Goal: Task Accomplishment & Management: Complete application form

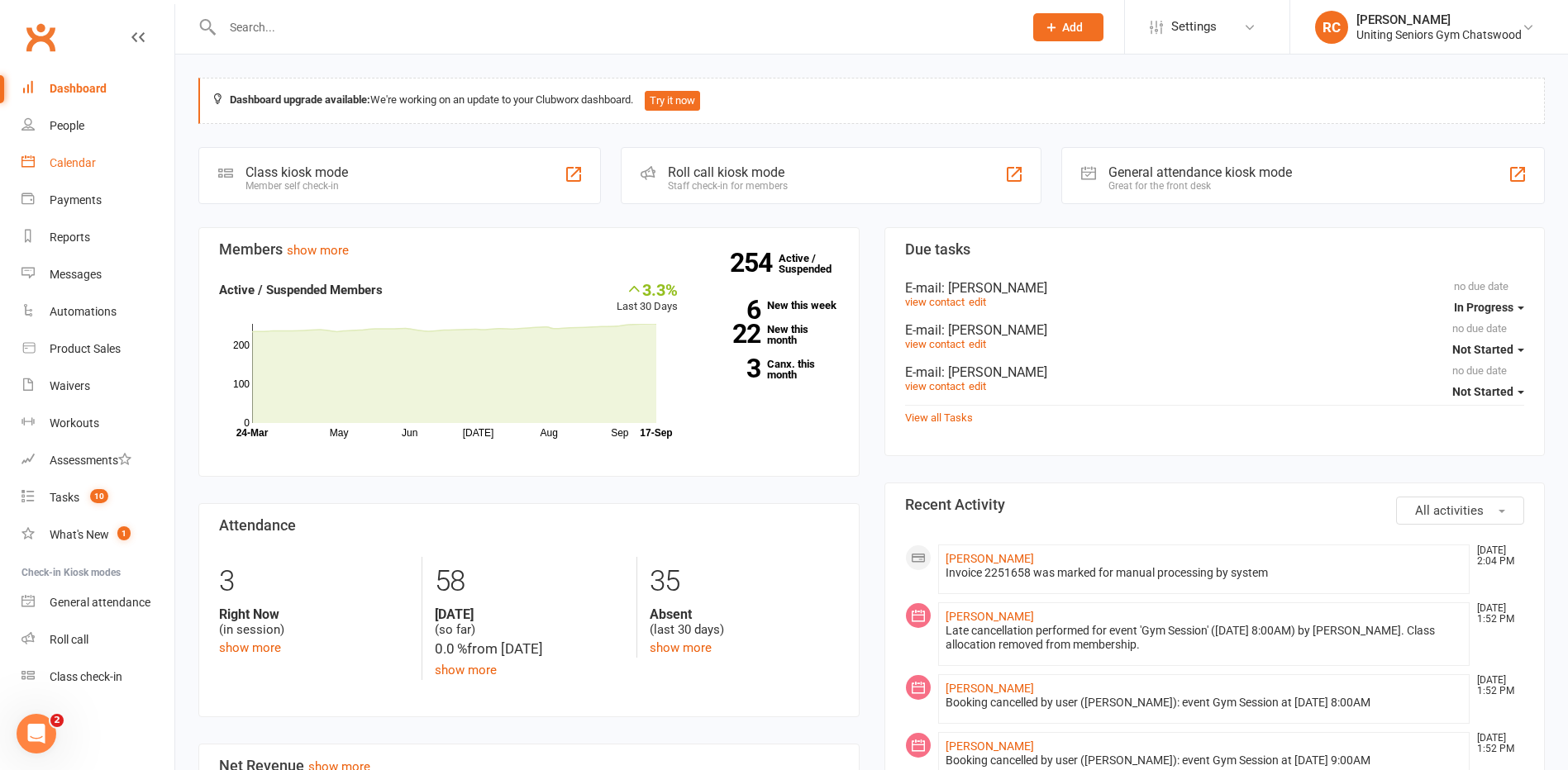
click at [46, 161] on link "Calendar" at bounding box center [98, 163] width 153 height 37
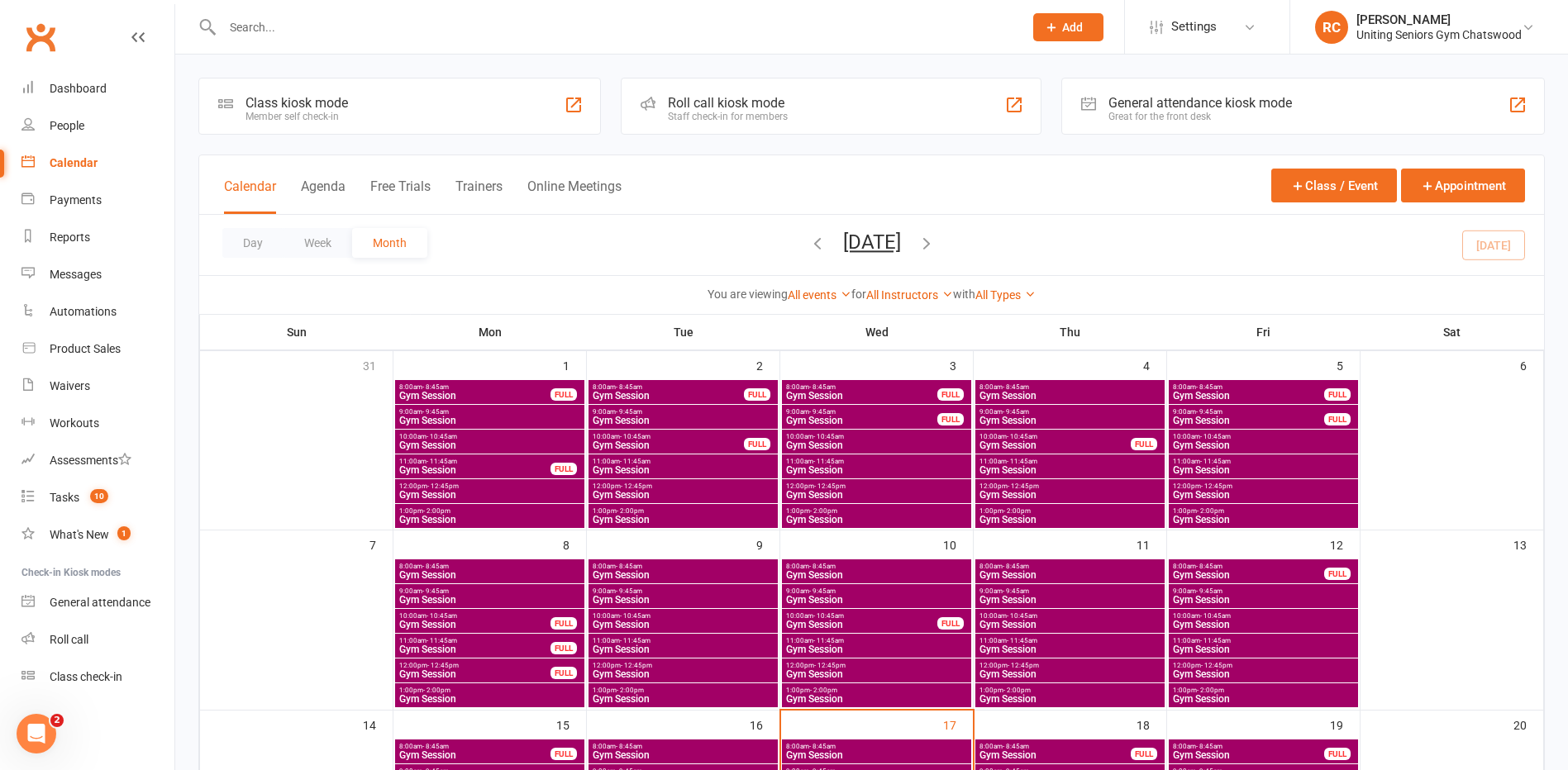
click at [1064, 27] on span "Add" at bounding box center [1073, 27] width 21 height 13
click at [1038, 118] on link "Member" at bounding box center [1050, 112] width 147 height 38
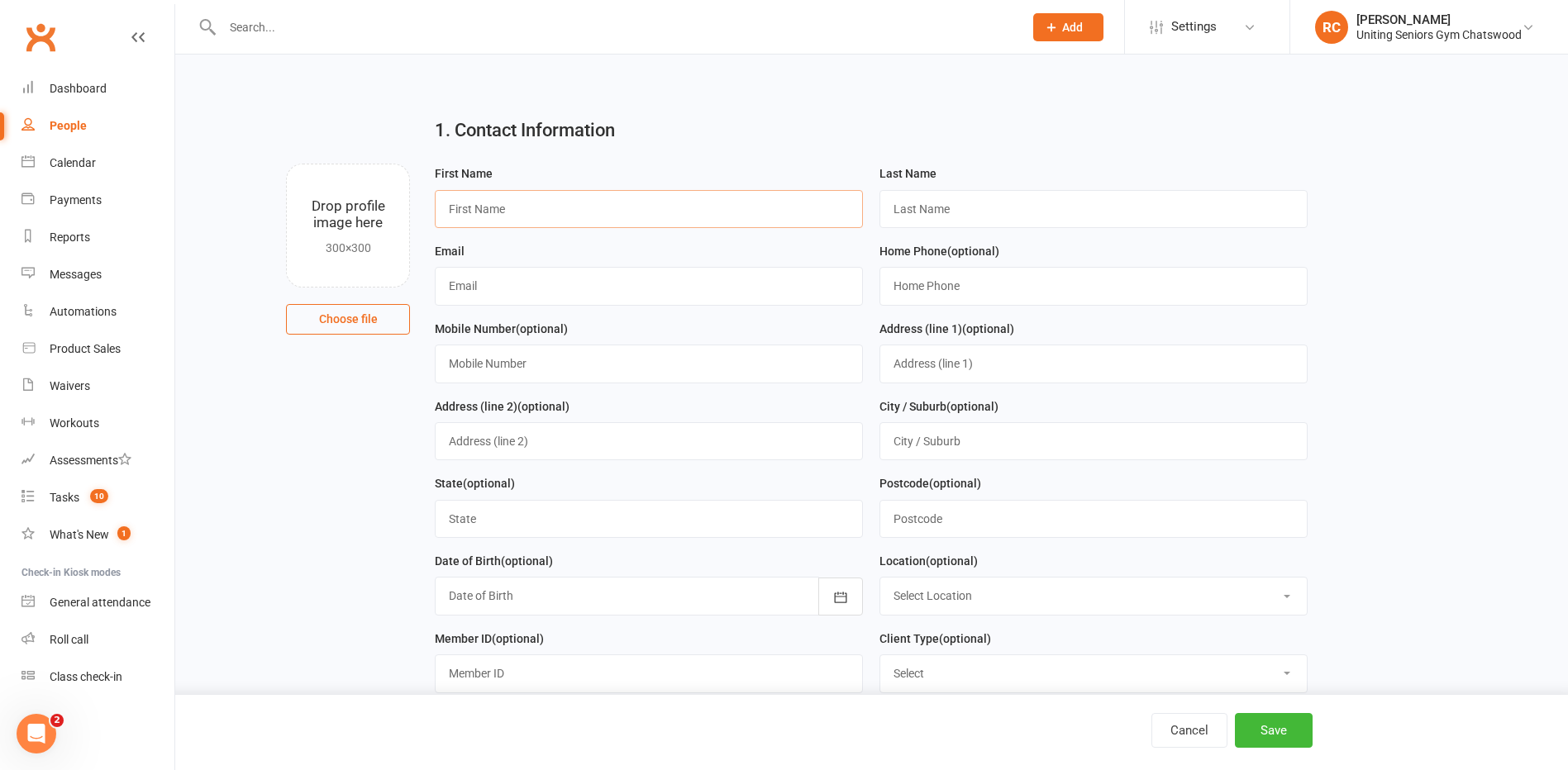
click at [619, 212] on input "text" at bounding box center [649, 209] width 428 height 38
type input "[PERSON_NAME]"
type input "Cetinich"
click at [610, 293] on input "text" at bounding box center [649, 286] width 428 height 38
type input "[EMAIL_ADDRESS][DOMAIN_NAME]"
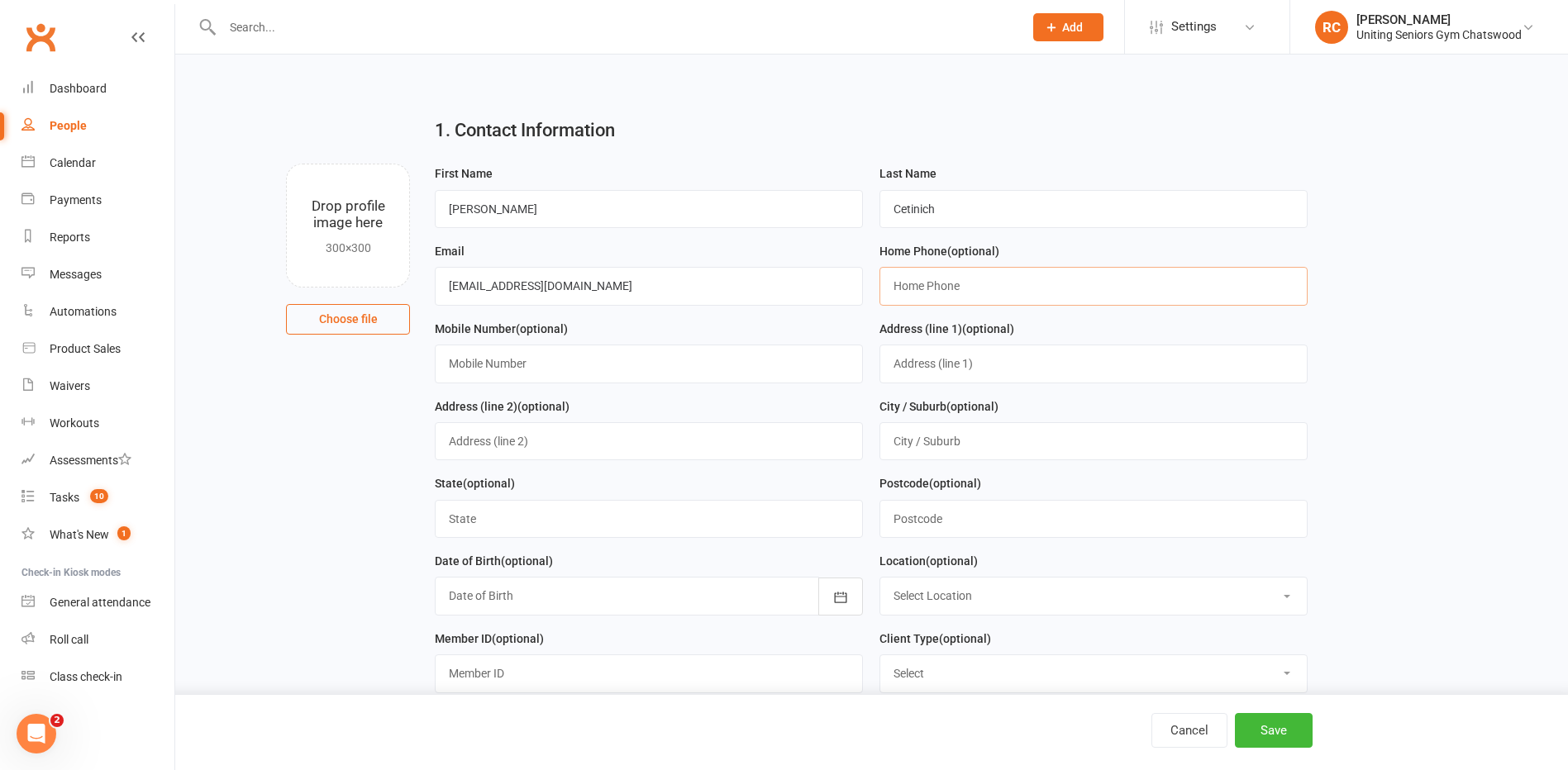
click at [931, 278] on input "text" at bounding box center [1093, 286] width 428 height 38
click at [644, 373] on input "text" at bounding box center [649, 363] width 428 height 38
drag, startPoint x: 970, startPoint y: 289, endPoint x: 811, endPoint y: 287, distance: 159.0
click at [815, 288] on form "First Name [PERSON_NAME] Last Name [PERSON_NAME] Email [EMAIL_ADDRESS][DOMAIN_N…" at bounding box center [871, 474] width 889 height 620
type input "c"
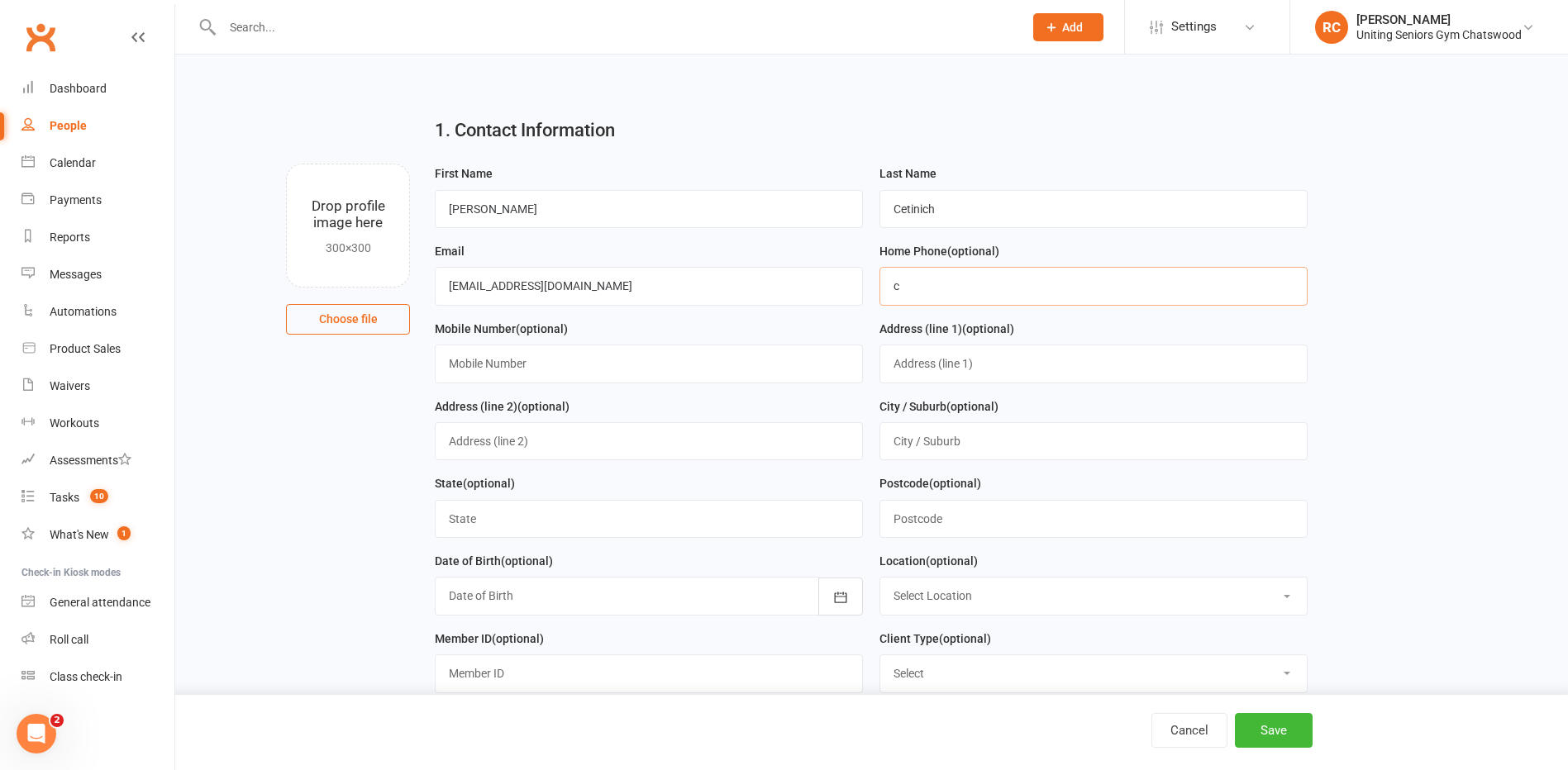
drag, startPoint x: 961, startPoint y: 287, endPoint x: 869, endPoint y: 293, distance: 92.2
click at [878, 293] on div "Home Phone (optional) c" at bounding box center [1093, 280] width 445 height 78
type input "0410623729"
click at [901, 366] on input "text" at bounding box center [1093, 363] width 428 height 38
type input "[STREET_ADDRESS][PERSON_NAME]"
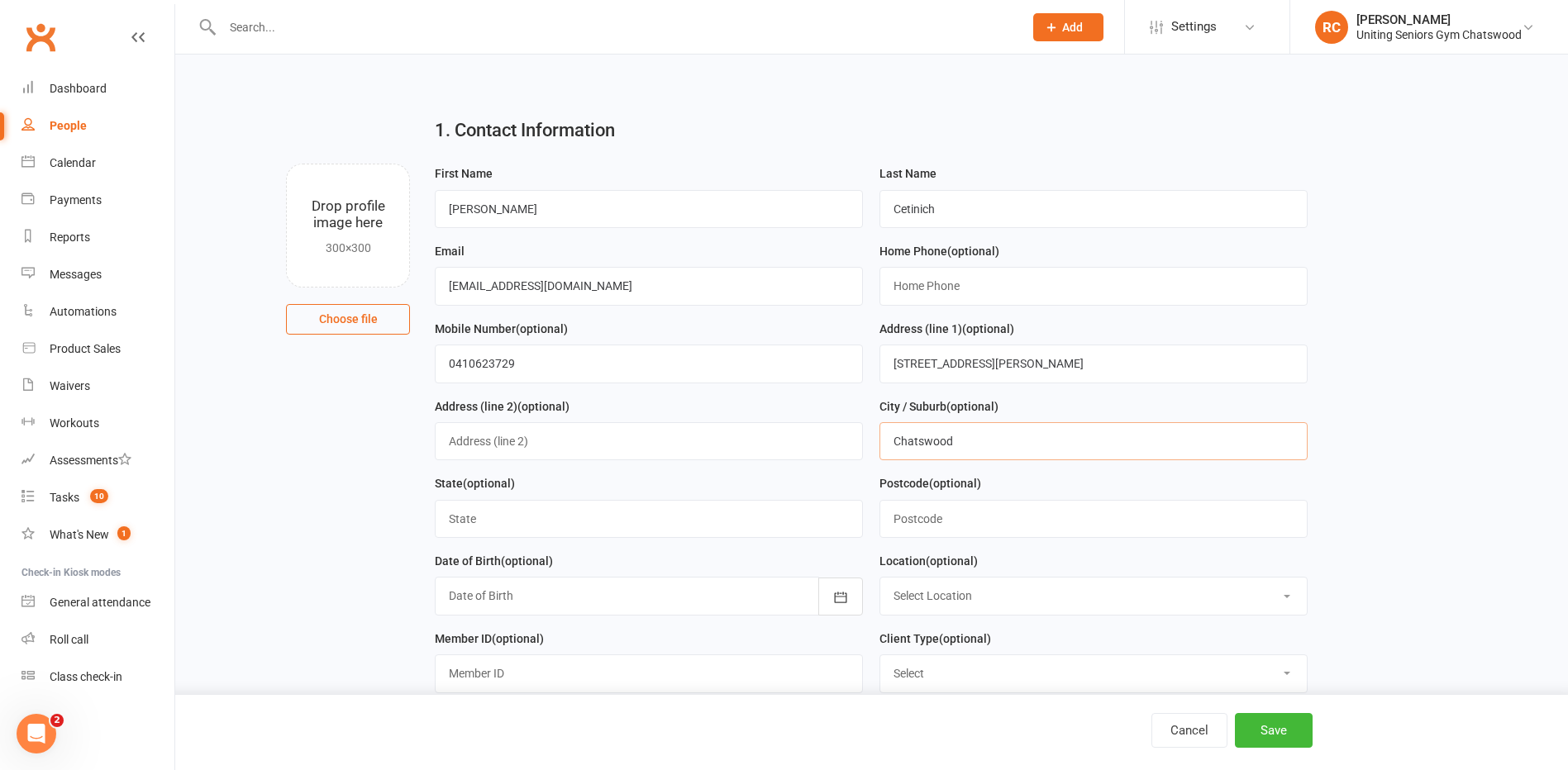
type input "Chatswood"
type input "[GEOGRAPHIC_DATA]"
type input "2067"
click at [848, 592] on button "button" at bounding box center [841, 596] width 45 height 38
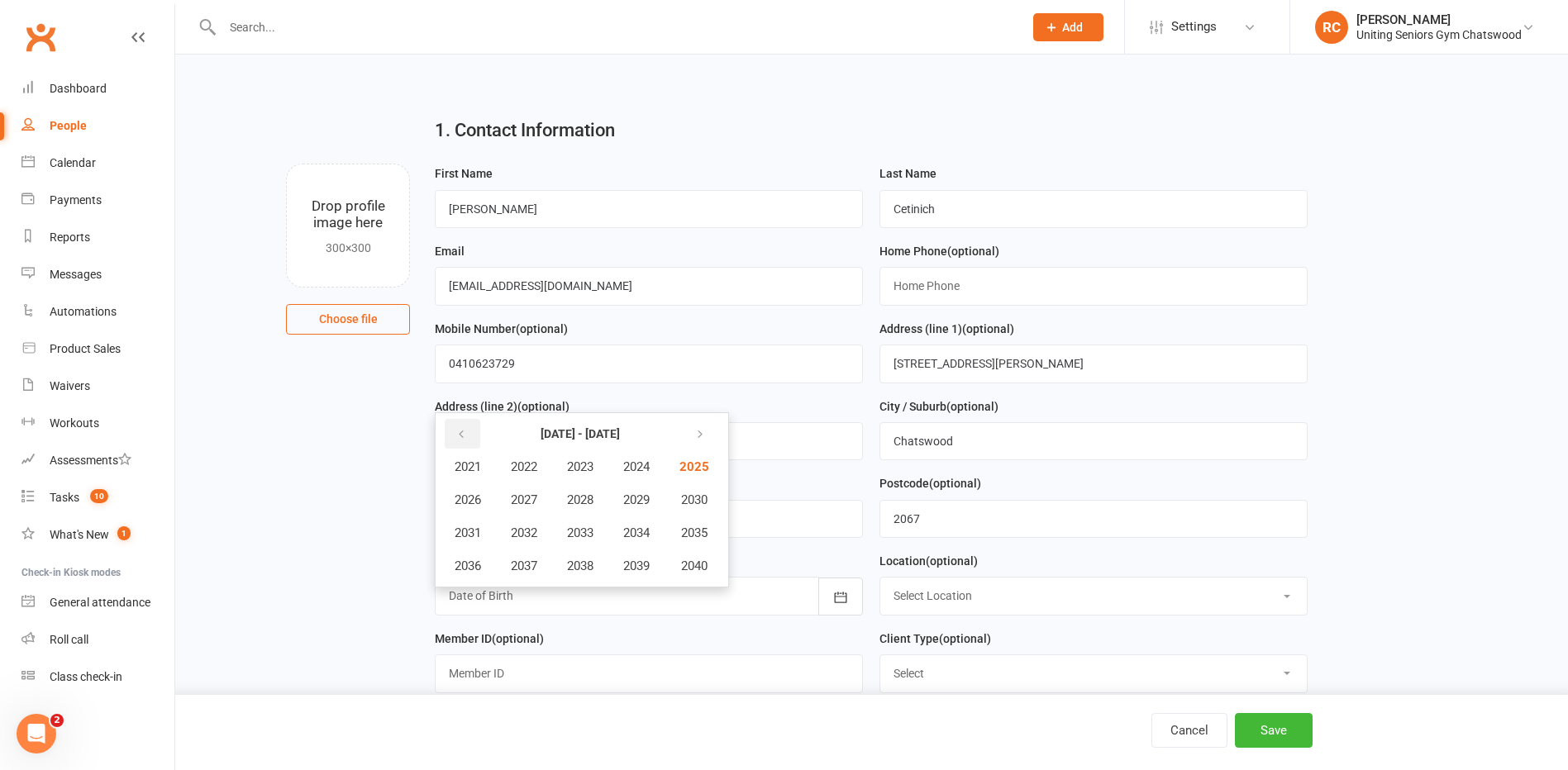
click at [470, 438] on button "button" at bounding box center [462, 433] width 35 height 30
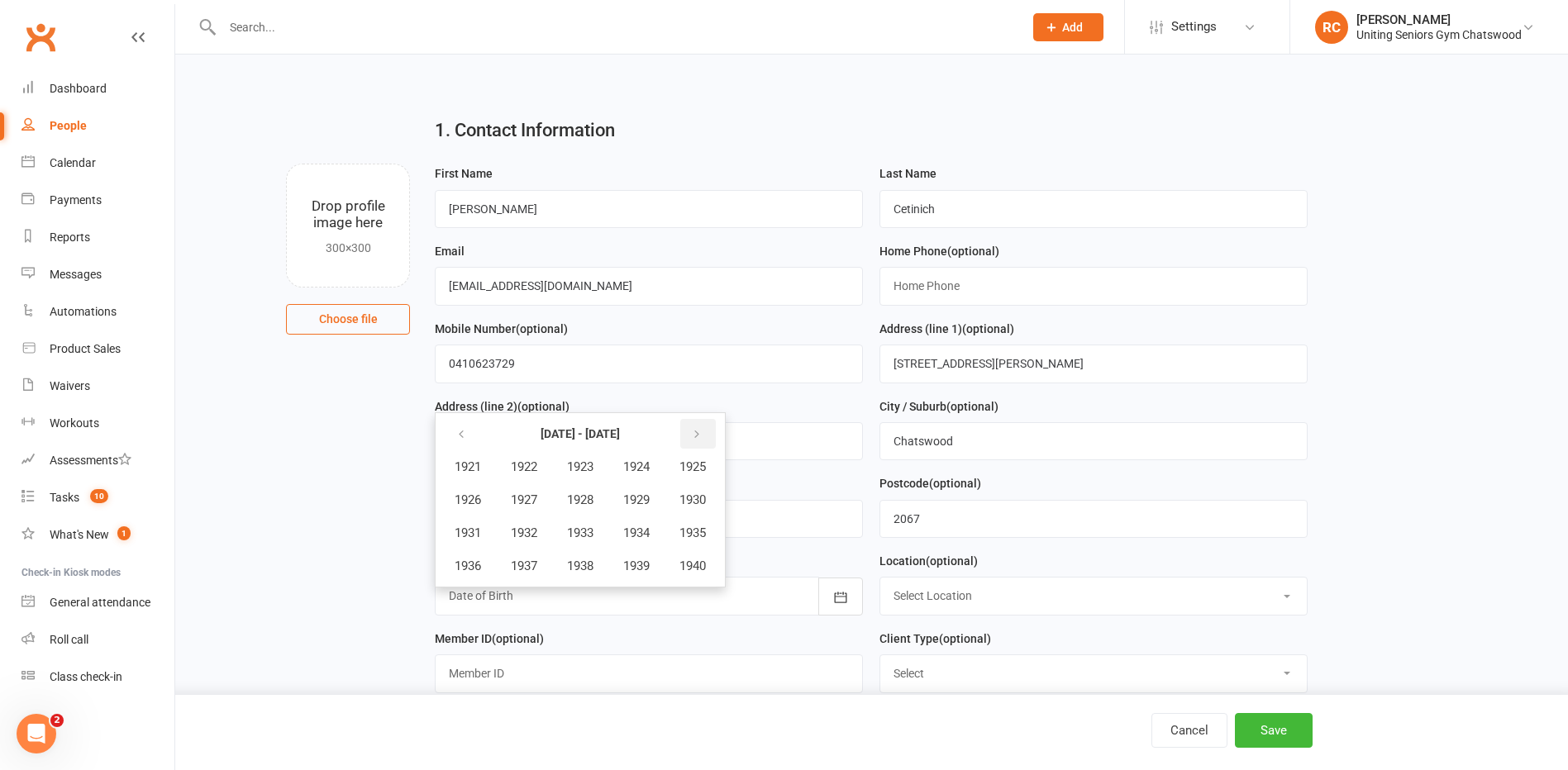
click at [696, 436] on button "button" at bounding box center [697, 433] width 35 height 30
click at [705, 431] on button "button" at bounding box center [697, 433] width 35 height 30
click at [585, 470] on span "1963" at bounding box center [580, 466] width 27 height 15
click at [486, 537] on span "July" at bounding box center [476, 533] width 22 height 15
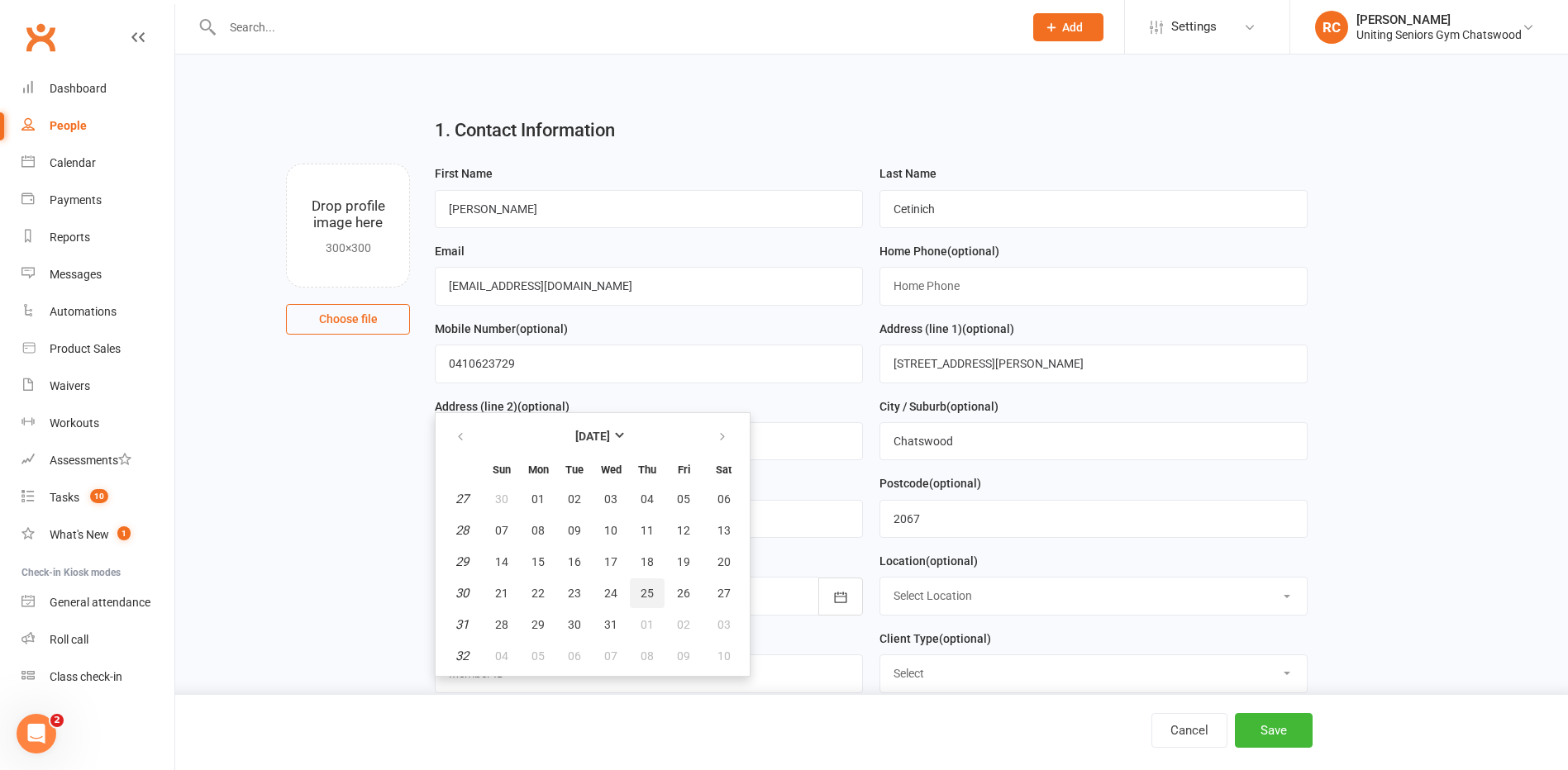
click at [650, 599] on span "25" at bounding box center [647, 593] width 13 height 13
type input "[DATE]"
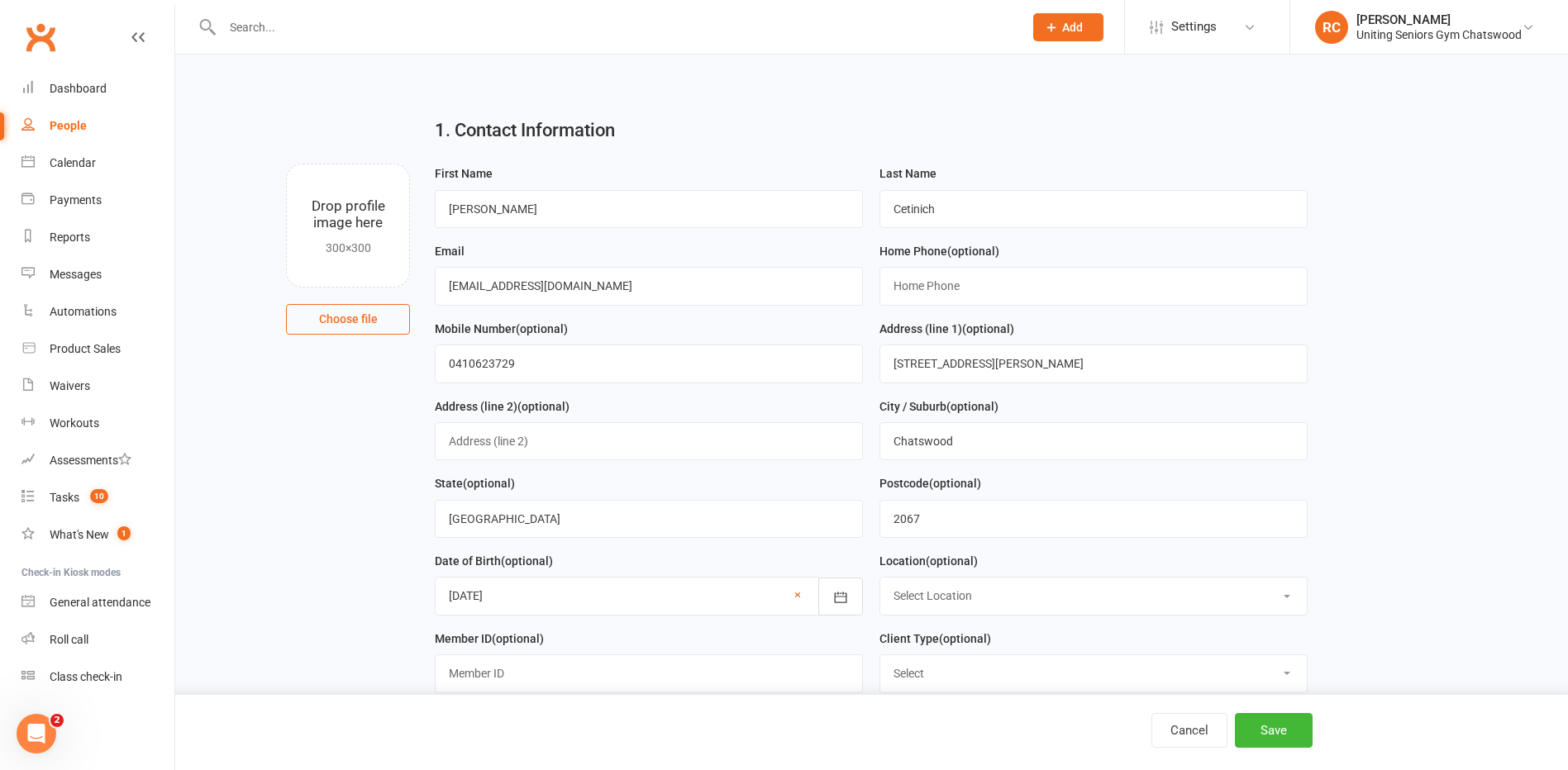
click at [996, 608] on select "Select Location Seniors Gym [GEOGRAPHIC_DATA]" at bounding box center [1093, 595] width 427 height 36
select select "0"
click at [880, 582] on select "Select Location Seniors Gym [GEOGRAPHIC_DATA]" at bounding box center [1093, 595] width 427 height 36
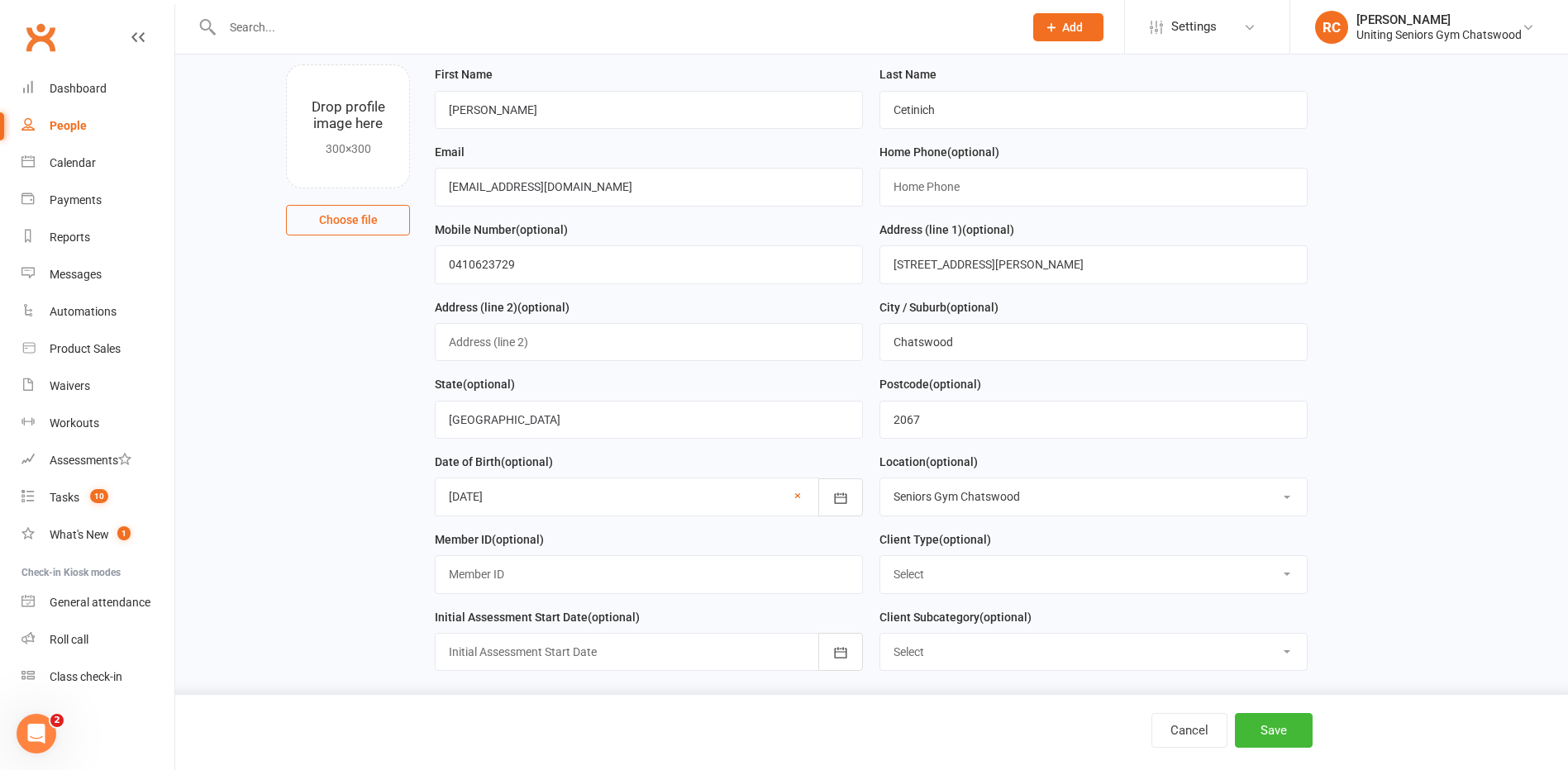
scroll to position [248, 0]
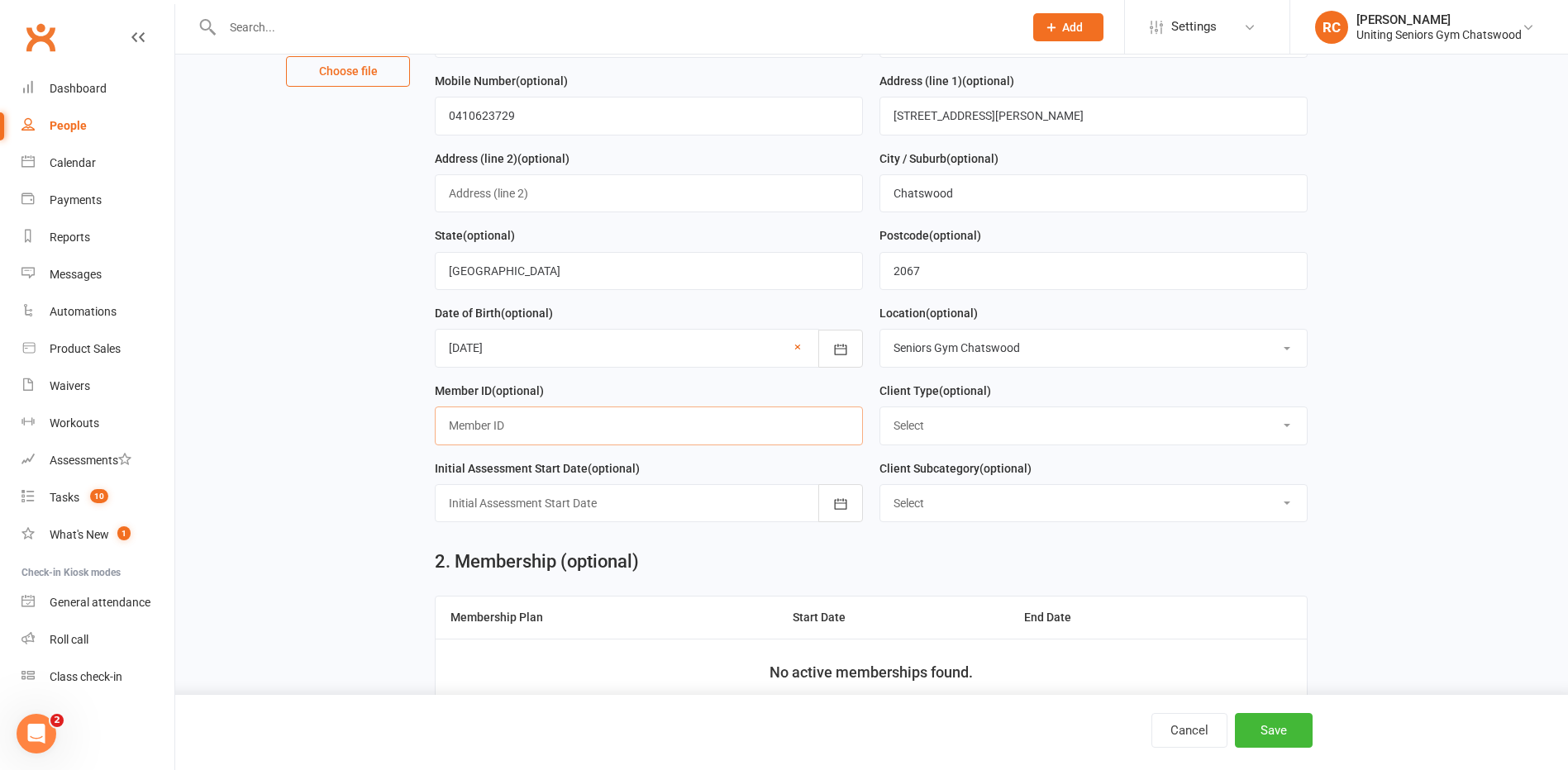
click at [703, 424] on input "text" at bounding box center [649, 426] width 428 height 38
click at [948, 430] on select "Select DVA External HCP Foundation & Pensioner (FUP) Funded (CHSP) Self Funded …" at bounding box center [1093, 426] width 427 height 36
click at [409, 458] on main "1. Contact Information Drop profile image here 300×300 Choose file First Name […" at bounding box center [871, 422] width 1346 height 1132
click at [503, 505] on div at bounding box center [649, 503] width 428 height 38
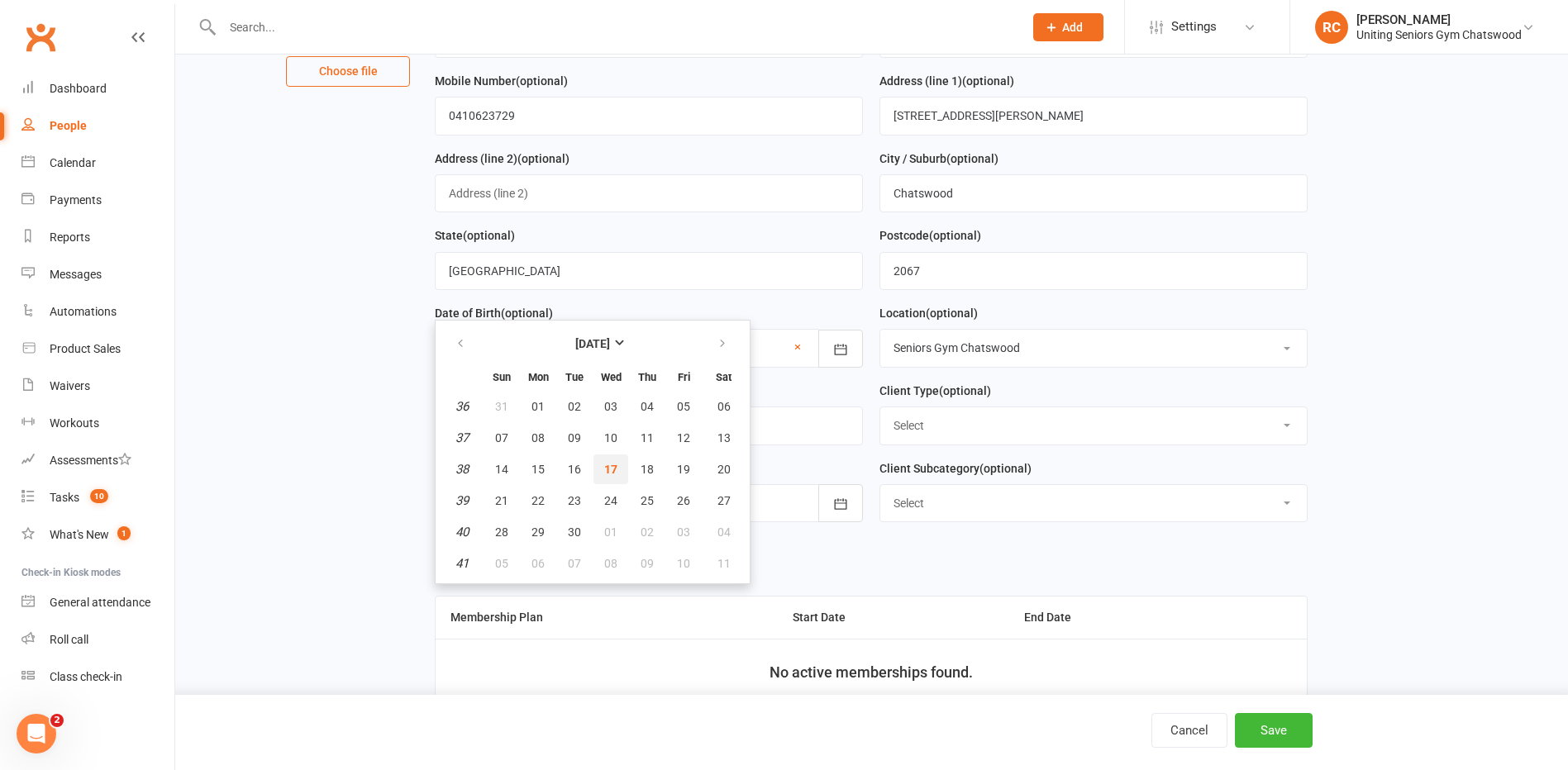
click at [601, 473] on button "17" at bounding box center [611, 469] width 35 height 30
type input "[DATE]"
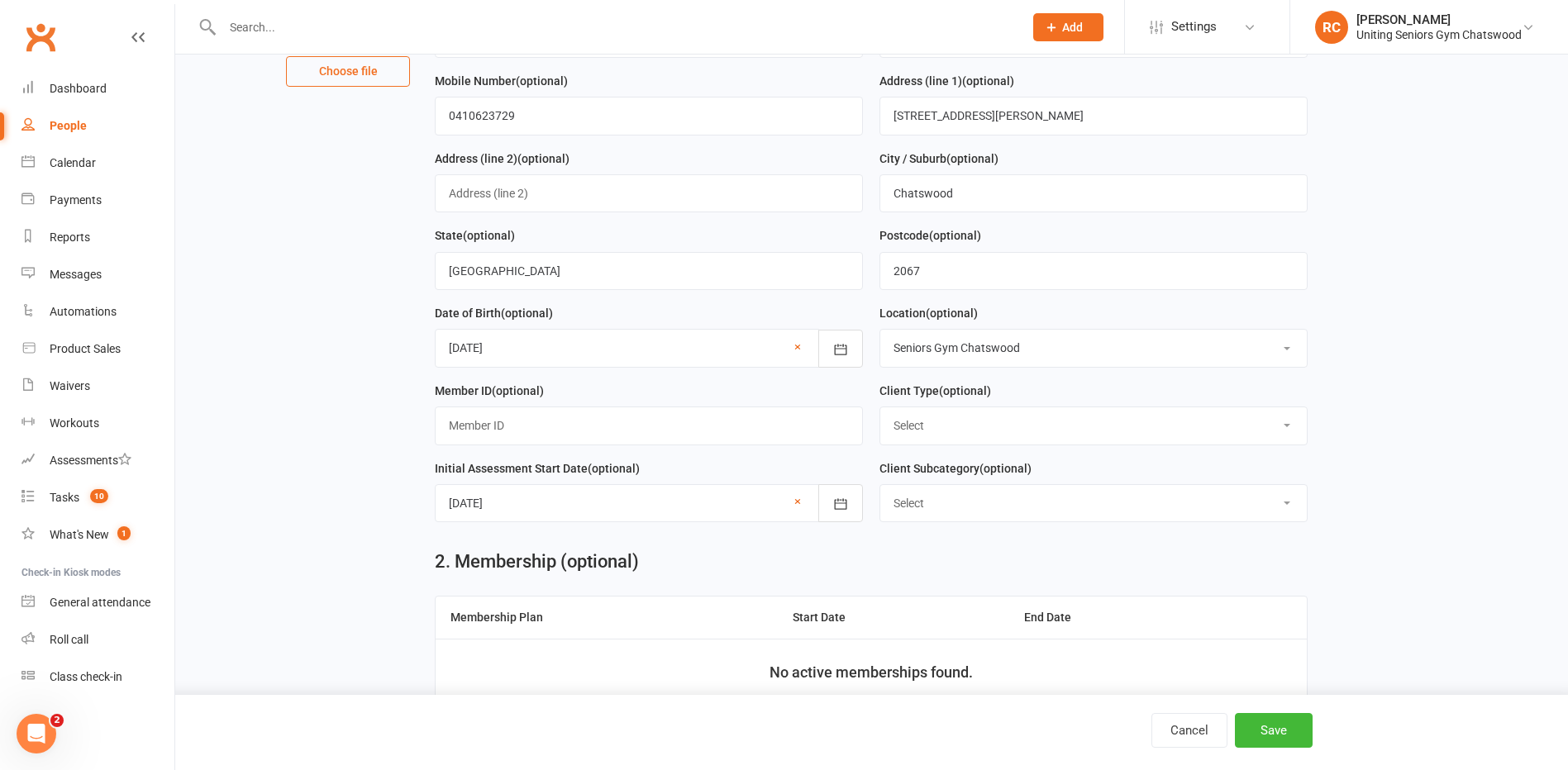
click at [1032, 513] on select "Select ILU Community" at bounding box center [1093, 503] width 427 height 36
click at [1024, 513] on select "Select ILU Community" at bounding box center [1093, 503] width 427 height 36
click at [986, 430] on select "Select DVA External HCP Foundation & Pensioner (FUP) Funded (CHSP) Self Funded …" at bounding box center [1093, 426] width 427 height 36
select select "Self Funded (Full)"
click at [880, 413] on select "Select DVA External HCP Foundation & Pensioner (FUP) Funded (CHSP) Self Funded …" at bounding box center [1093, 426] width 427 height 36
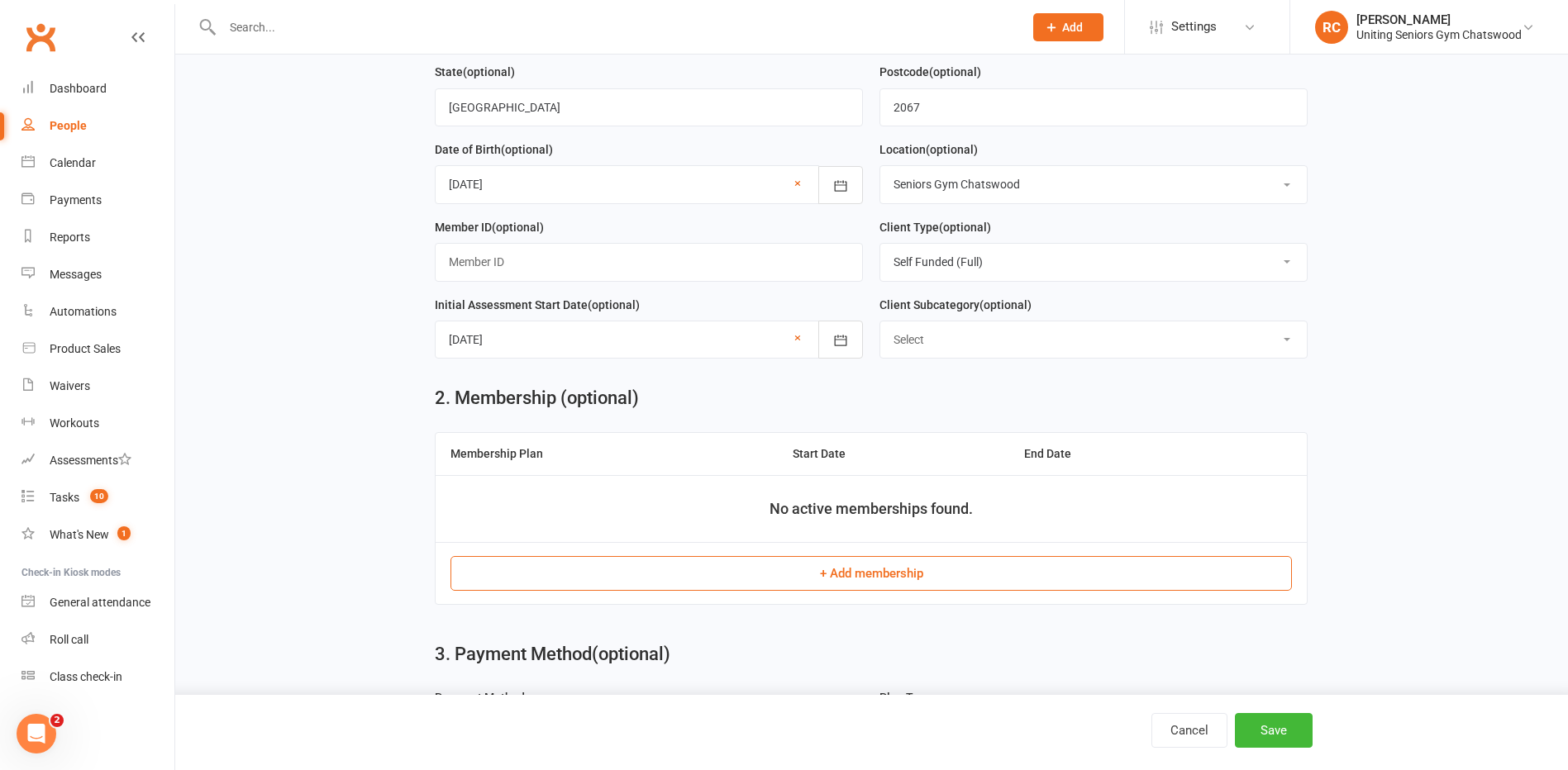
scroll to position [413, 0]
click at [852, 575] on button "+ Add membership" at bounding box center [871, 571] width 841 height 35
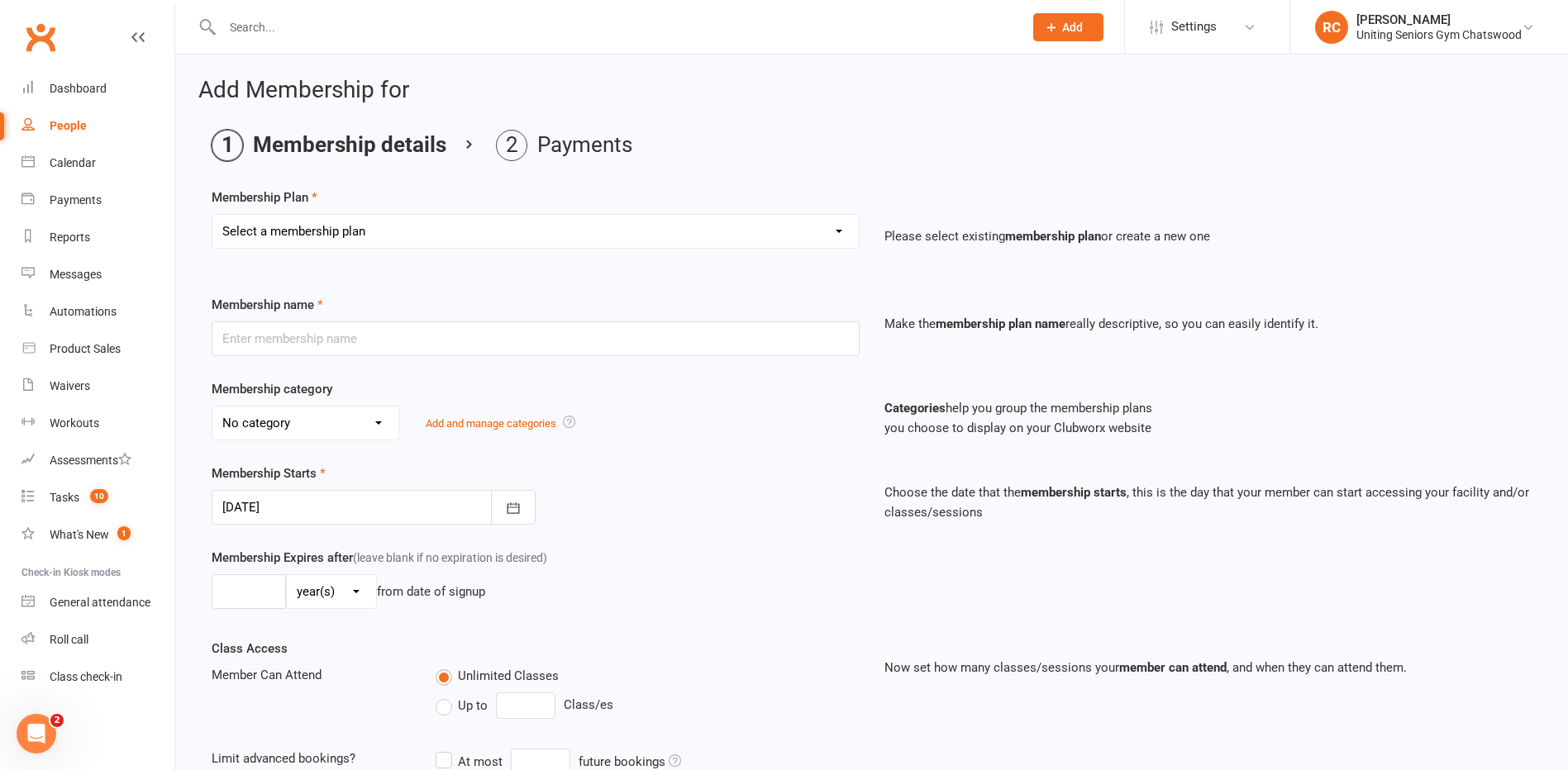
click at [606, 224] on select "Select a membership plan Create new Membership Plan Initial Assessment + Set Up…" at bounding box center [536, 231] width 646 height 33
select select "3"
click at [212, 215] on select "Select a membership plan Create new Membership Plan Initial Assessment + Set Up…" at bounding box center [536, 231] width 646 height 33
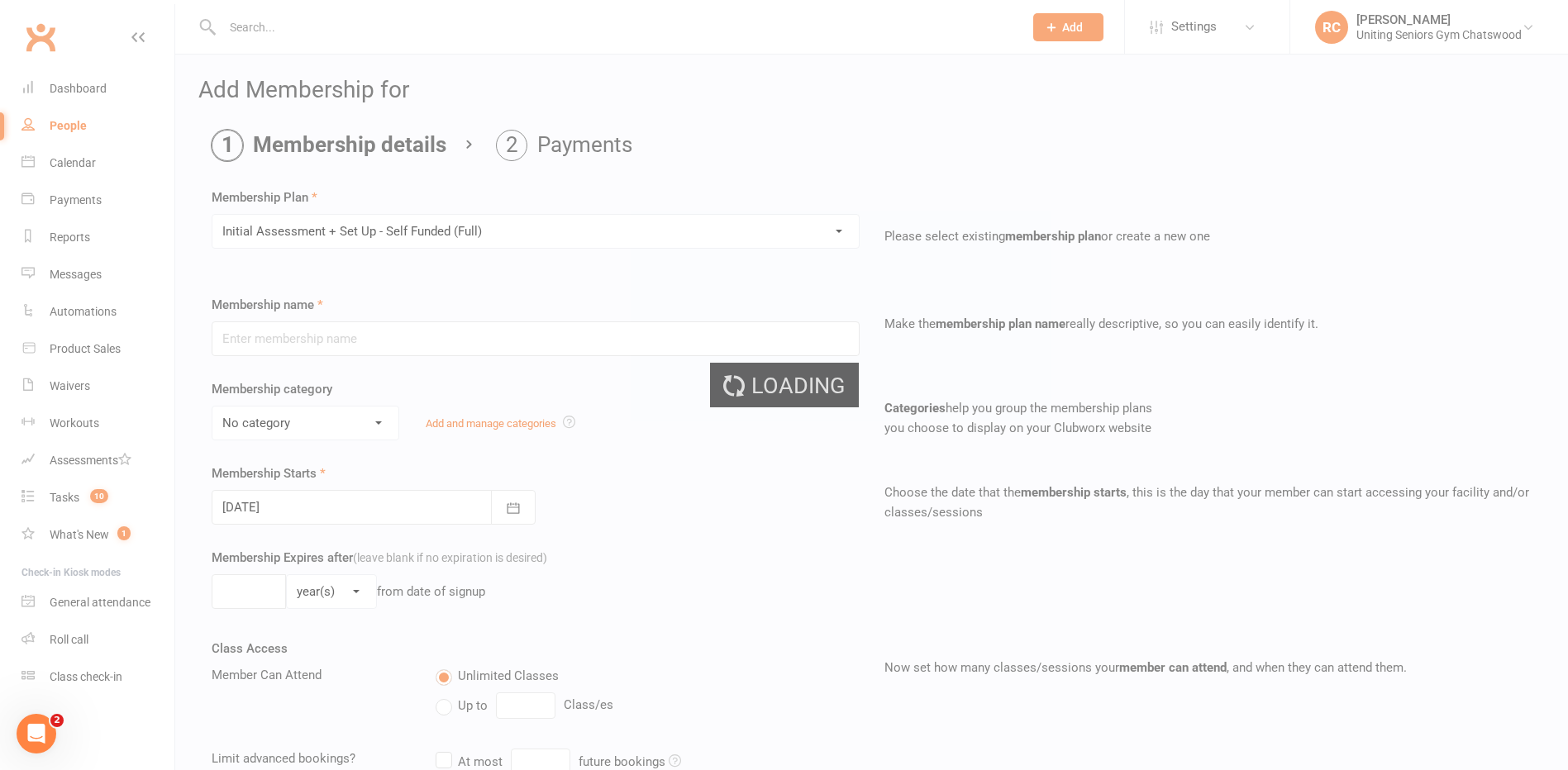
type input "Initial Assessment + Set Up - Self Funded (Full)"
select select "4"
type input "3"
select select "2"
type input "5"
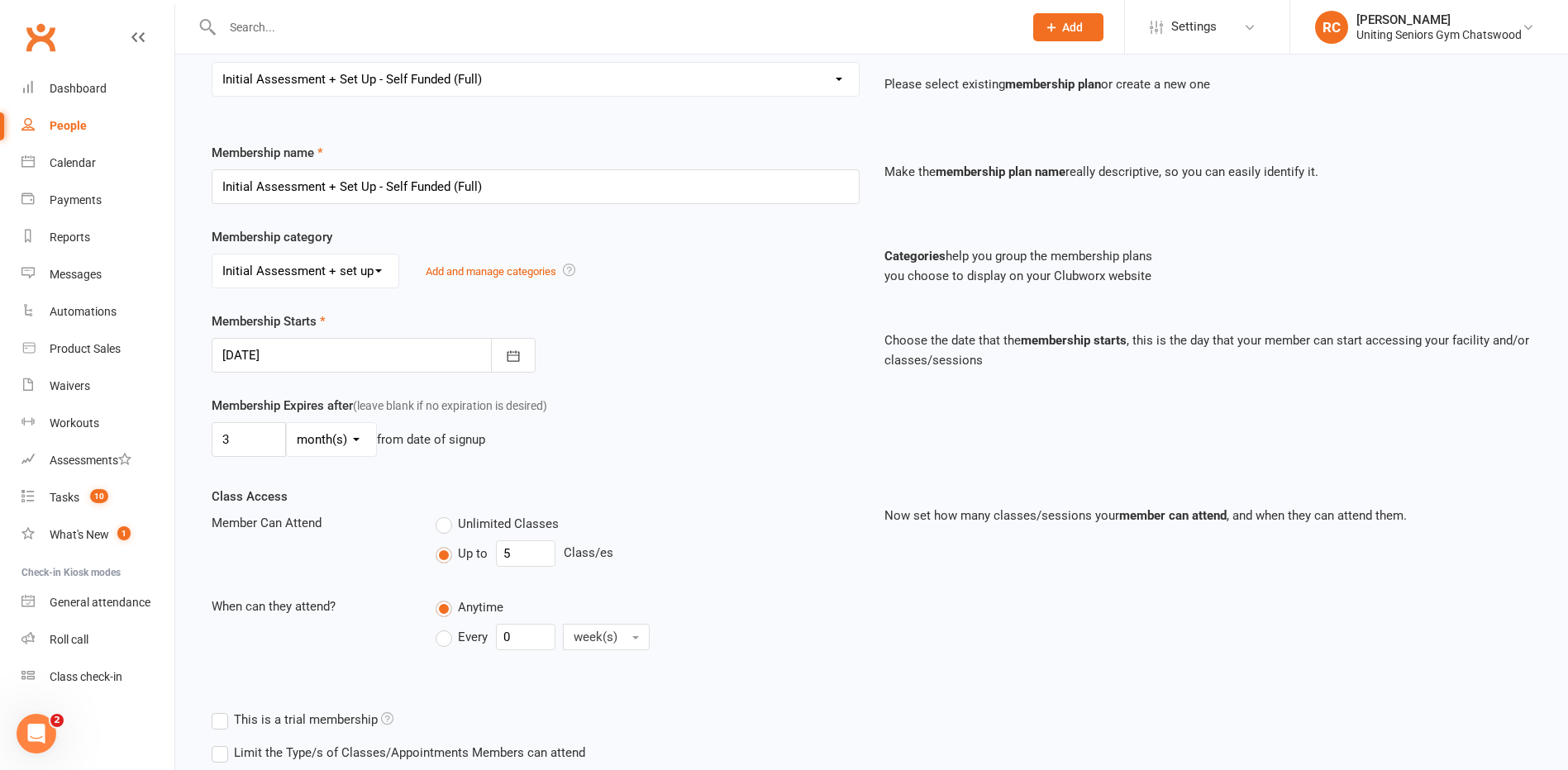
scroll to position [260, 0]
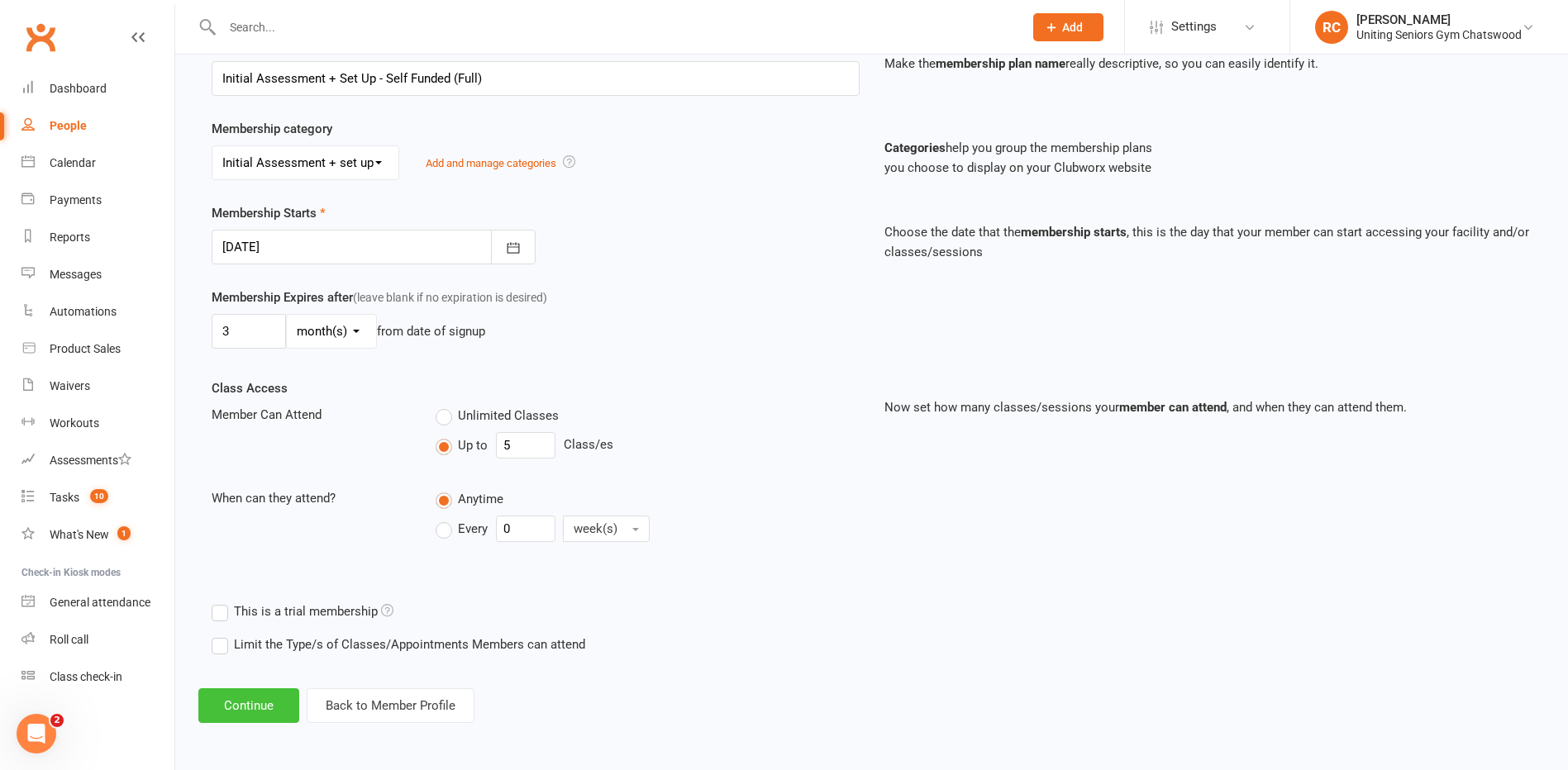
click at [248, 707] on button "Continue" at bounding box center [249, 706] width 101 height 35
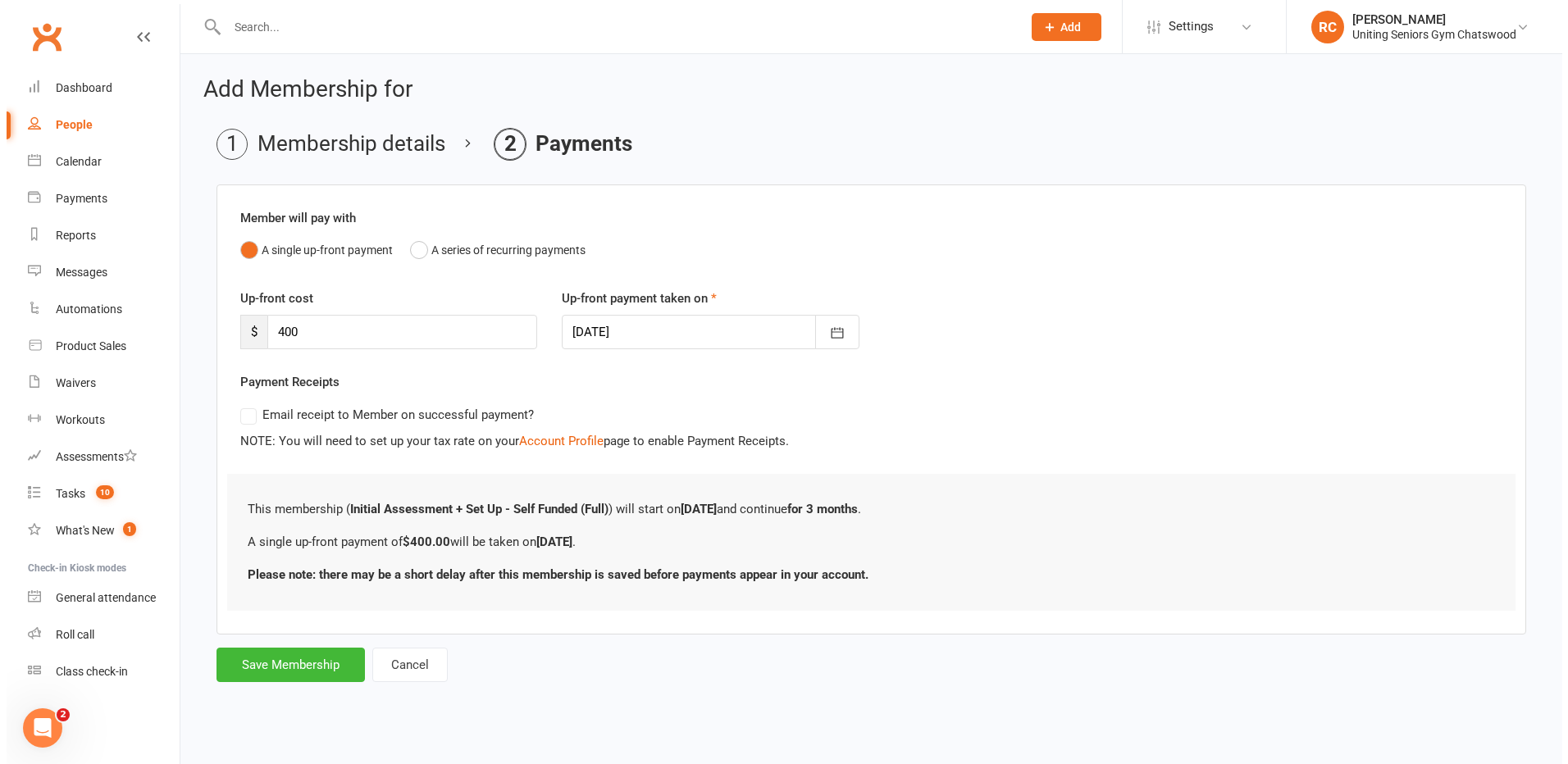
scroll to position [0, 0]
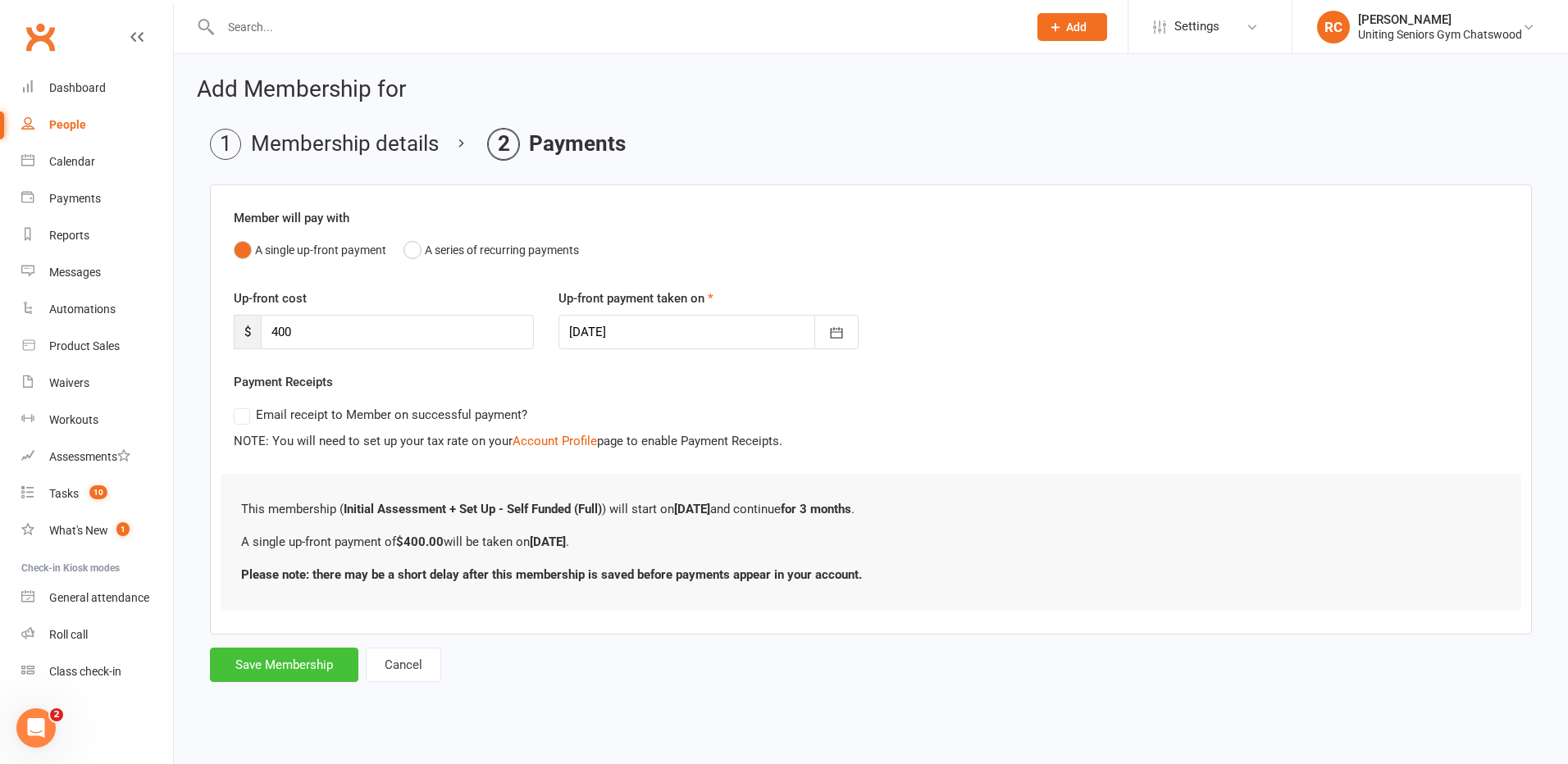
click at [274, 656] on button "Save Membership" at bounding box center [284, 665] width 149 height 35
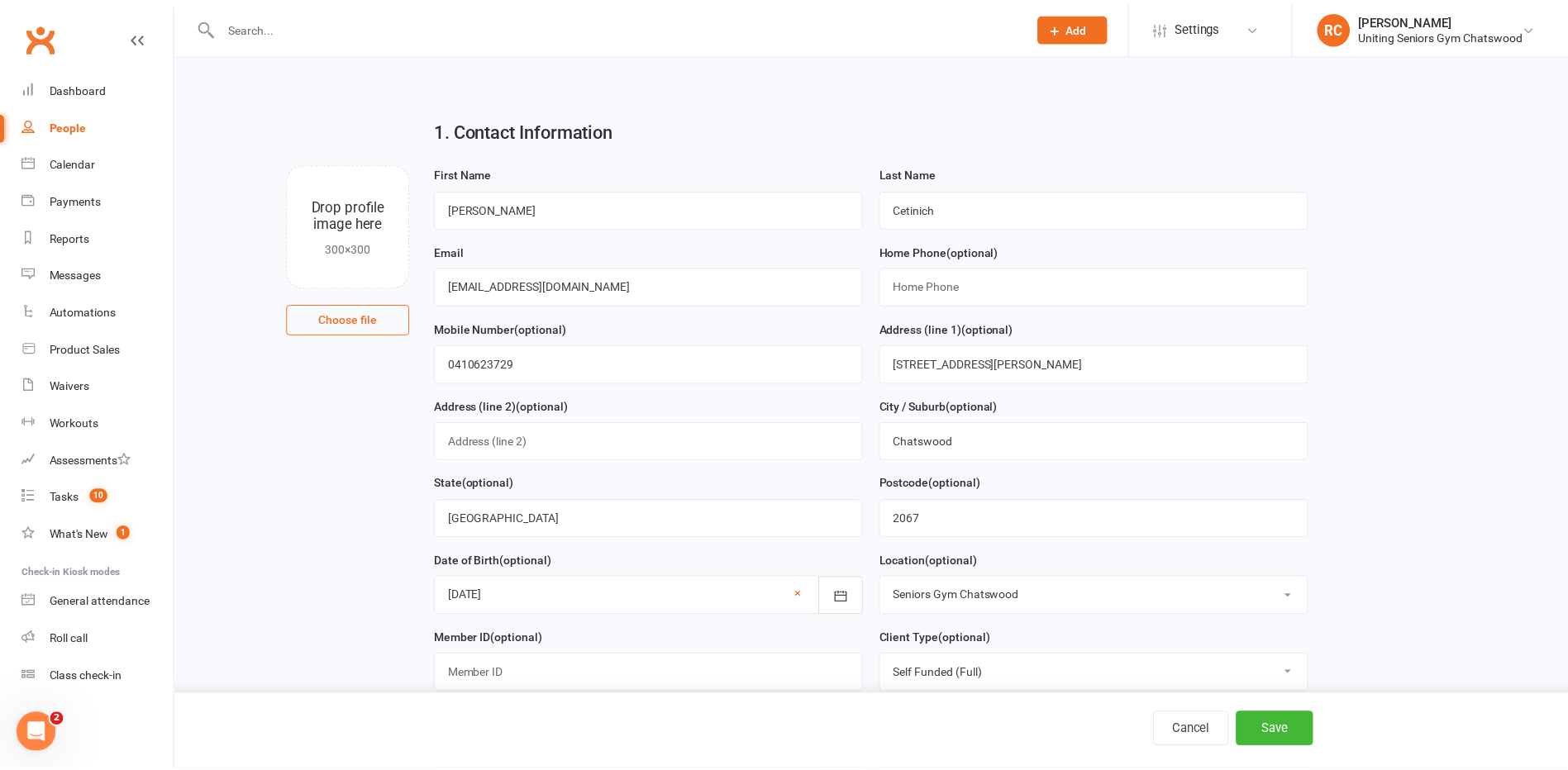
scroll to position [790, 0]
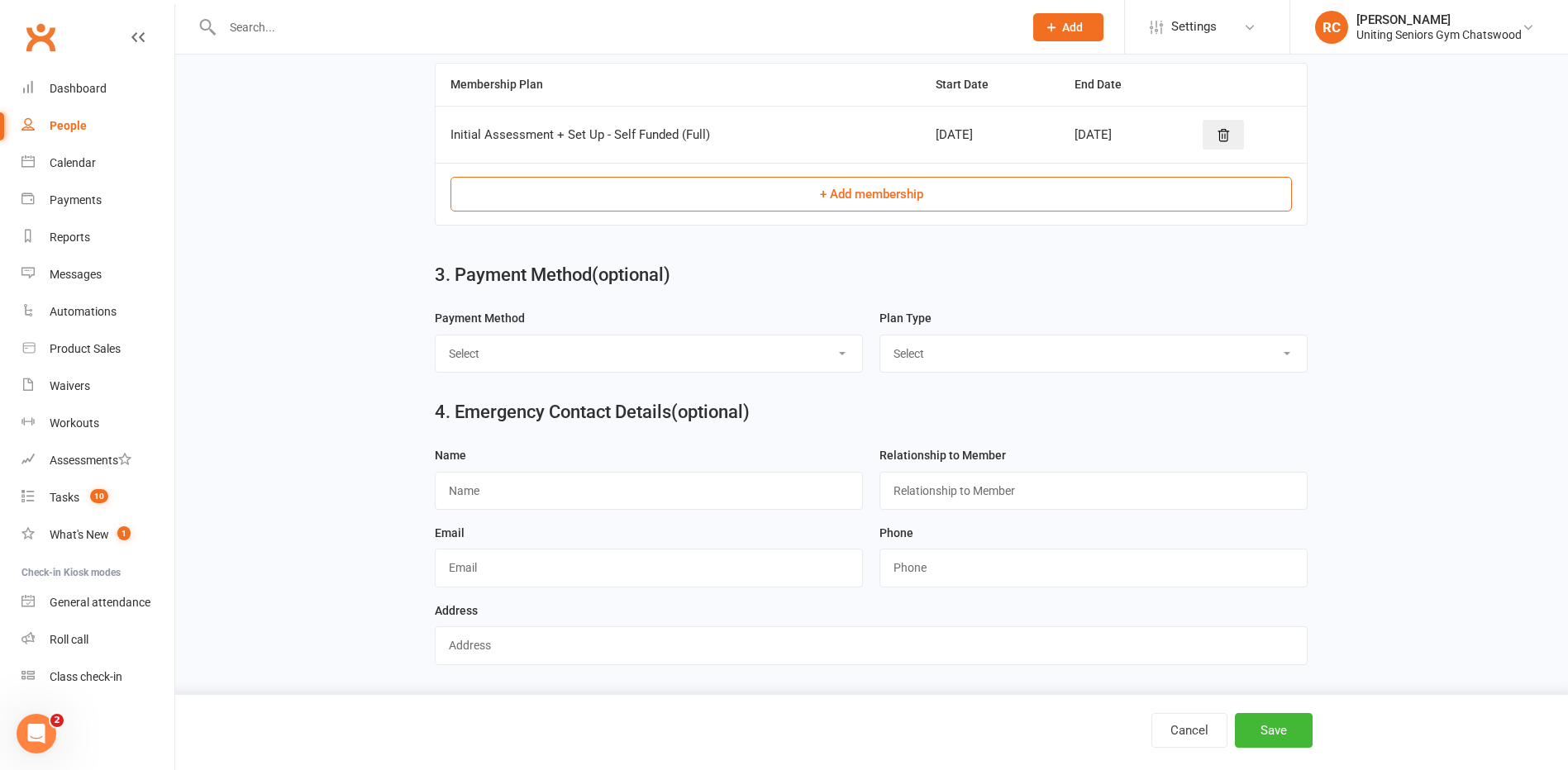
click at [582, 344] on select "Select Direct Debit Credit Card by Phone BPay Direct Deposit/Bank Transfer Cheq…" at bounding box center [649, 354] width 427 height 36
select select "BPay"
click at [435, 336] on select "Select Direct Debit Credit Card by Phone BPay Direct Deposit/Bank Transfer Cheq…" at bounding box center [649, 354] width 427 height 36
click at [727, 361] on select "Select Direct Debit Credit Card by Phone BPay Direct Deposit/Bank Transfer Cheq…" at bounding box center [649, 354] width 427 height 36
click at [1000, 362] on select "Select Single-service Ongoing" at bounding box center [1093, 354] width 427 height 36
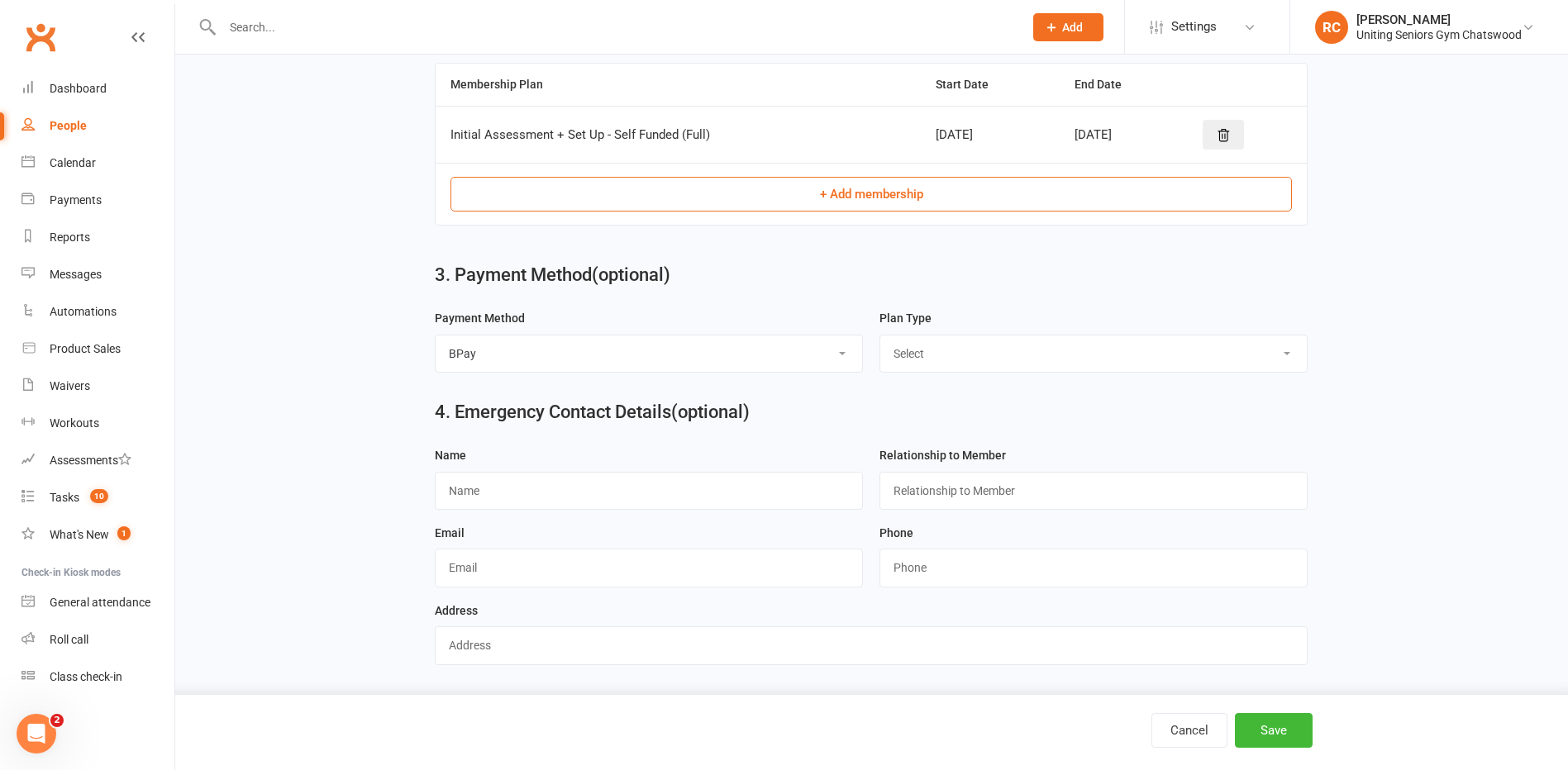
select select "Single-service"
click at [880, 336] on select "Select Single-service Ongoing" at bounding box center [1093, 354] width 427 height 36
click at [1255, 733] on button "Save" at bounding box center [1273, 731] width 78 height 35
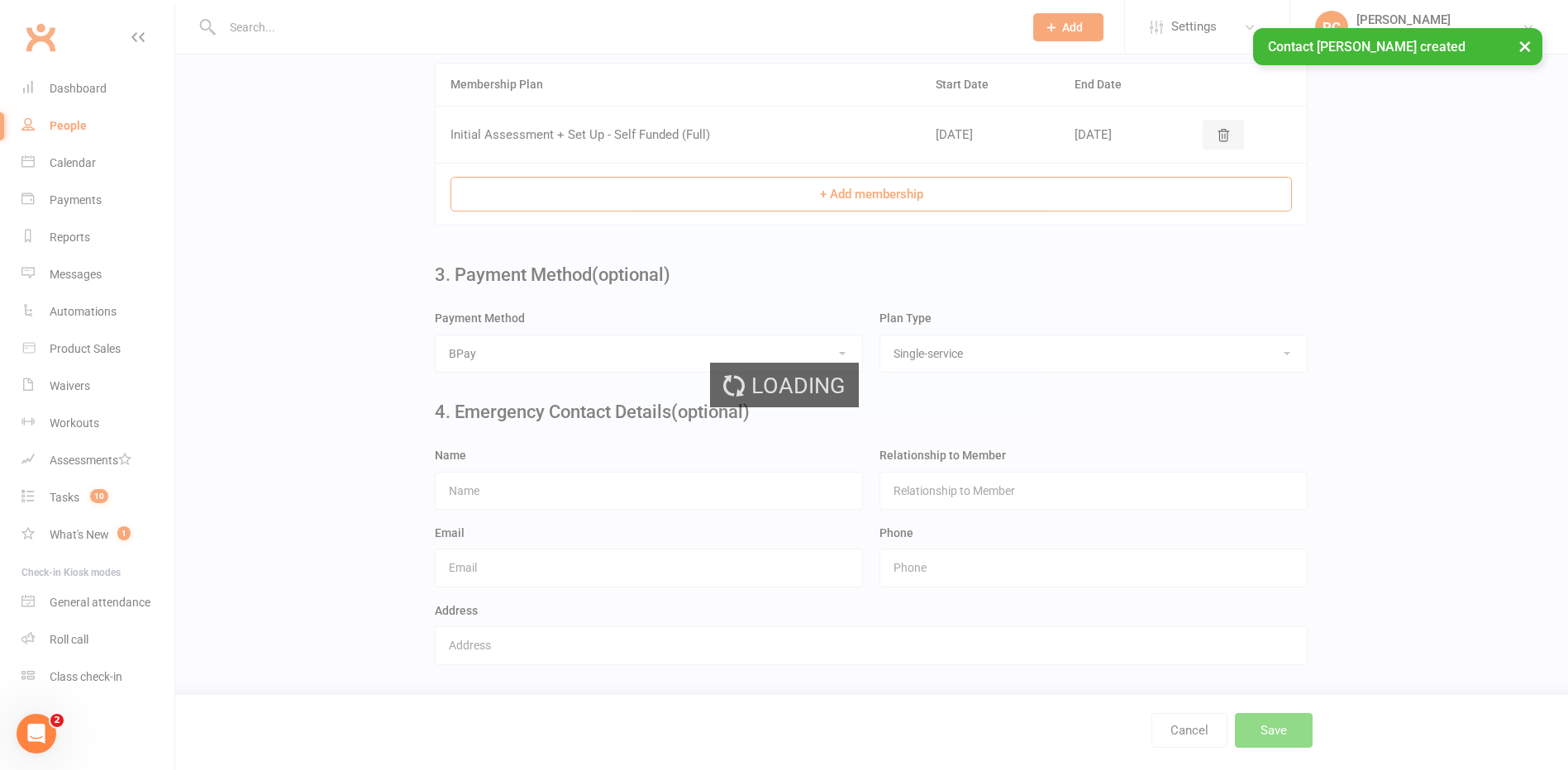
scroll to position [0, 0]
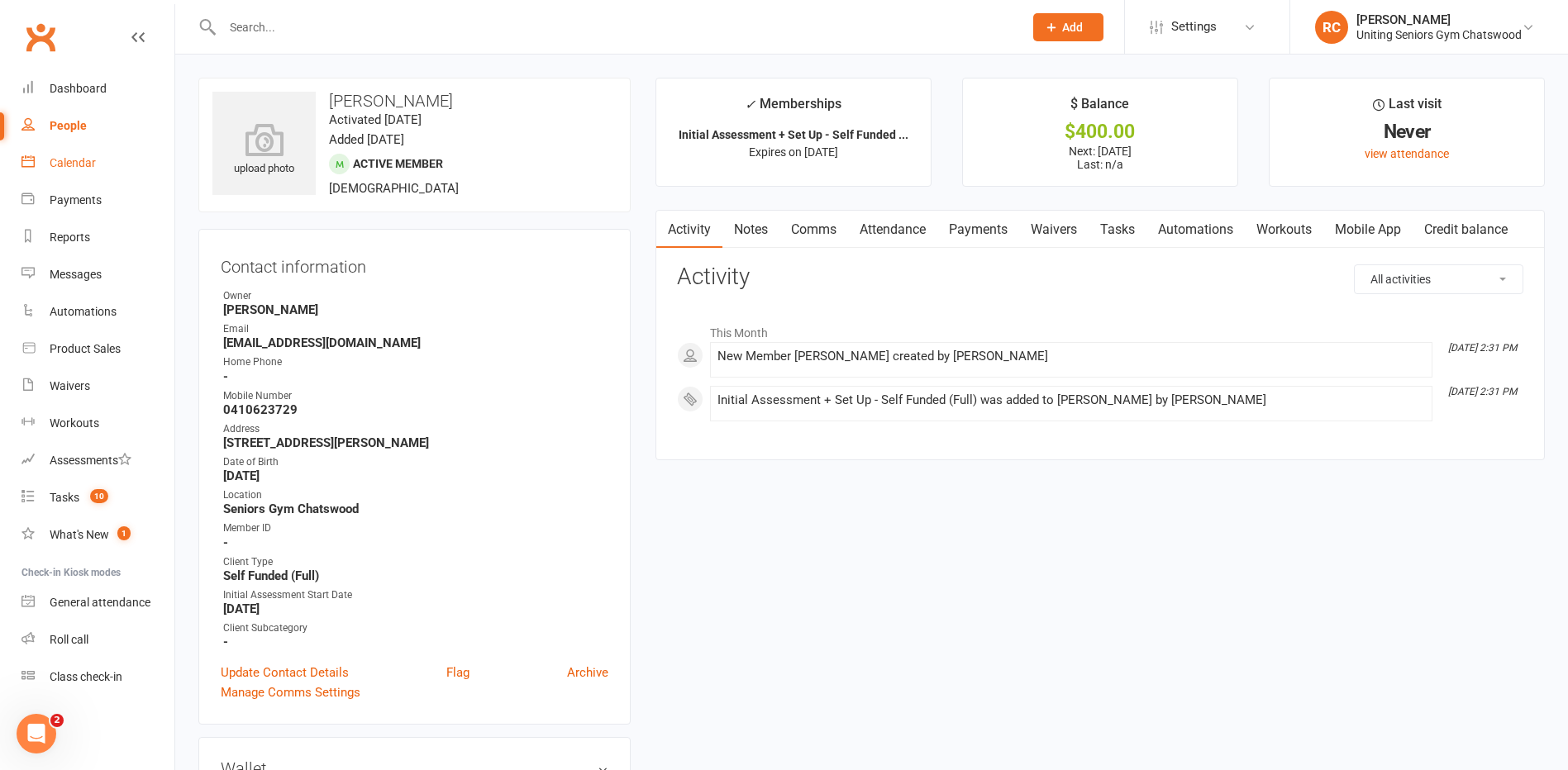
click at [78, 152] on link "Calendar" at bounding box center [98, 163] width 153 height 37
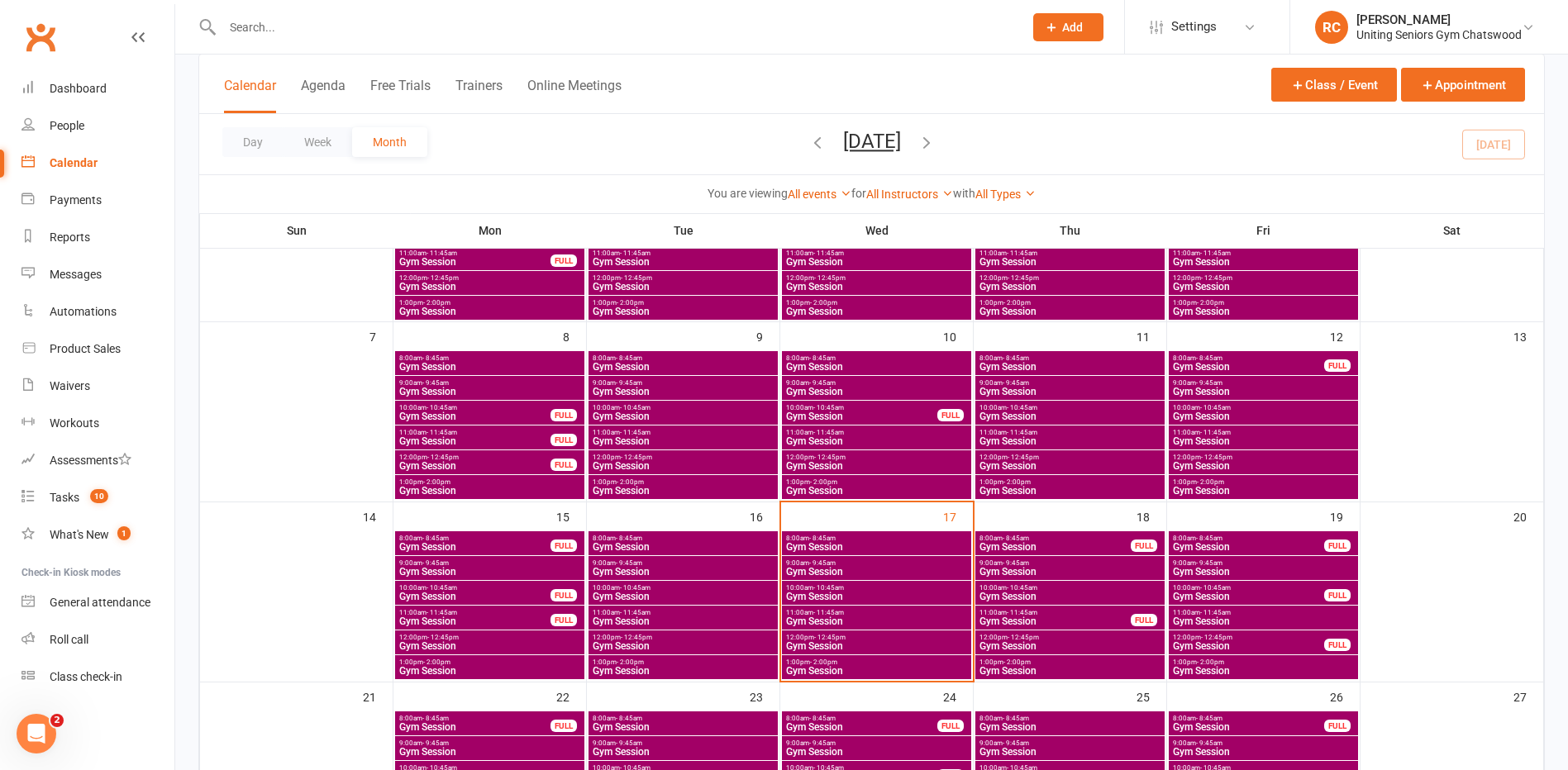
scroll to position [331, 0]
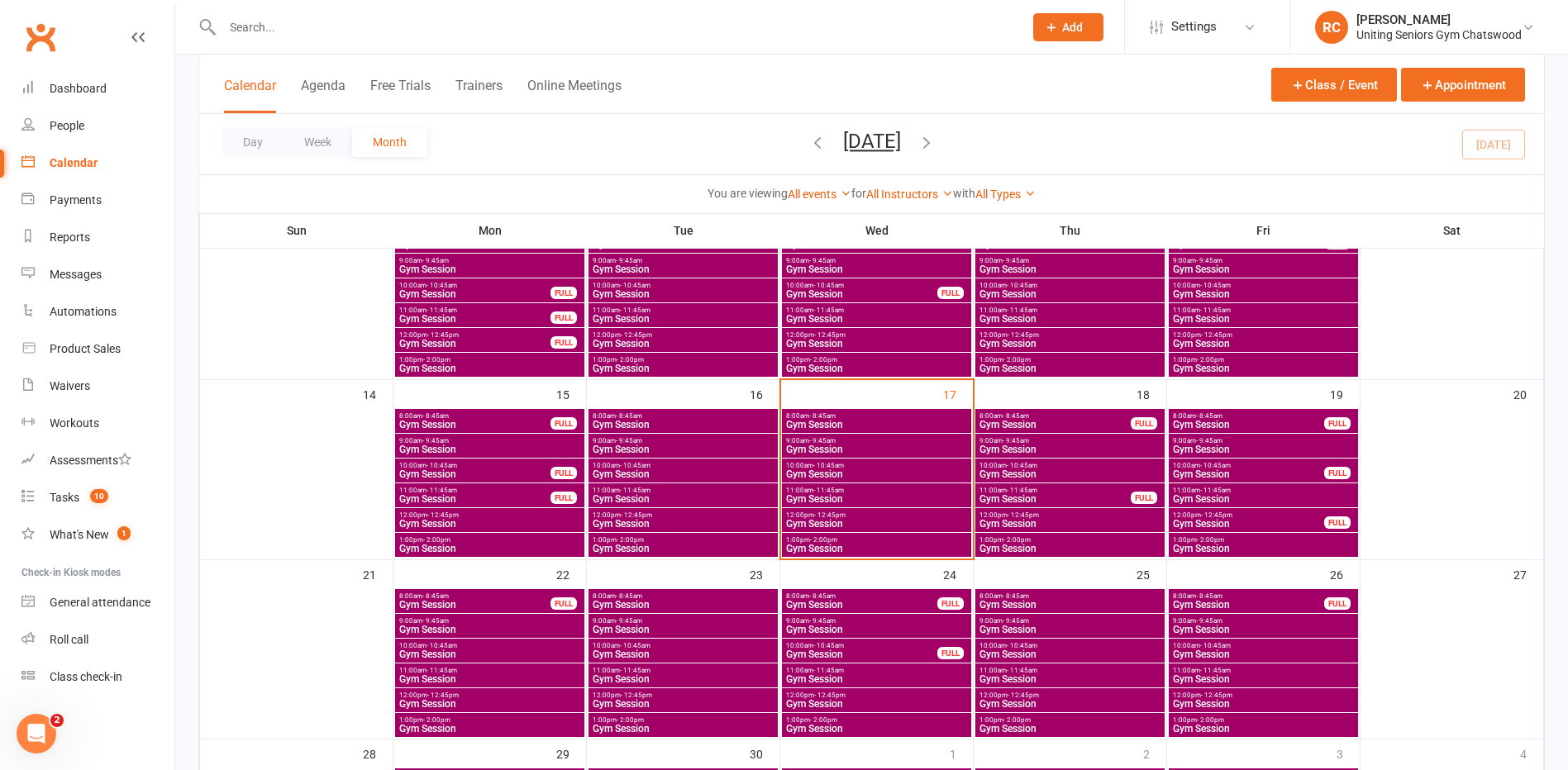
click at [944, 602] on div "FULL" at bounding box center [950, 603] width 27 height 12
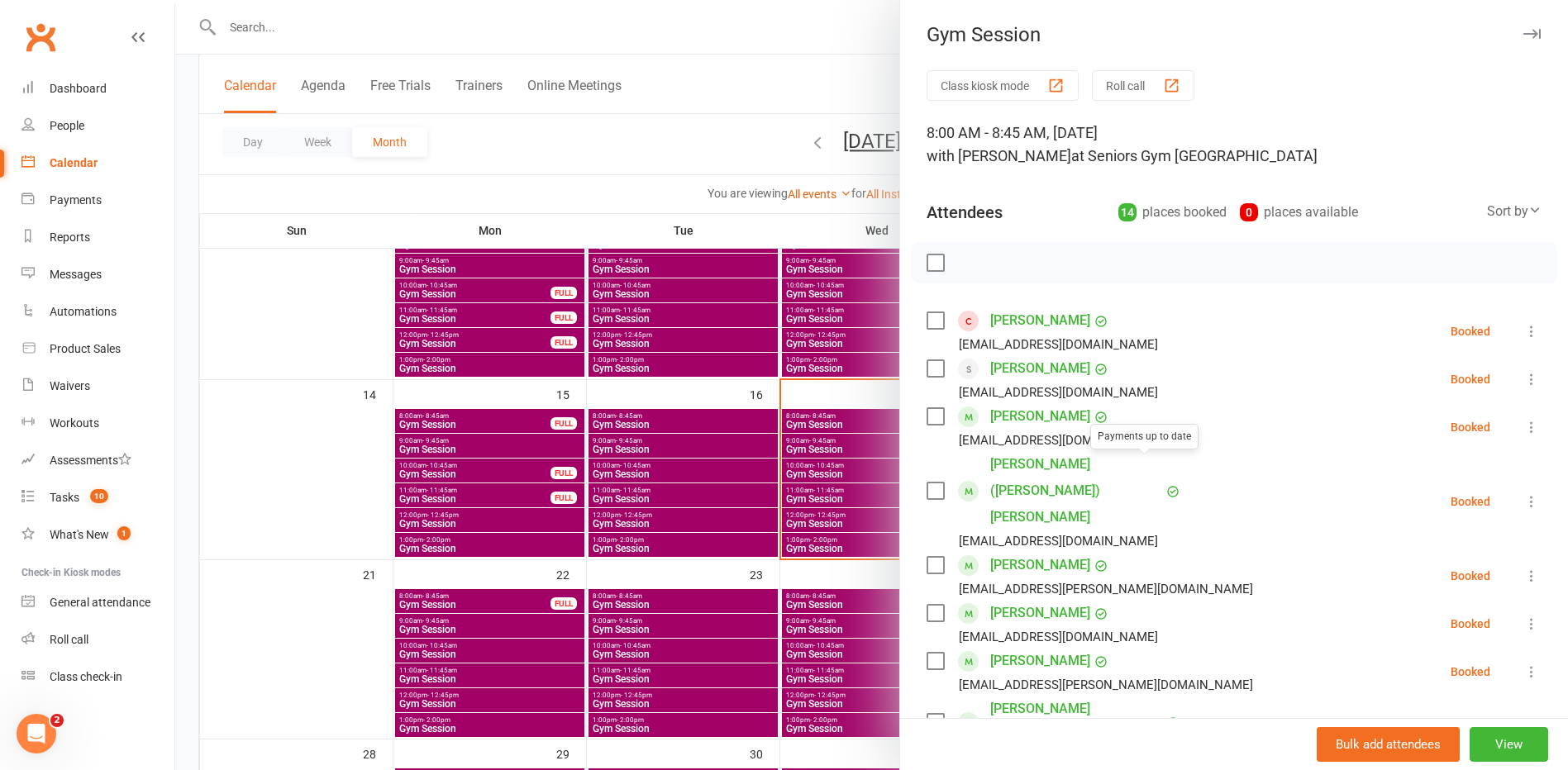
scroll to position [82, 0]
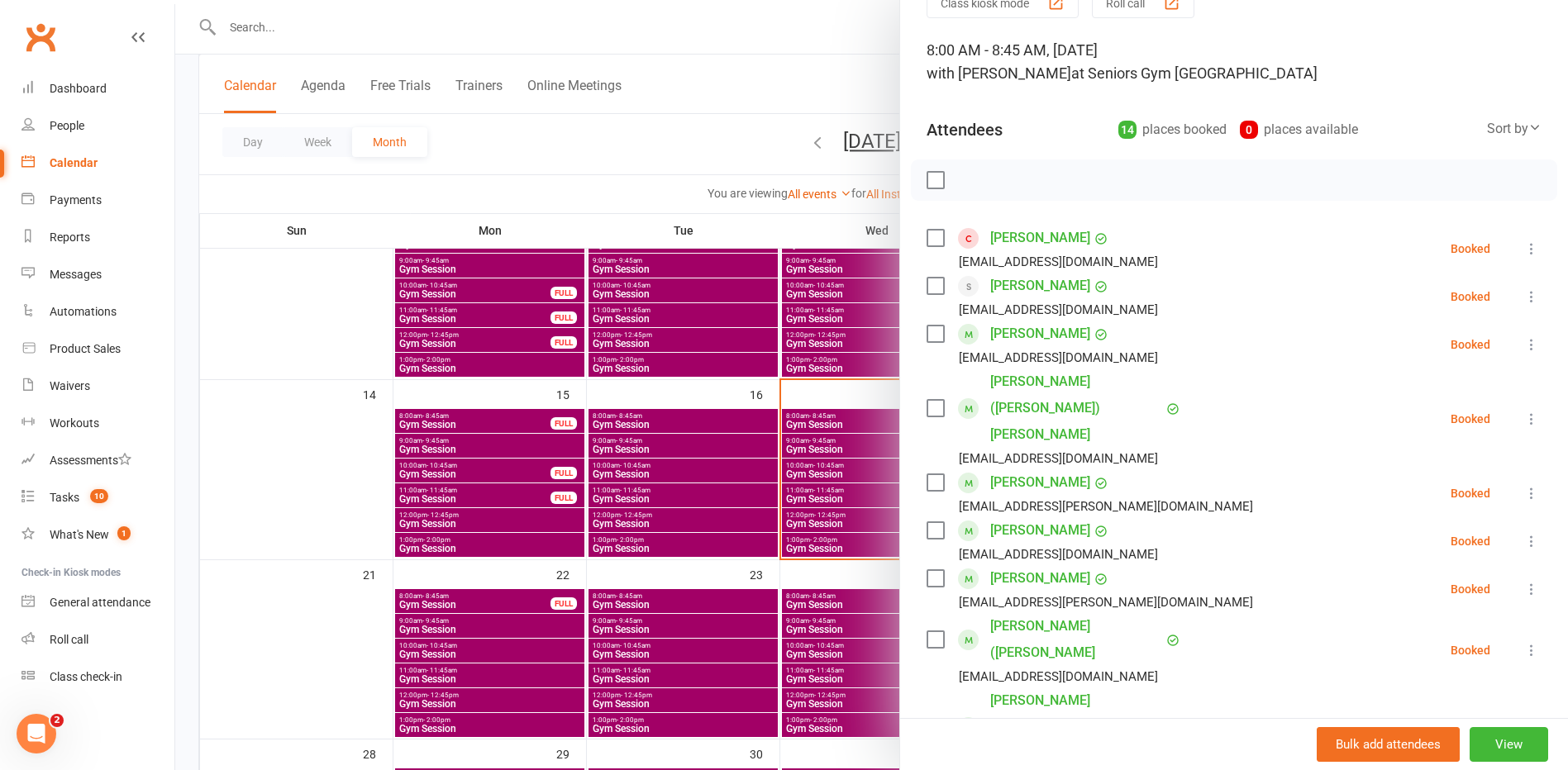
click at [1523, 249] on icon at bounding box center [1531, 248] width 16 height 16
click at [464, 429] on div at bounding box center [872, 385] width 1393 height 770
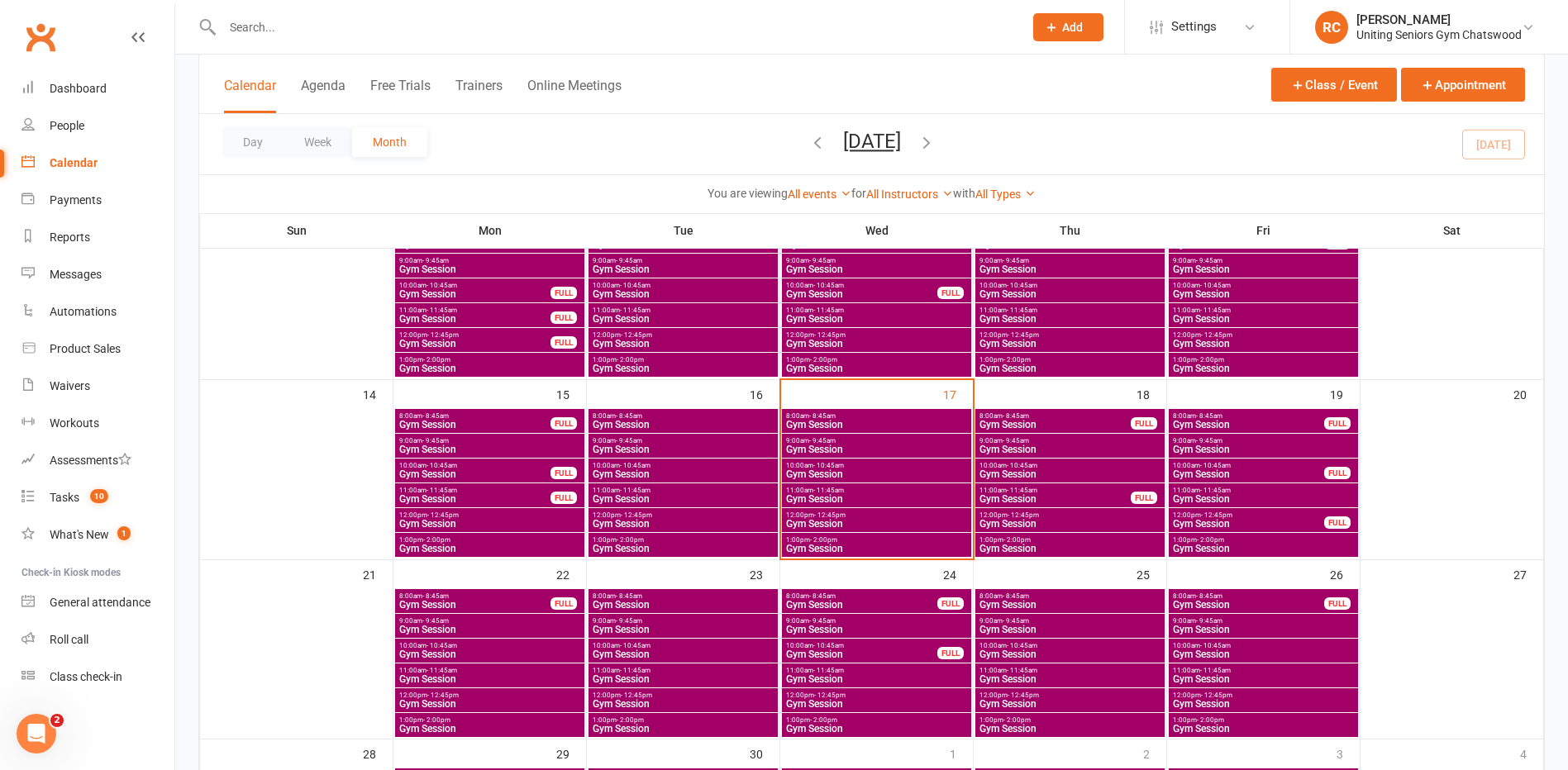
click at [491, 418] on span "8:00am - 8:45am" at bounding box center [475, 415] width 153 height 8
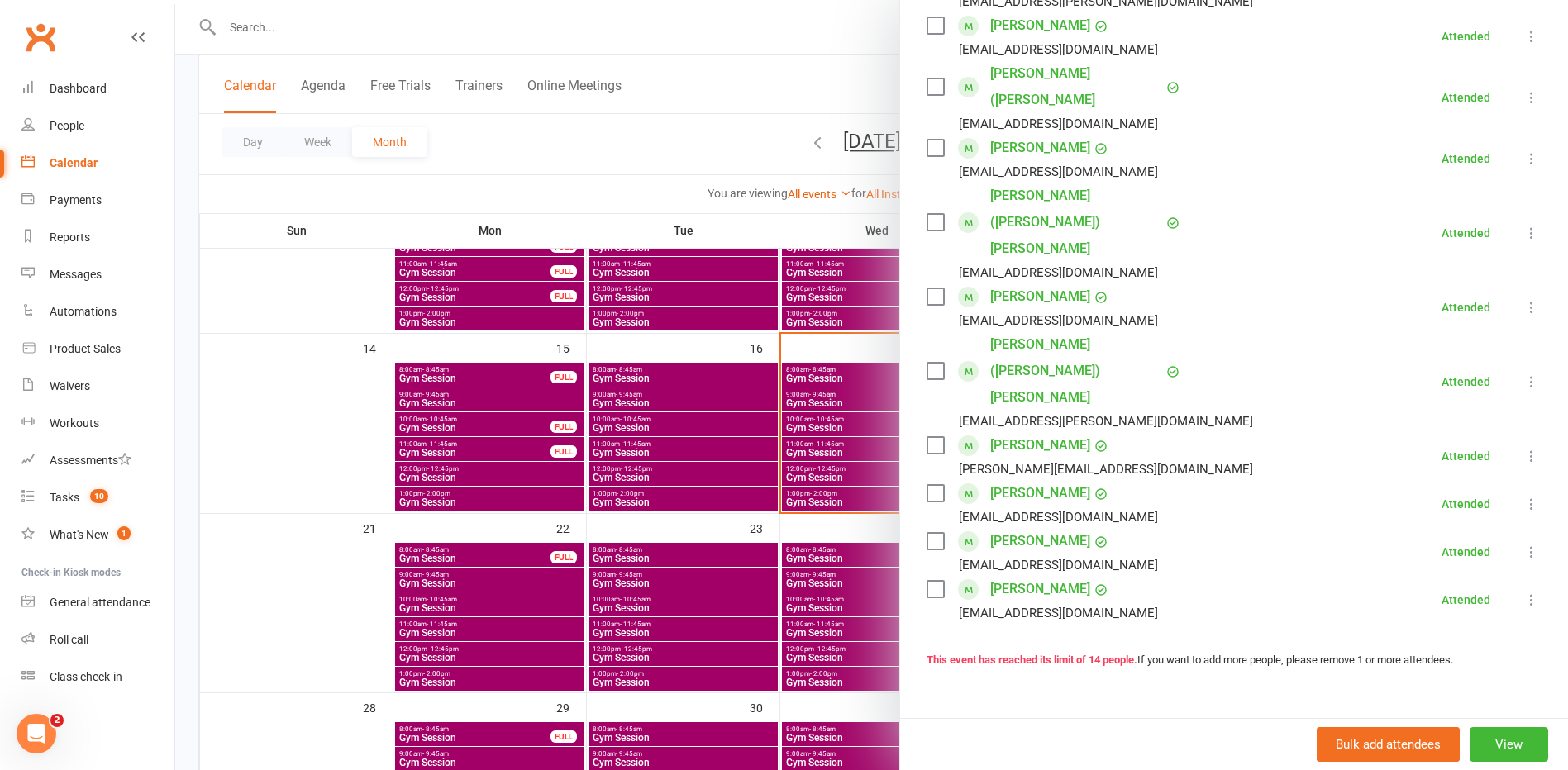
scroll to position [376, 0]
click at [761, 453] on div at bounding box center [872, 385] width 1393 height 770
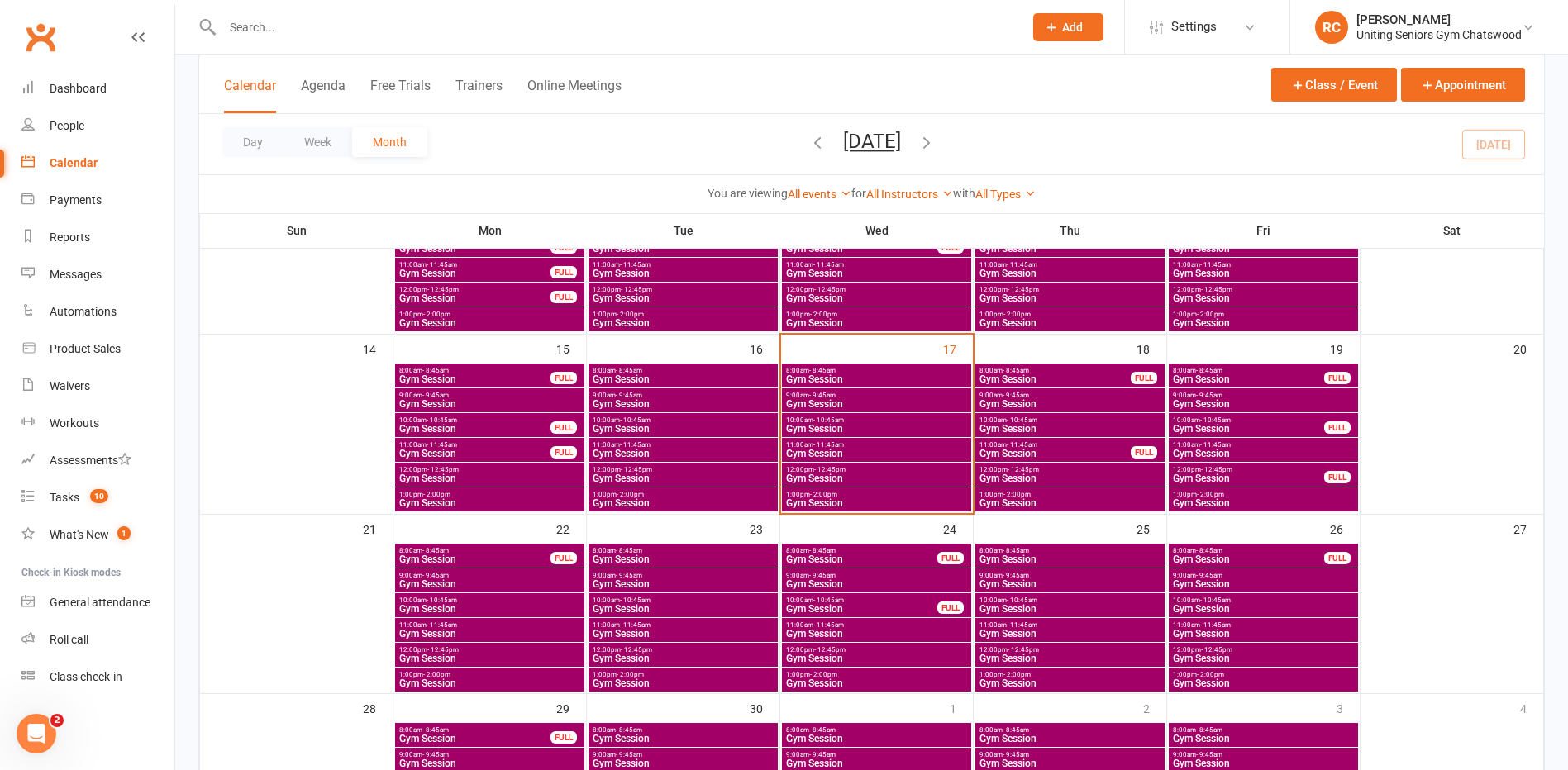
click at [488, 550] on span "8:00am - 8:45am" at bounding box center [475, 551] width 153 height 8
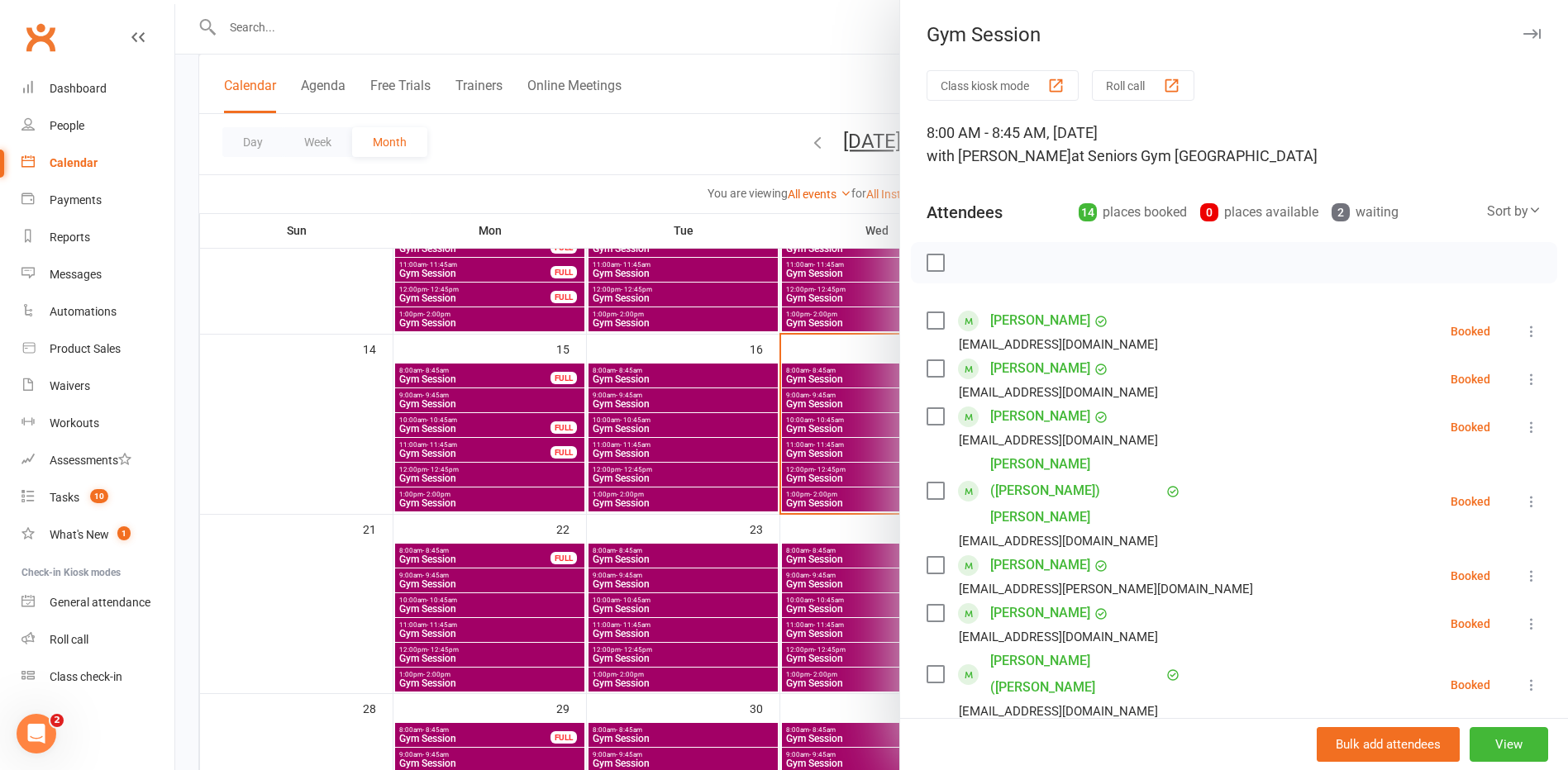
click at [711, 568] on div at bounding box center [872, 385] width 1393 height 770
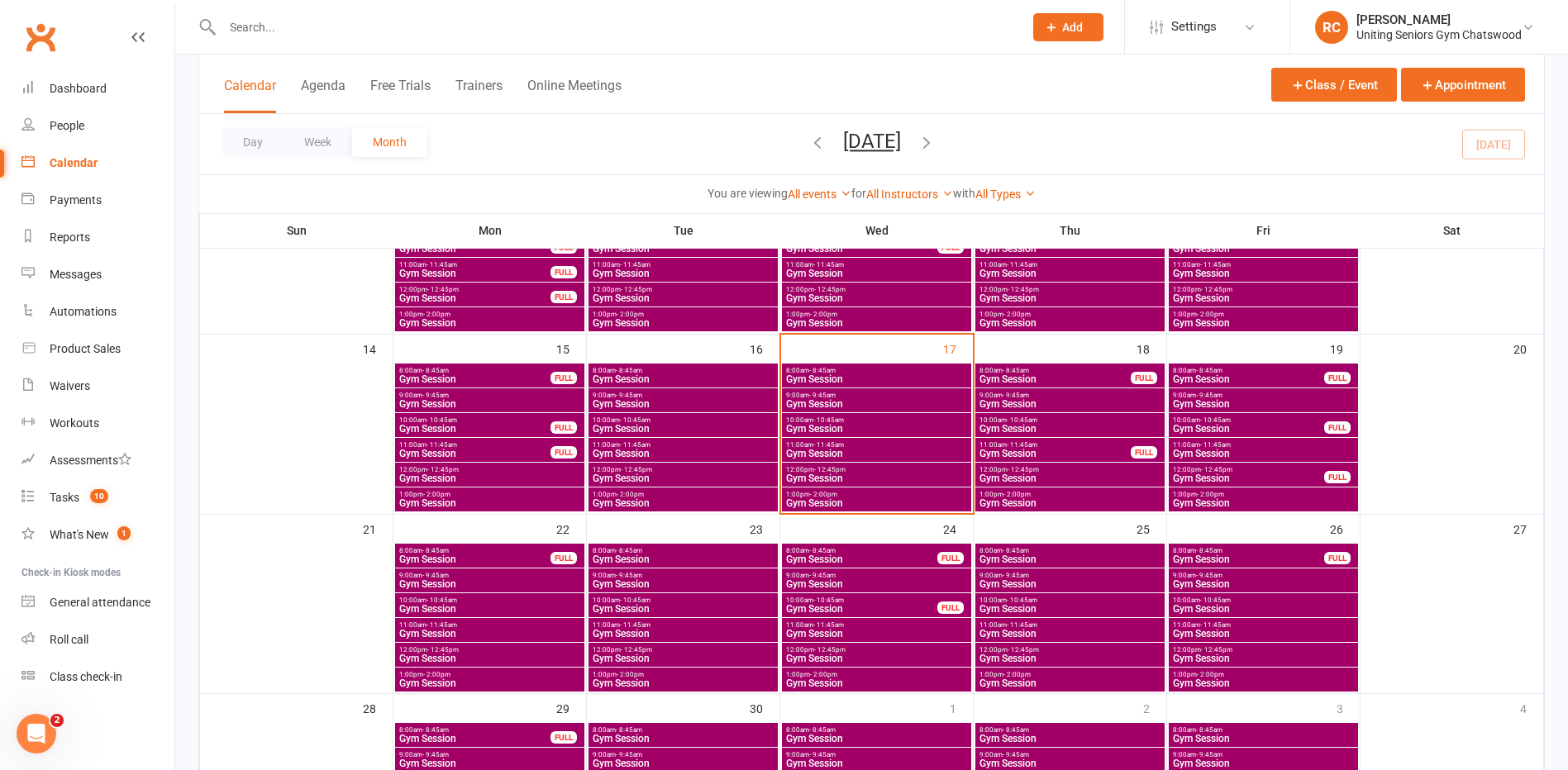
click at [844, 554] on span "Gym Session" at bounding box center [861, 559] width 153 height 10
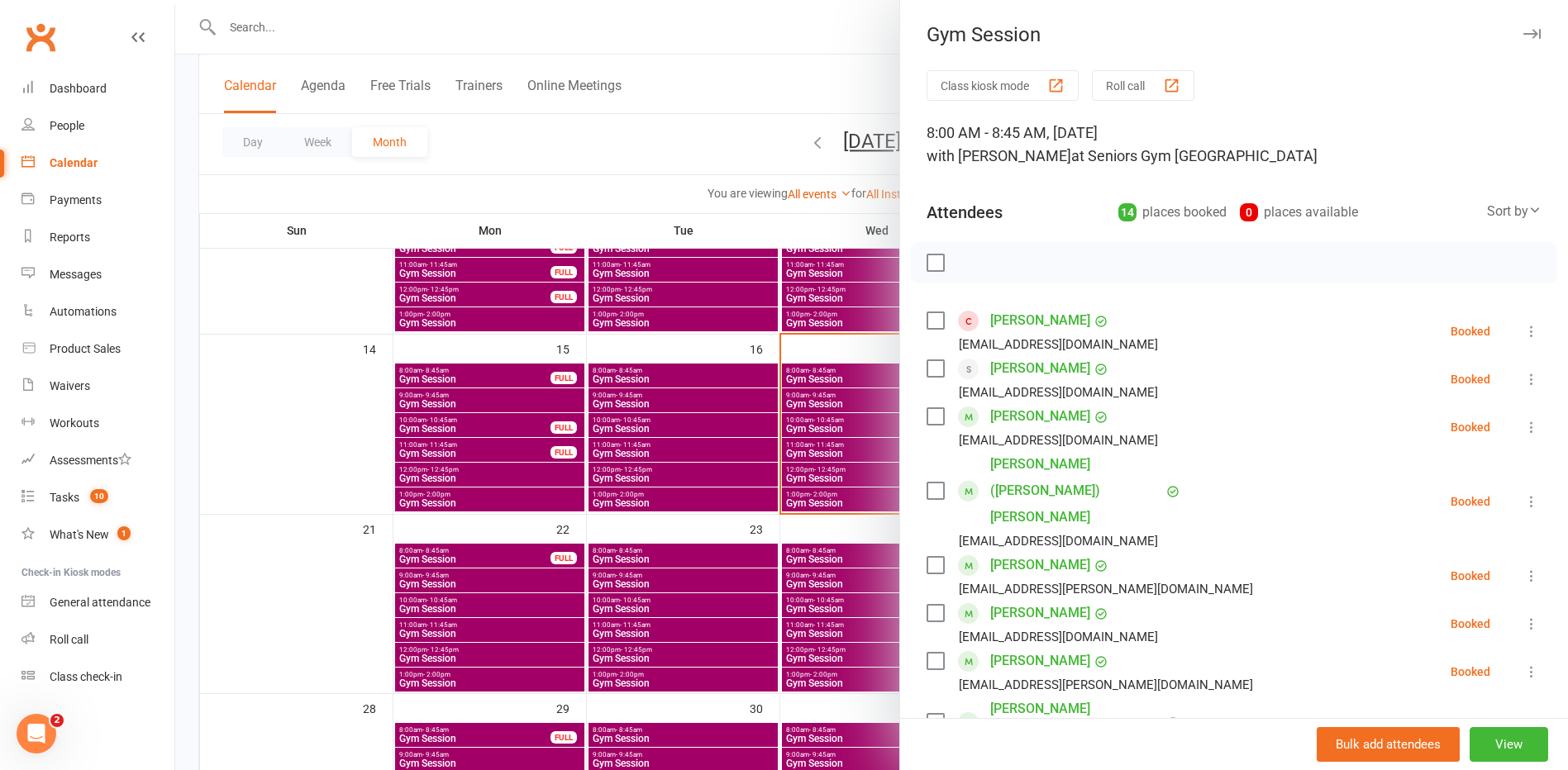
click at [1523, 325] on icon at bounding box center [1531, 331] width 16 height 16
click at [1421, 399] on link "Remove" at bounding box center [1451, 397] width 177 height 33
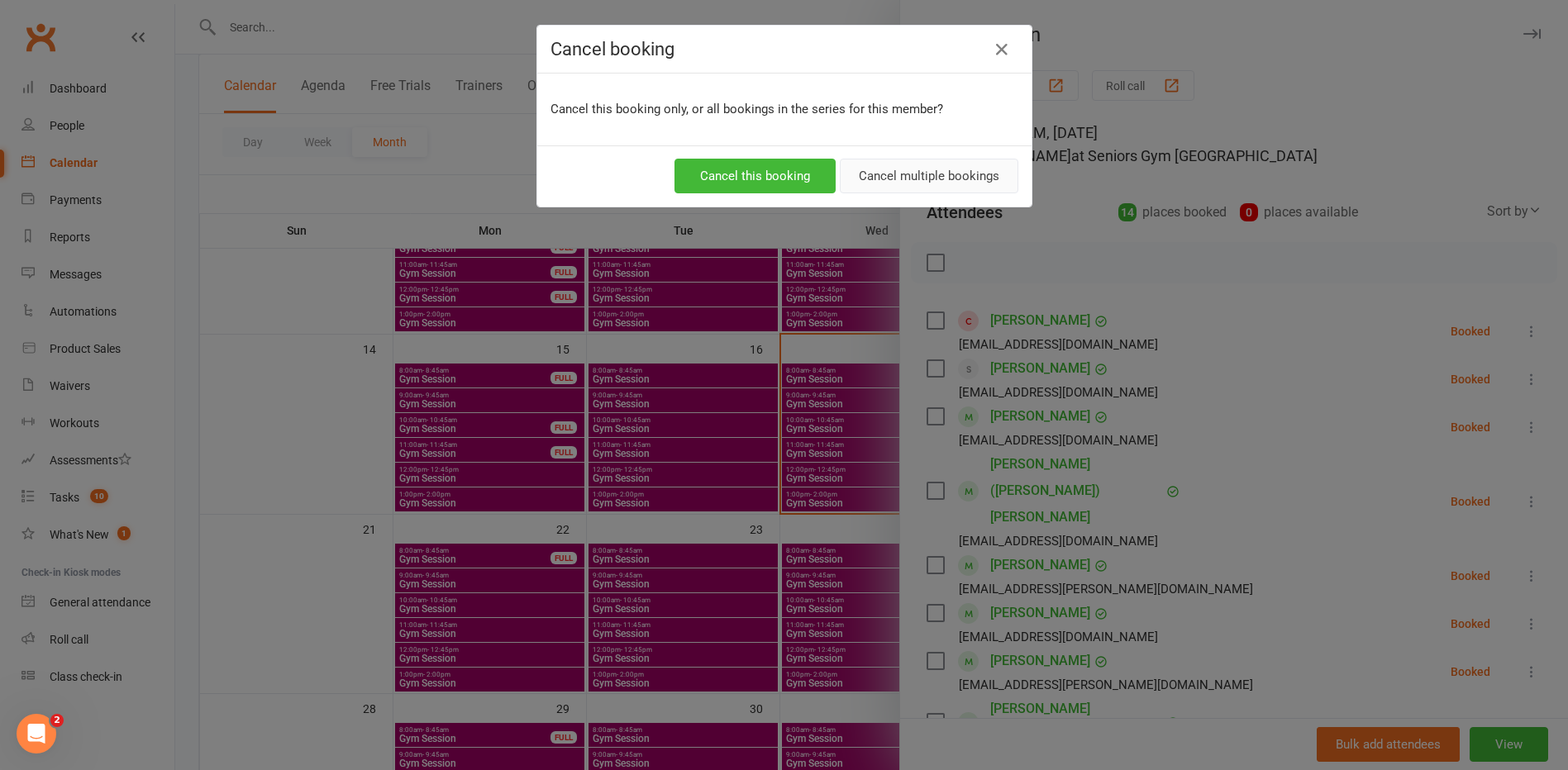
click at [883, 174] on button "Cancel multiple bookings" at bounding box center [929, 176] width 178 height 35
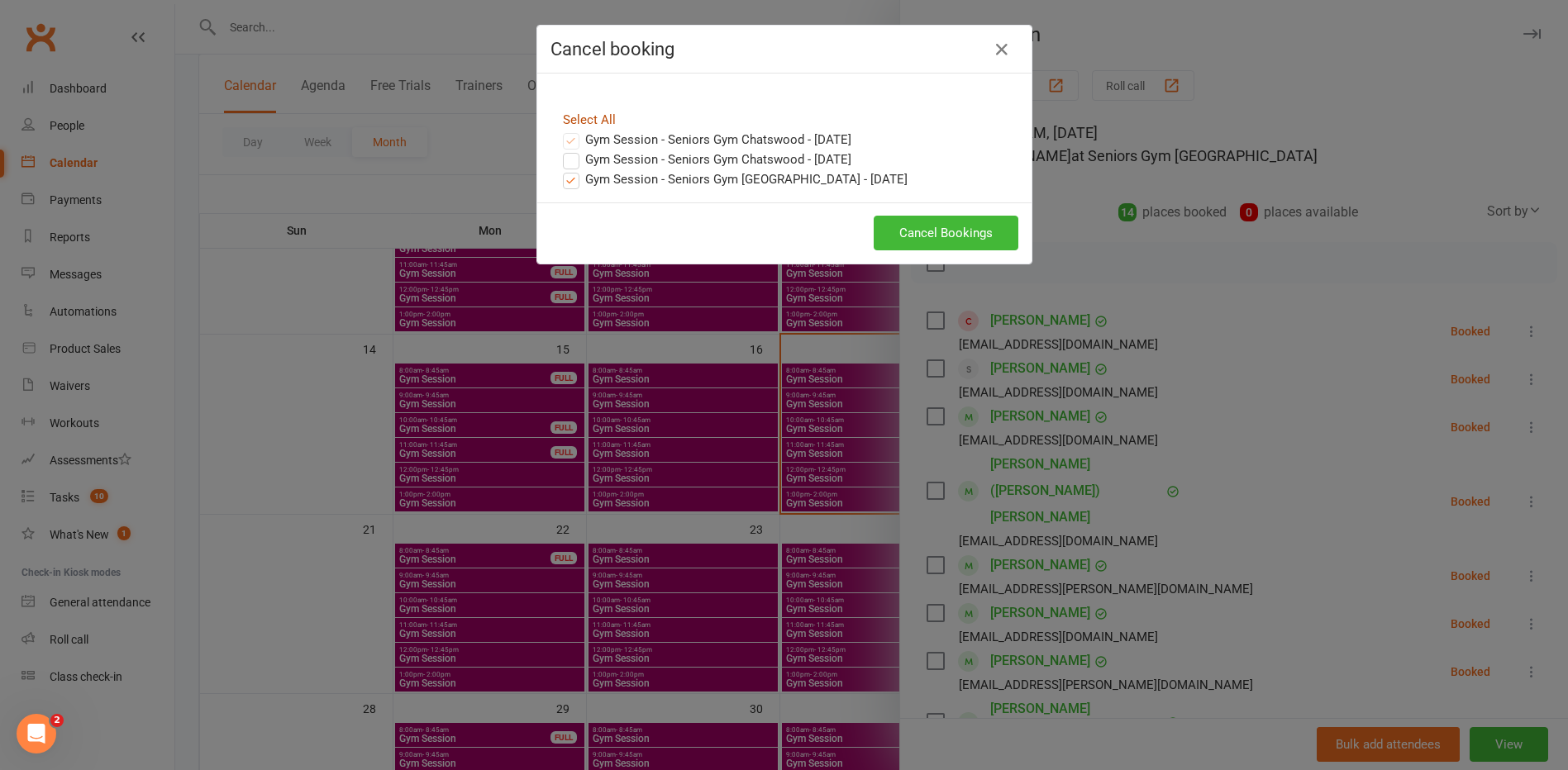
click at [566, 115] on link "Select All" at bounding box center [589, 119] width 53 height 15
click at [929, 226] on button "Cancel Bookings" at bounding box center [946, 233] width 145 height 35
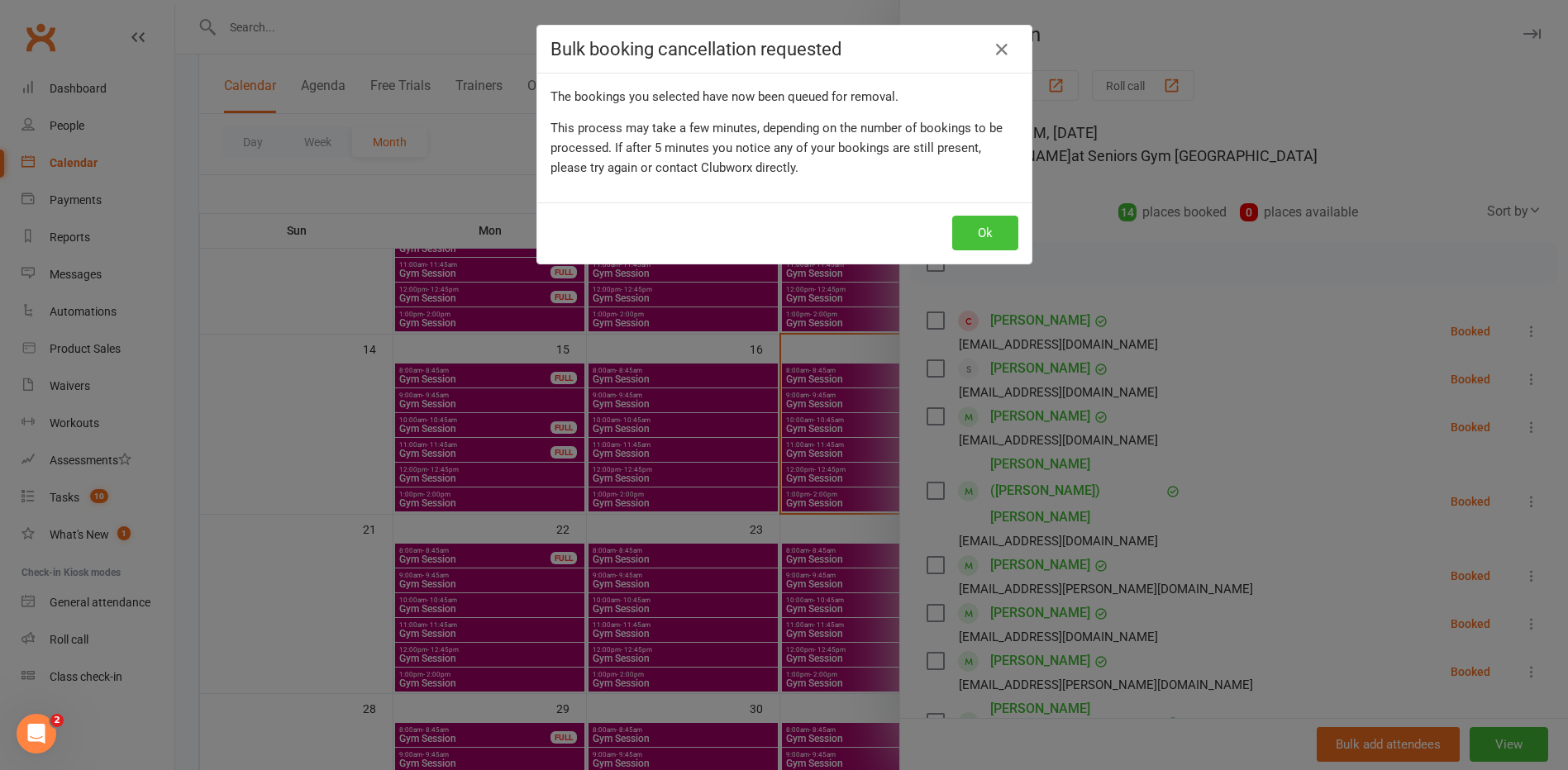
click at [970, 242] on button "Ok" at bounding box center [984, 233] width 66 height 35
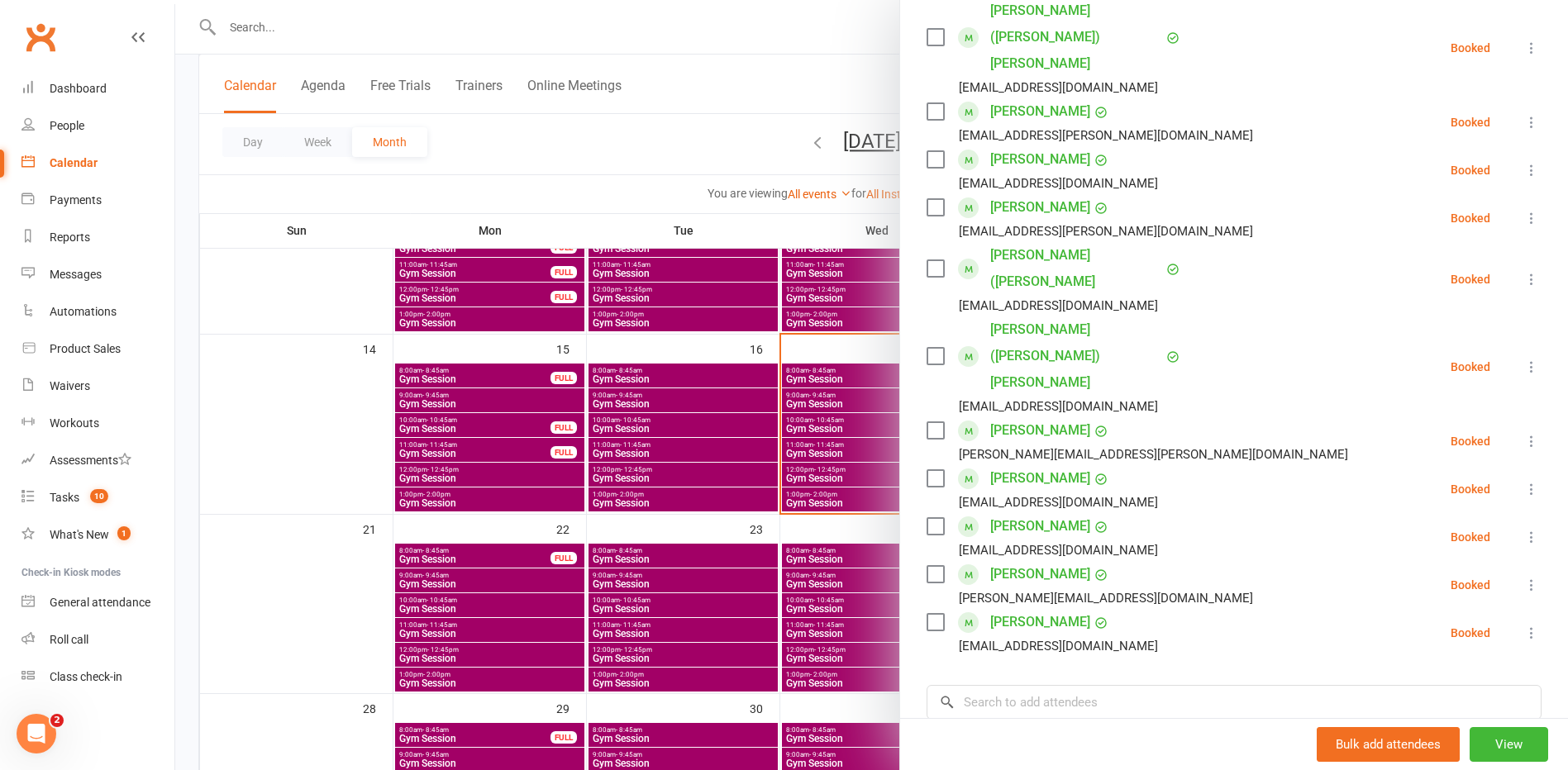
scroll to position [413, 0]
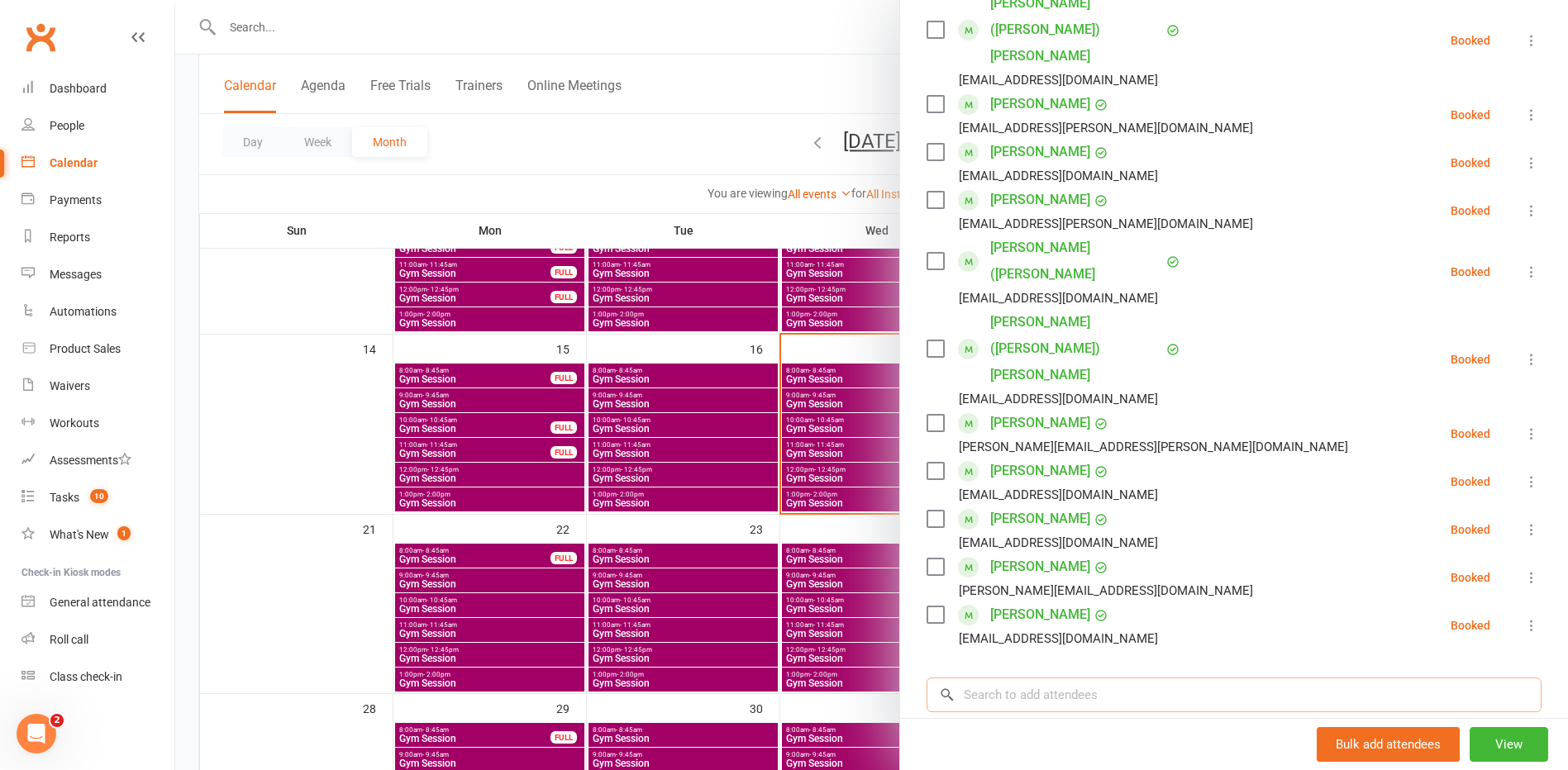
click at [1077, 677] on input "search" at bounding box center [1234, 695] width 615 height 35
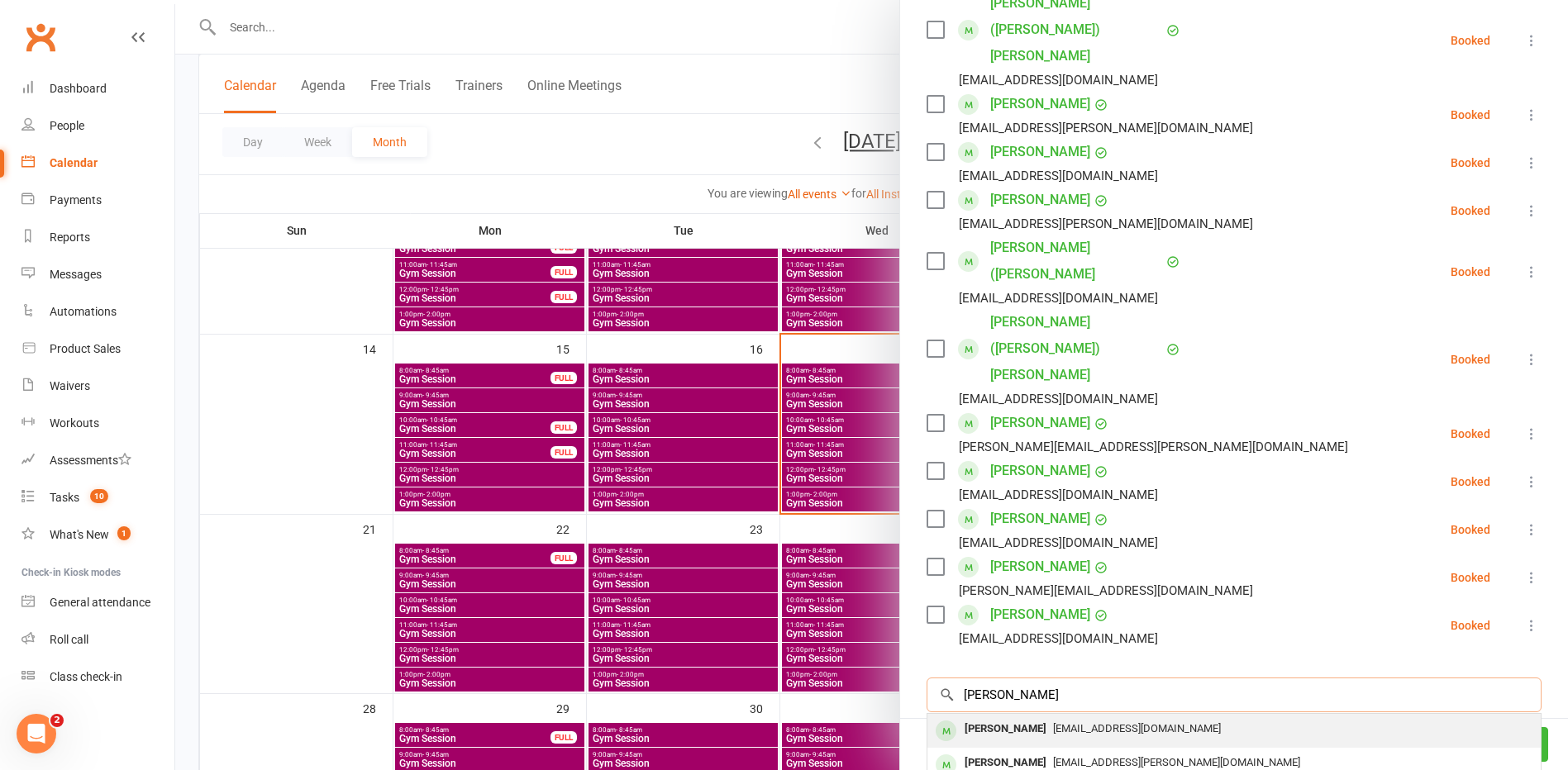
type input "[PERSON_NAME]"
click at [1060, 717] on div "[EMAIL_ADDRESS][DOMAIN_NAME]" at bounding box center [1234, 729] width 600 height 24
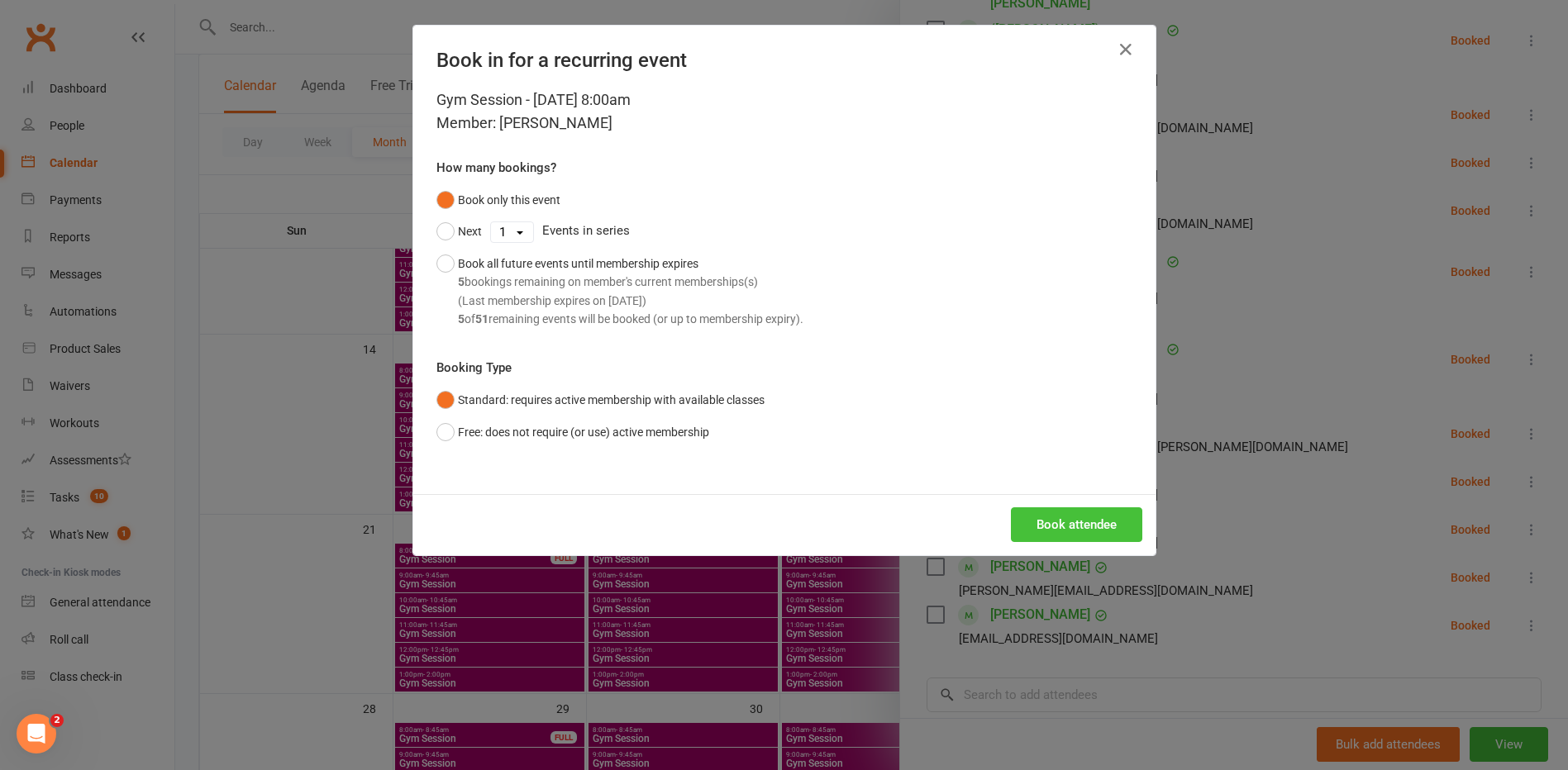
click at [1080, 529] on button "Book attendee" at bounding box center [1076, 524] width 131 height 35
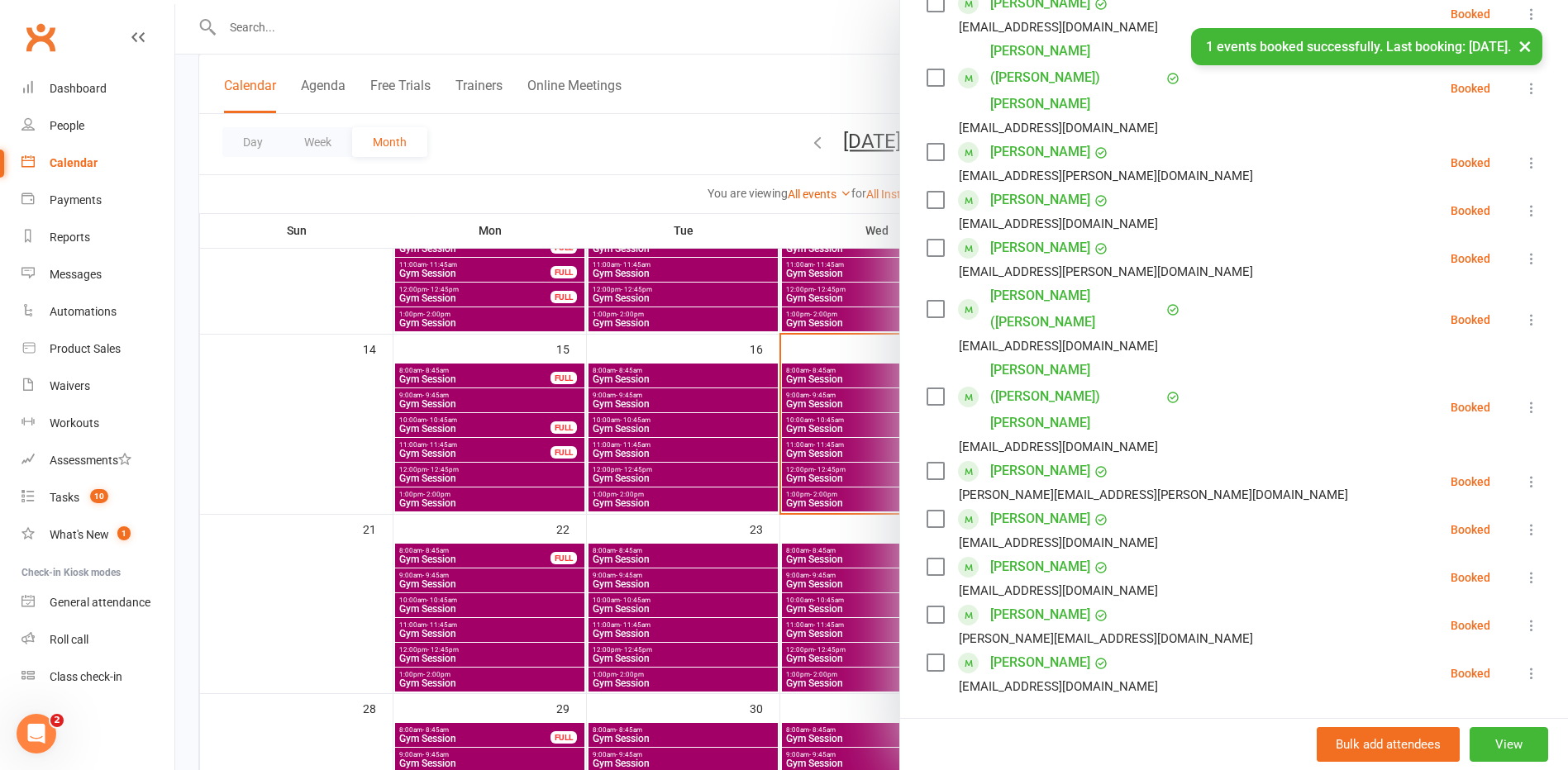
scroll to position [461, 0]
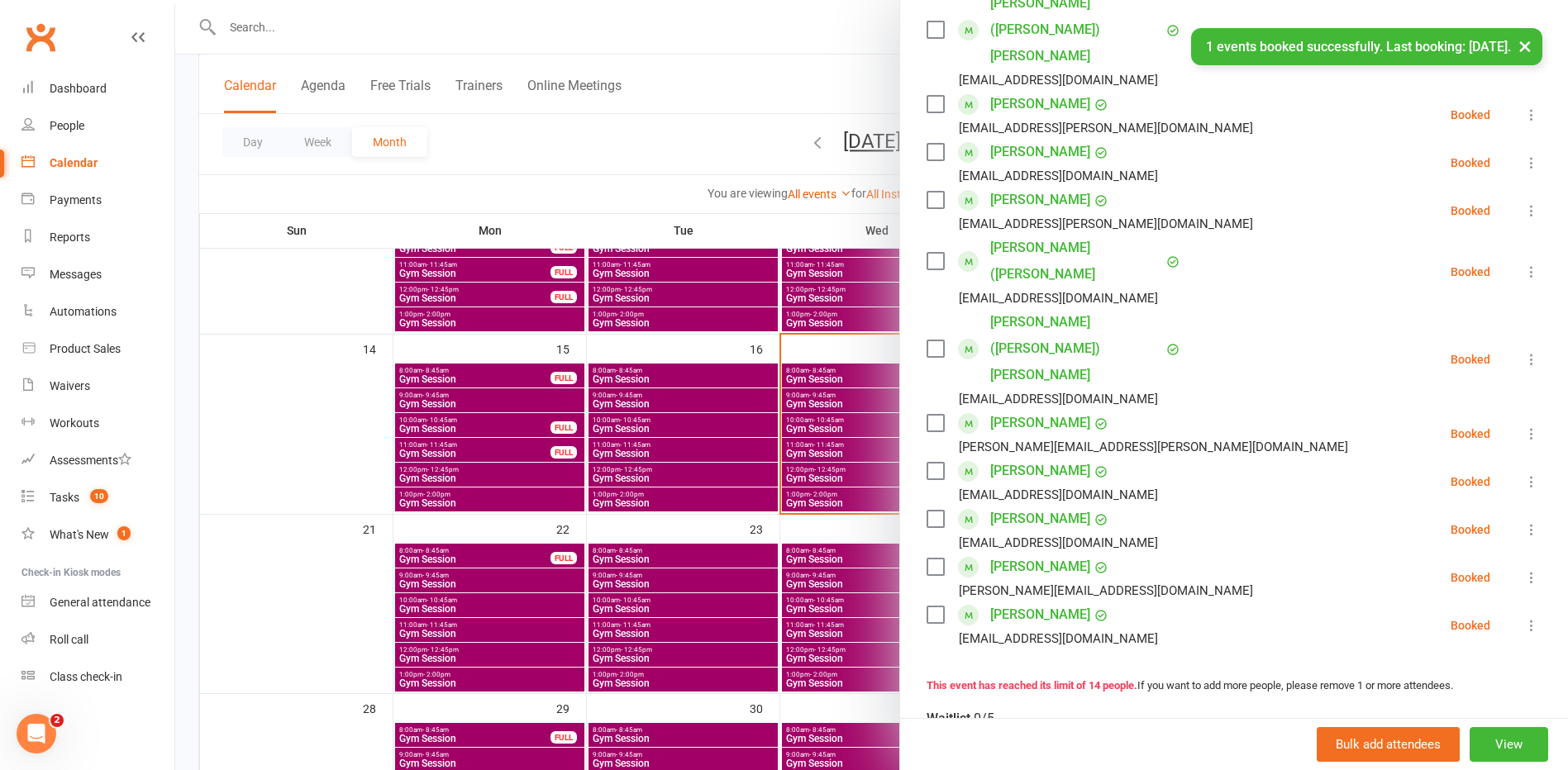
click at [488, 616] on div at bounding box center [872, 385] width 1393 height 770
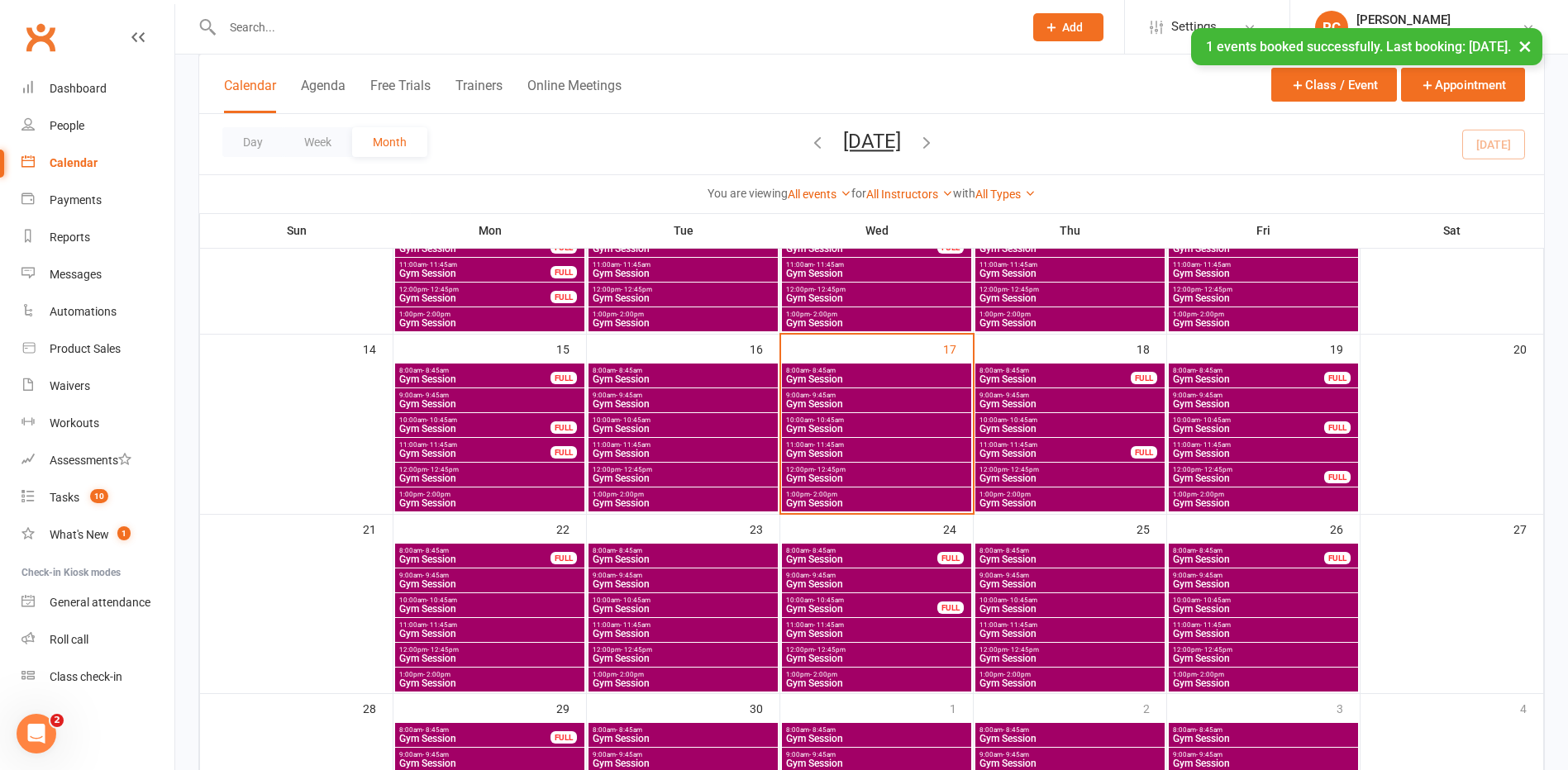
click at [521, 552] on span "8:00am - 8:45am" at bounding box center [475, 551] width 153 height 8
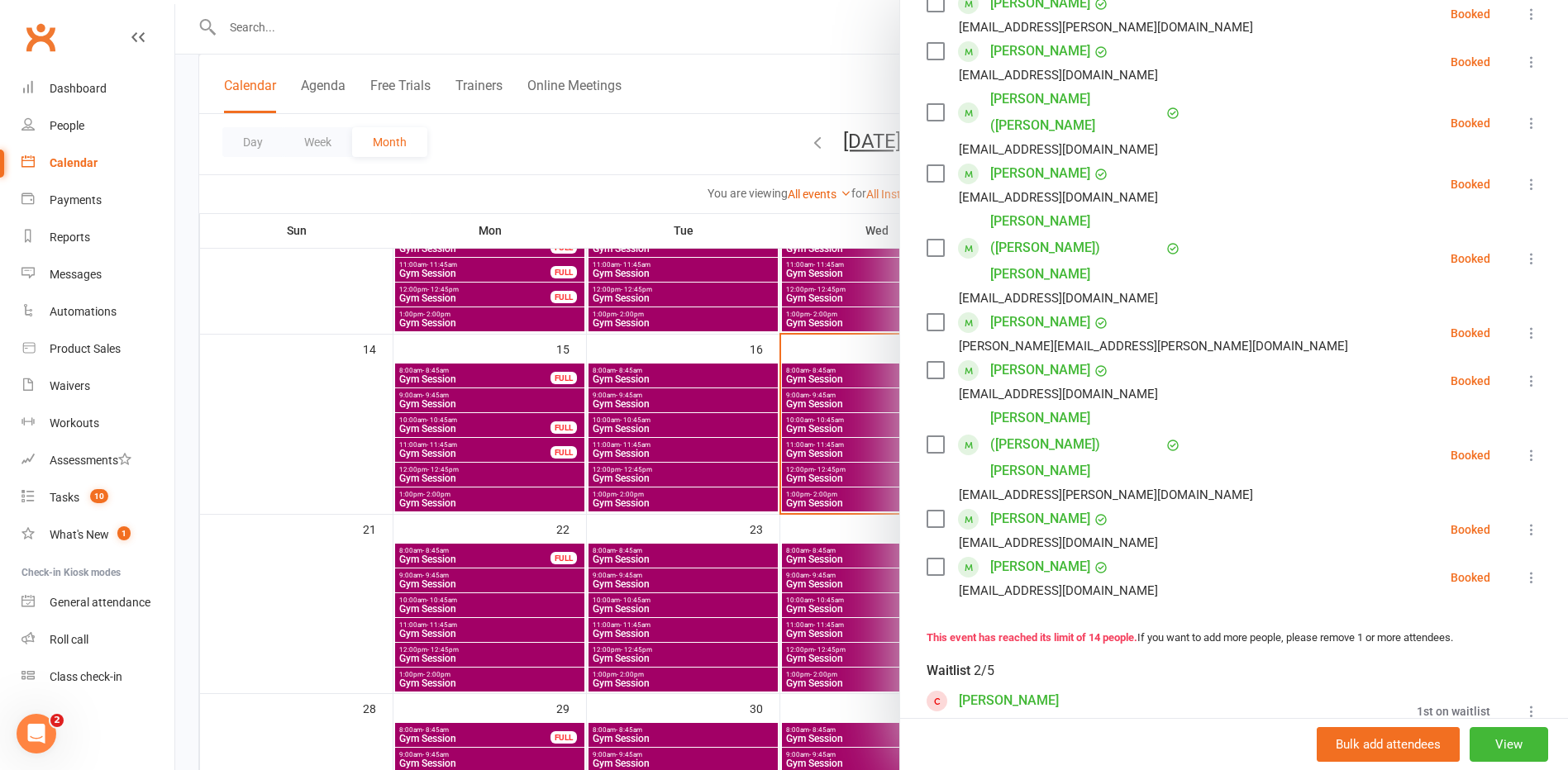
scroll to position [578, 0]
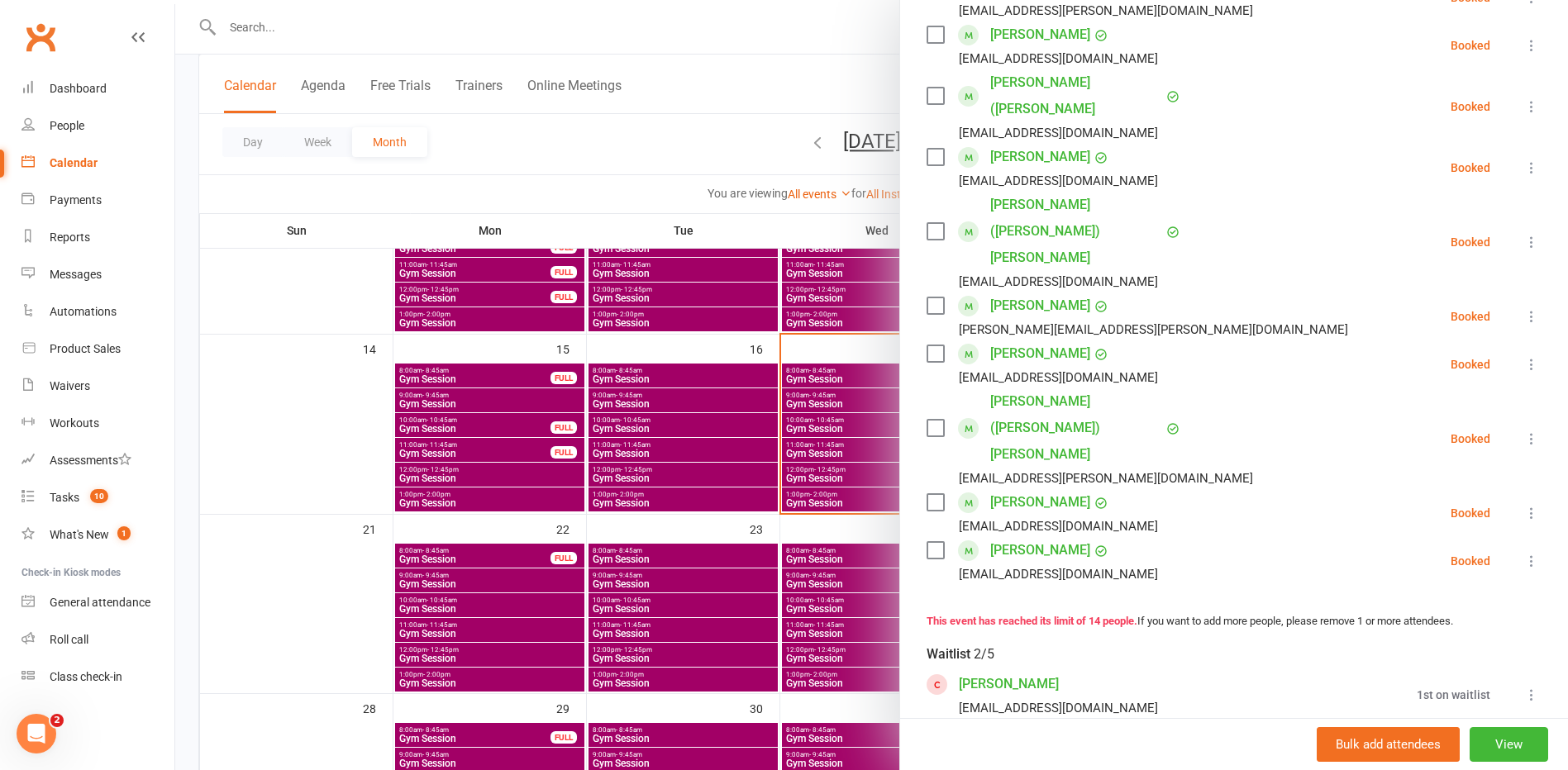
click at [1523, 687] on icon at bounding box center [1531, 695] width 16 height 16
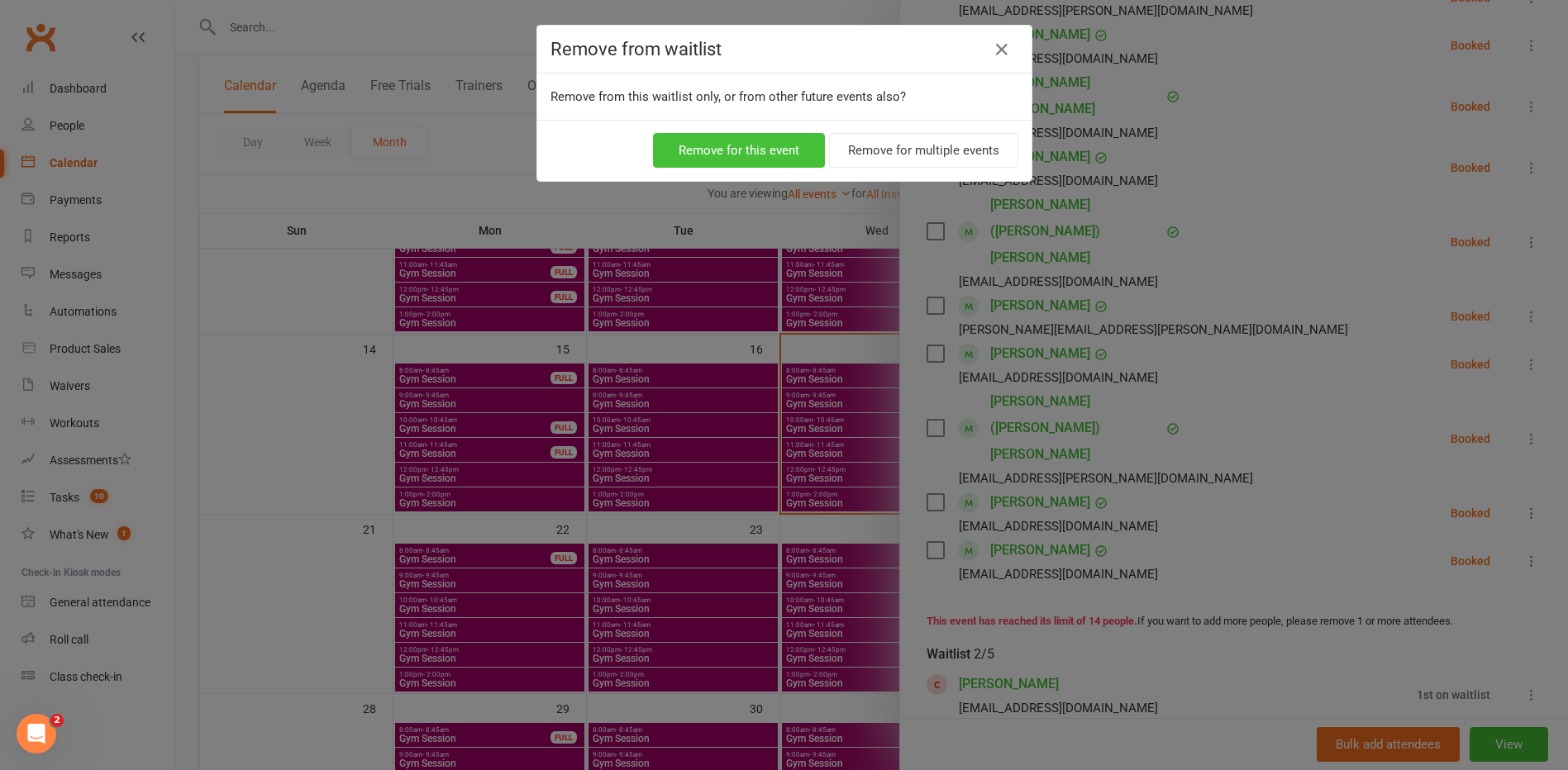
click at [754, 144] on button "Remove for this event" at bounding box center [739, 150] width 172 height 35
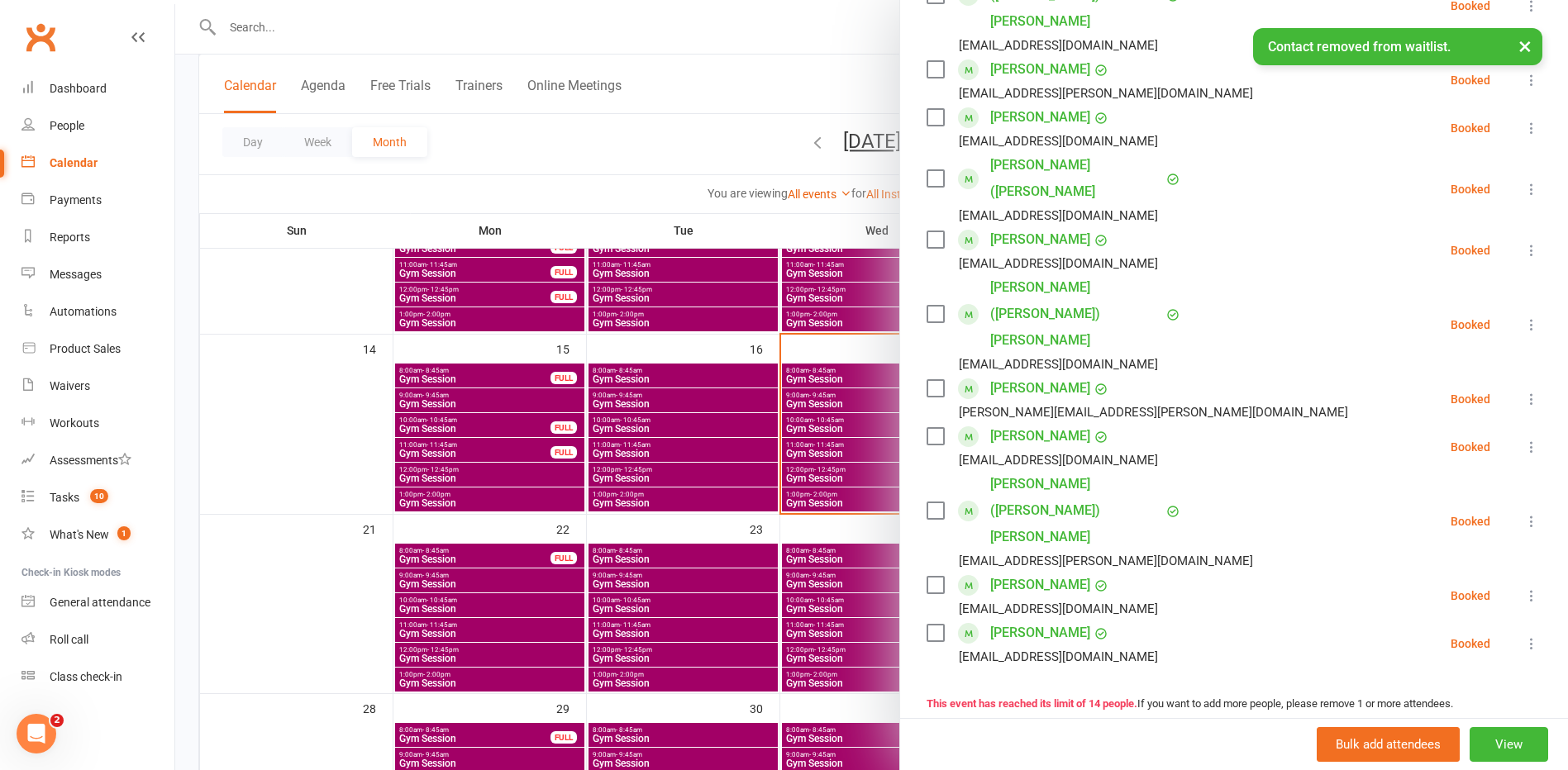
scroll to position [413, 0]
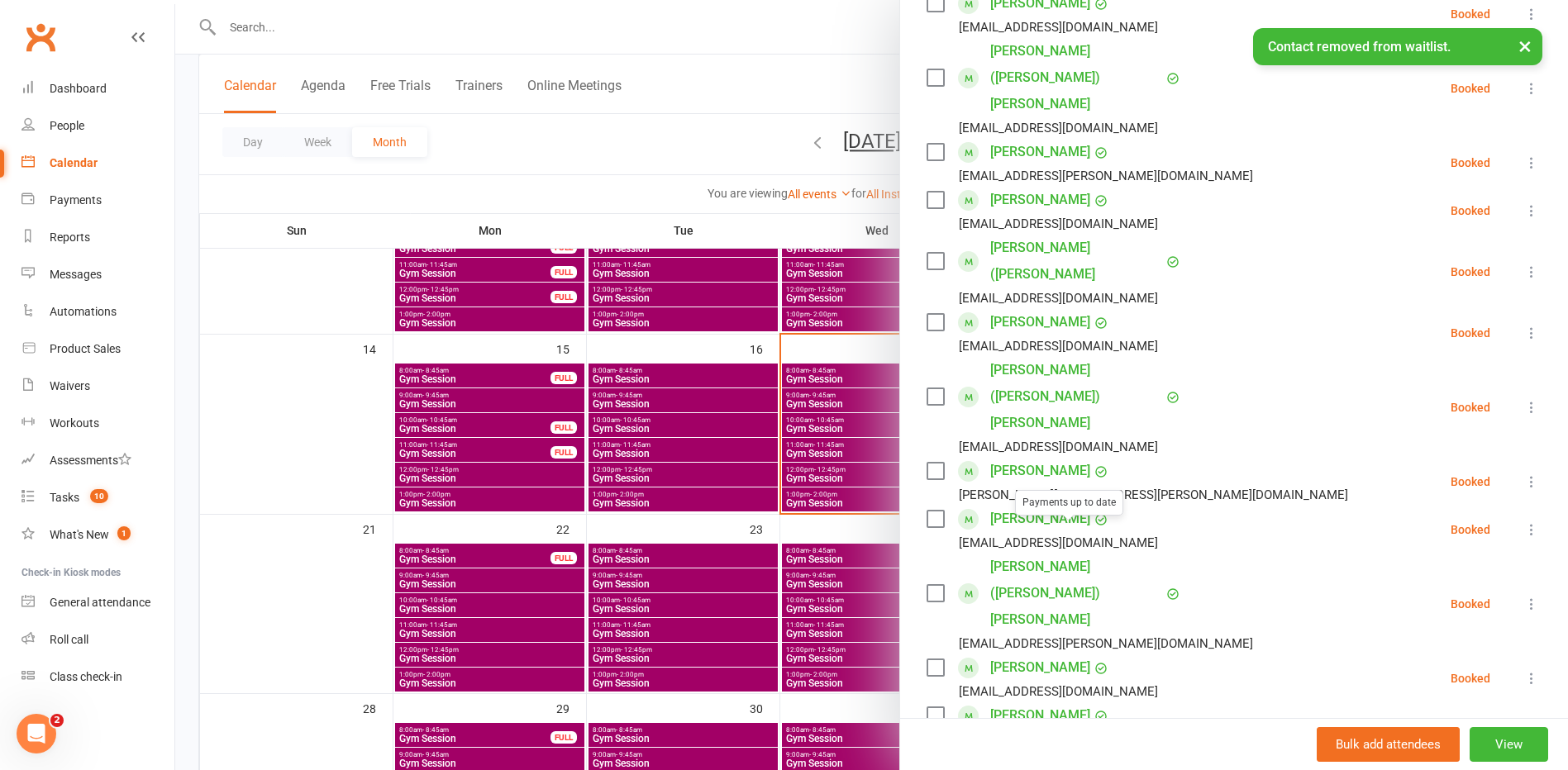
click at [738, 547] on div at bounding box center [872, 385] width 1393 height 770
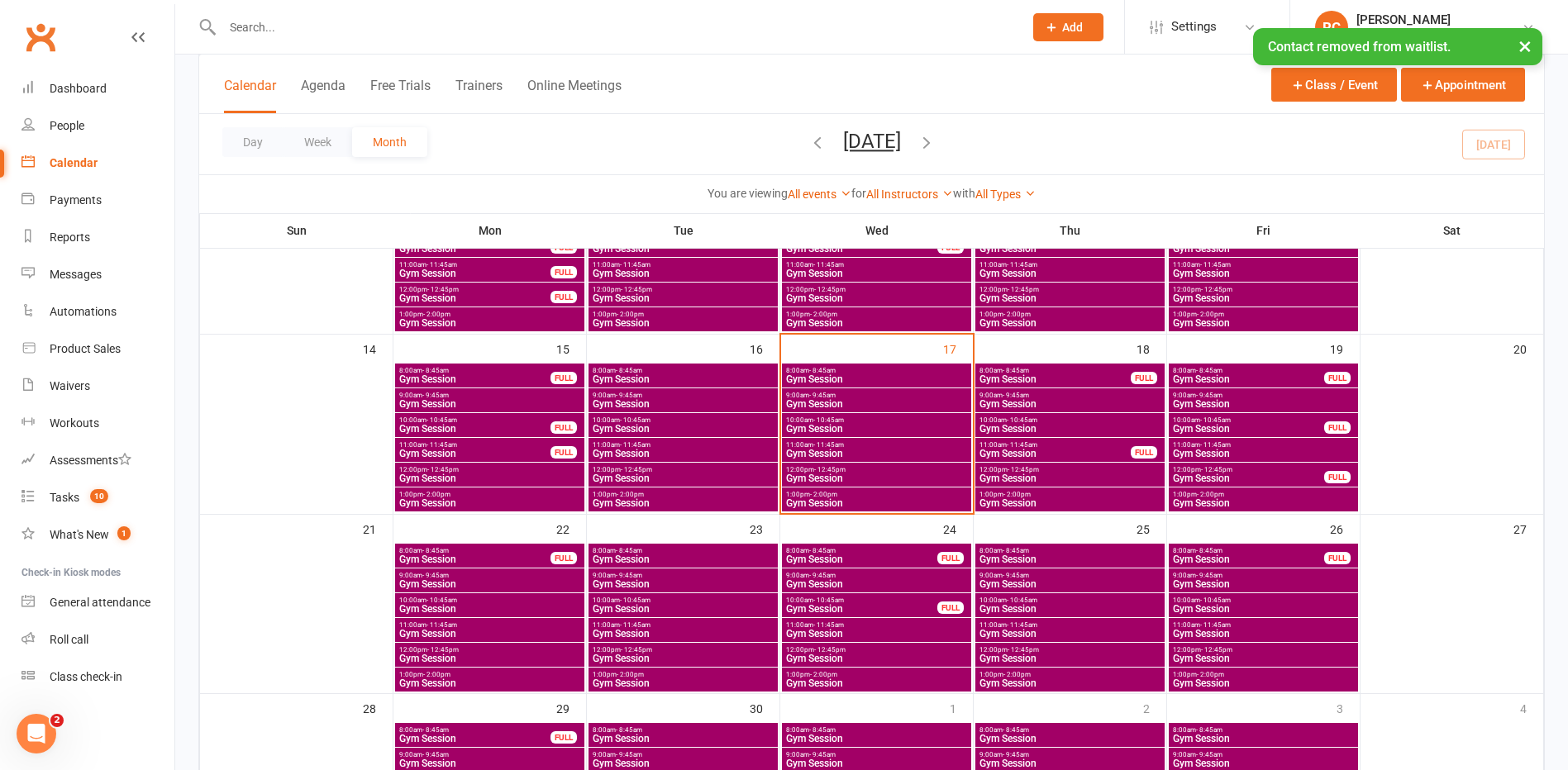
click at [1210, 376] on span "Gym Session" at bounding box center [1248, 379] width 153 height 10
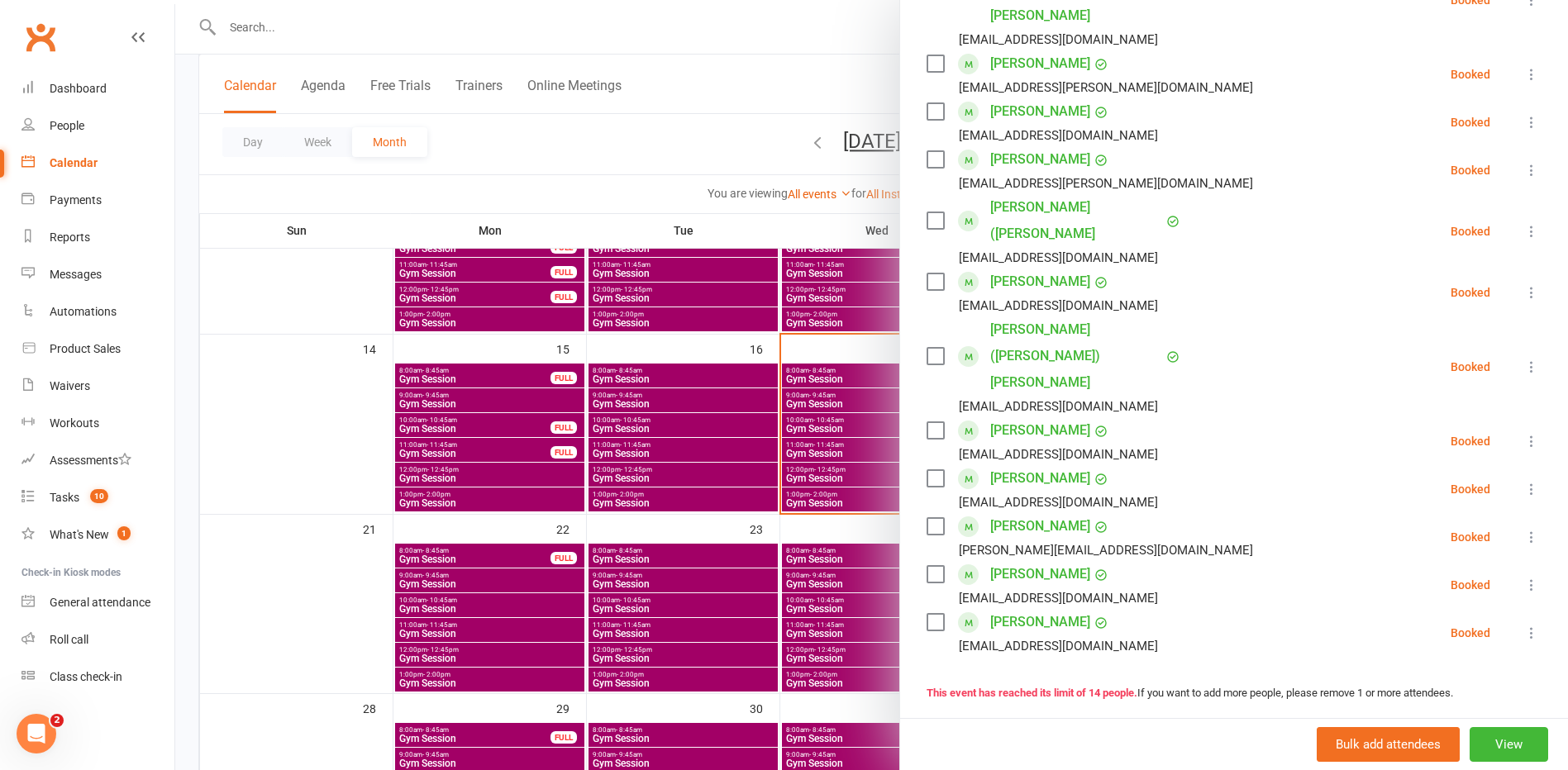
scroll to position [661, 0]
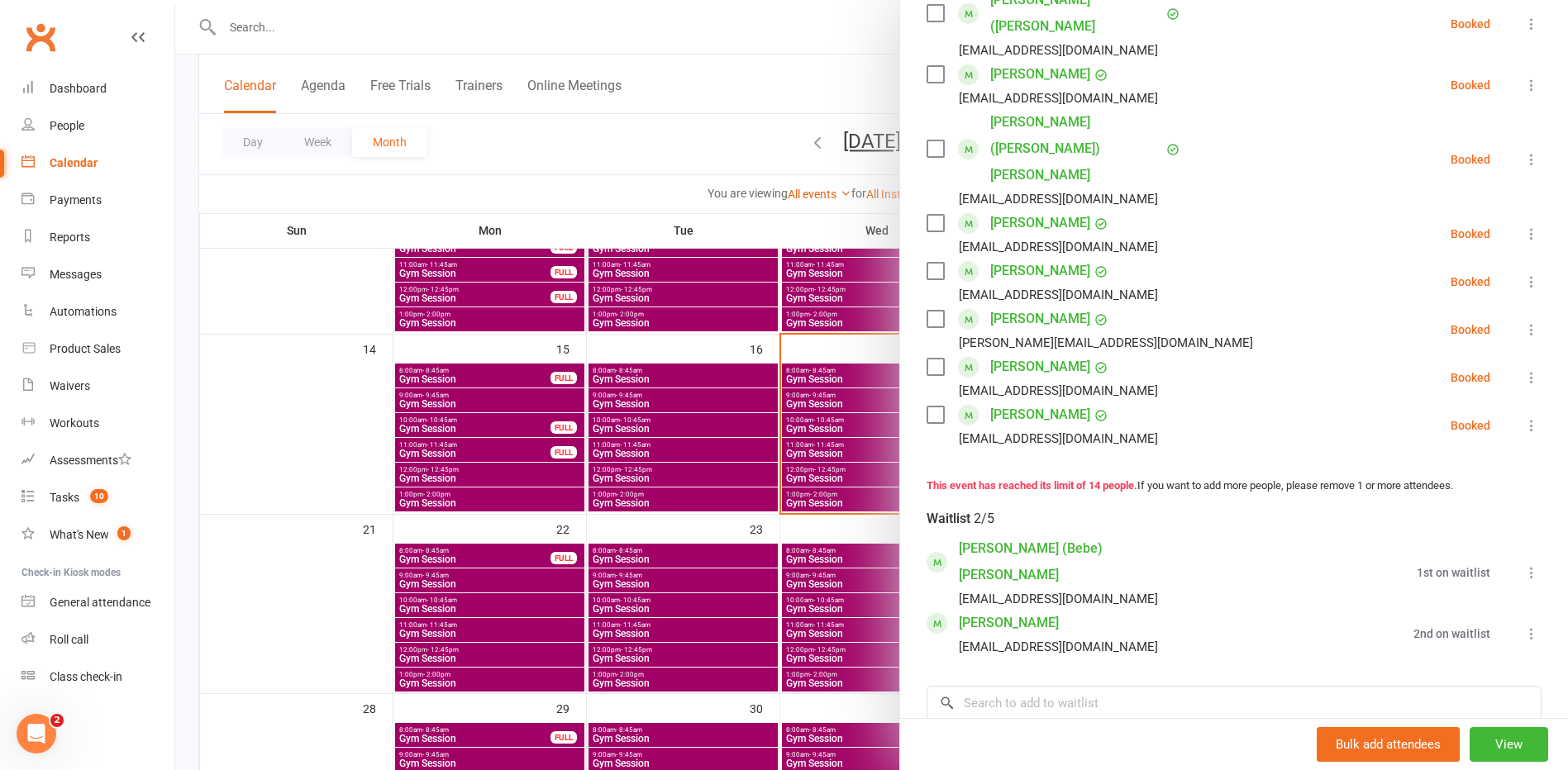
click at [745, 475] on div at bounding box center [872, 385] width 1393 height 770
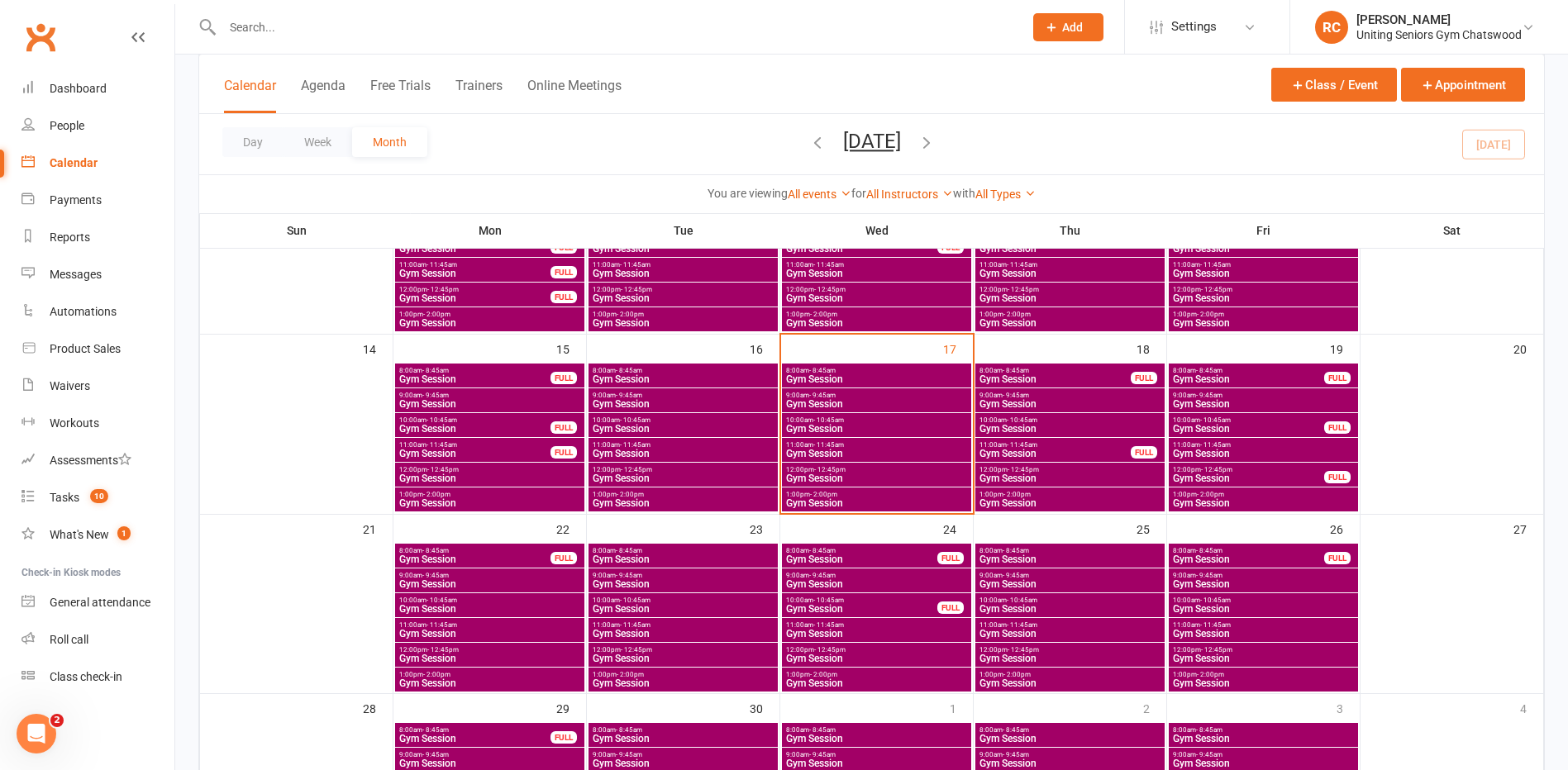
click at [503, 556] on span "Gym Session" at bounding box center [475, 559] width 153 height 10
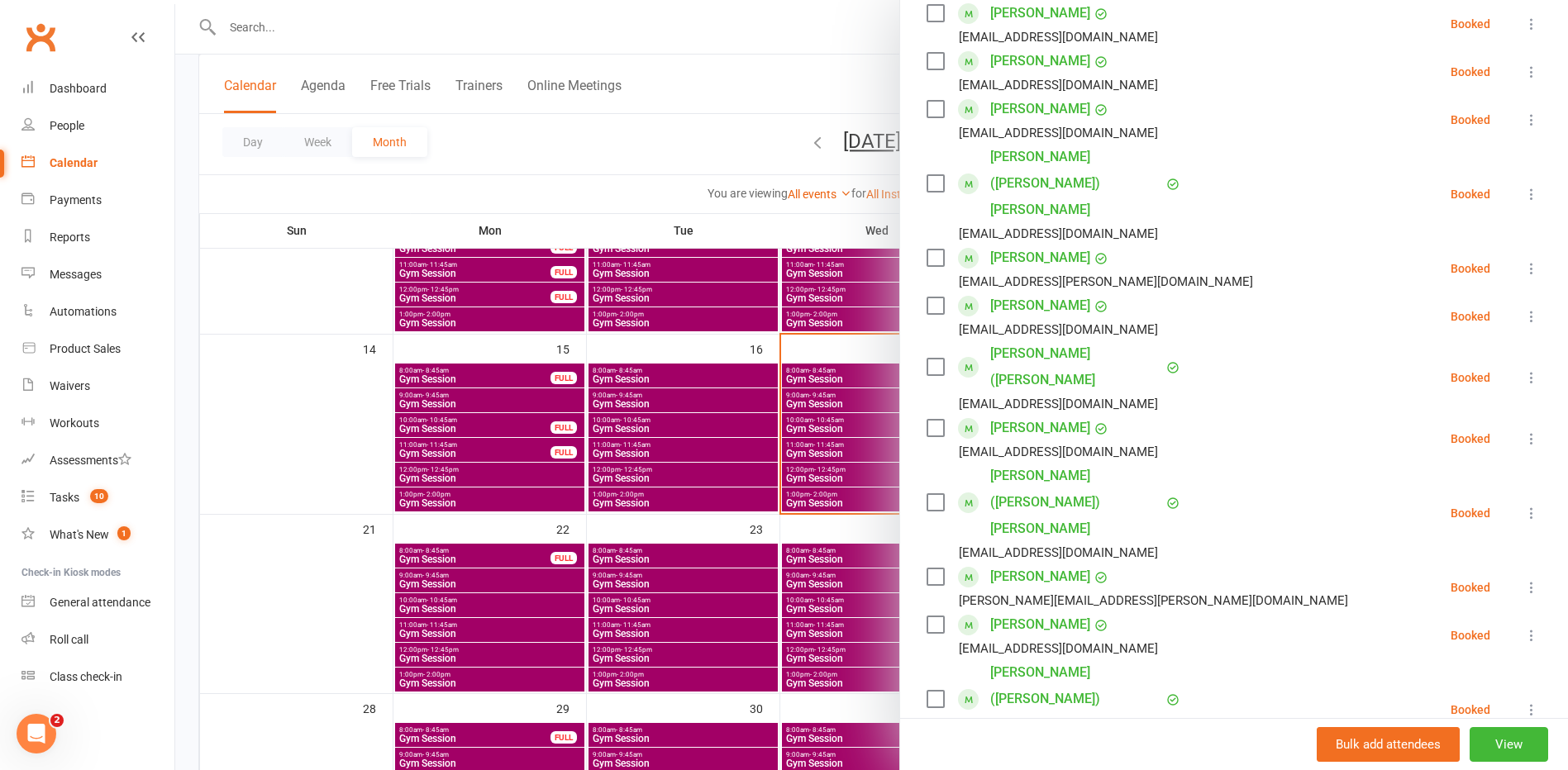
scroll to position [331, 0]
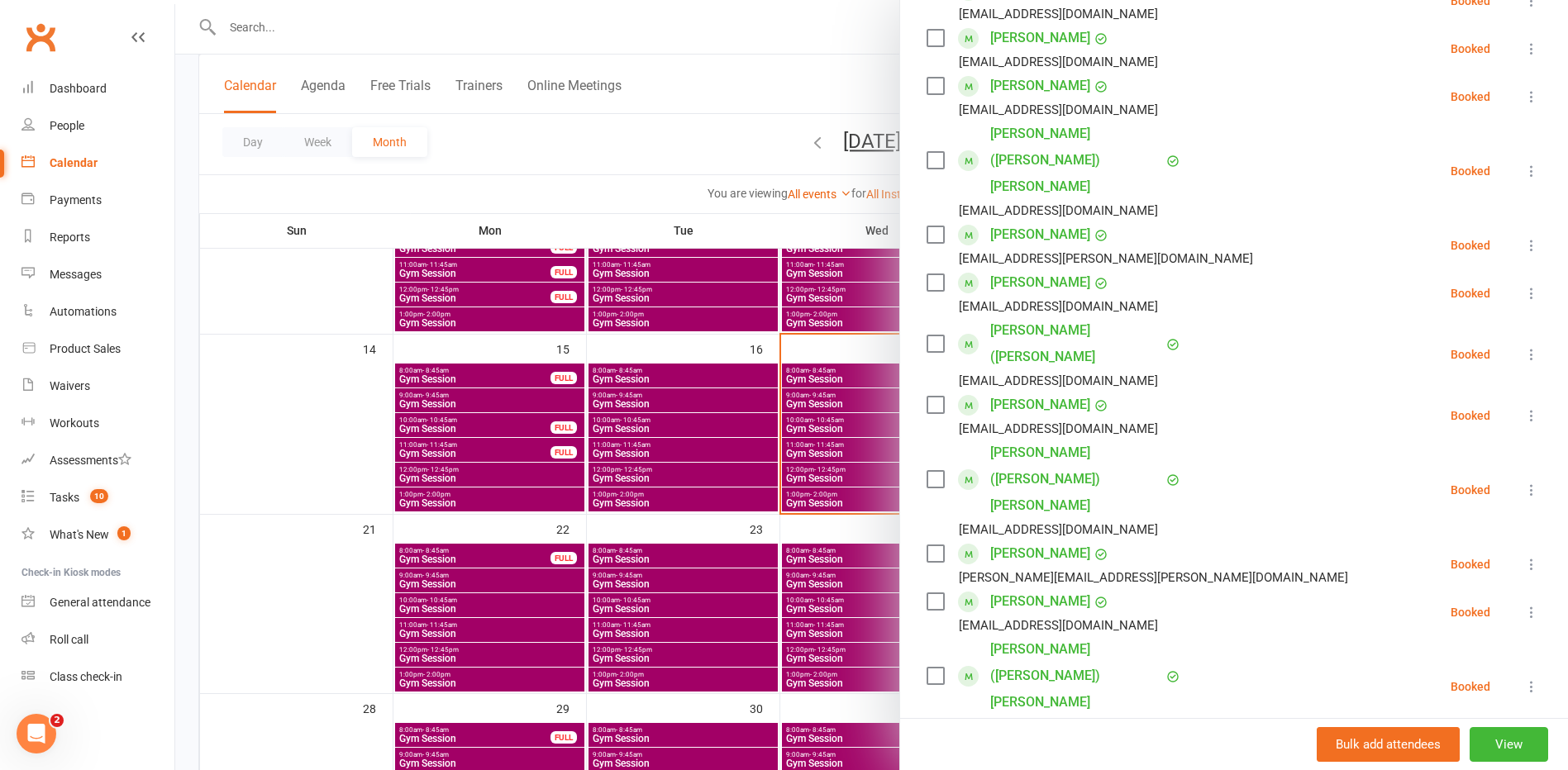
click at [785, 527] on div at bounding box center [872, 385] width 1393 height 770
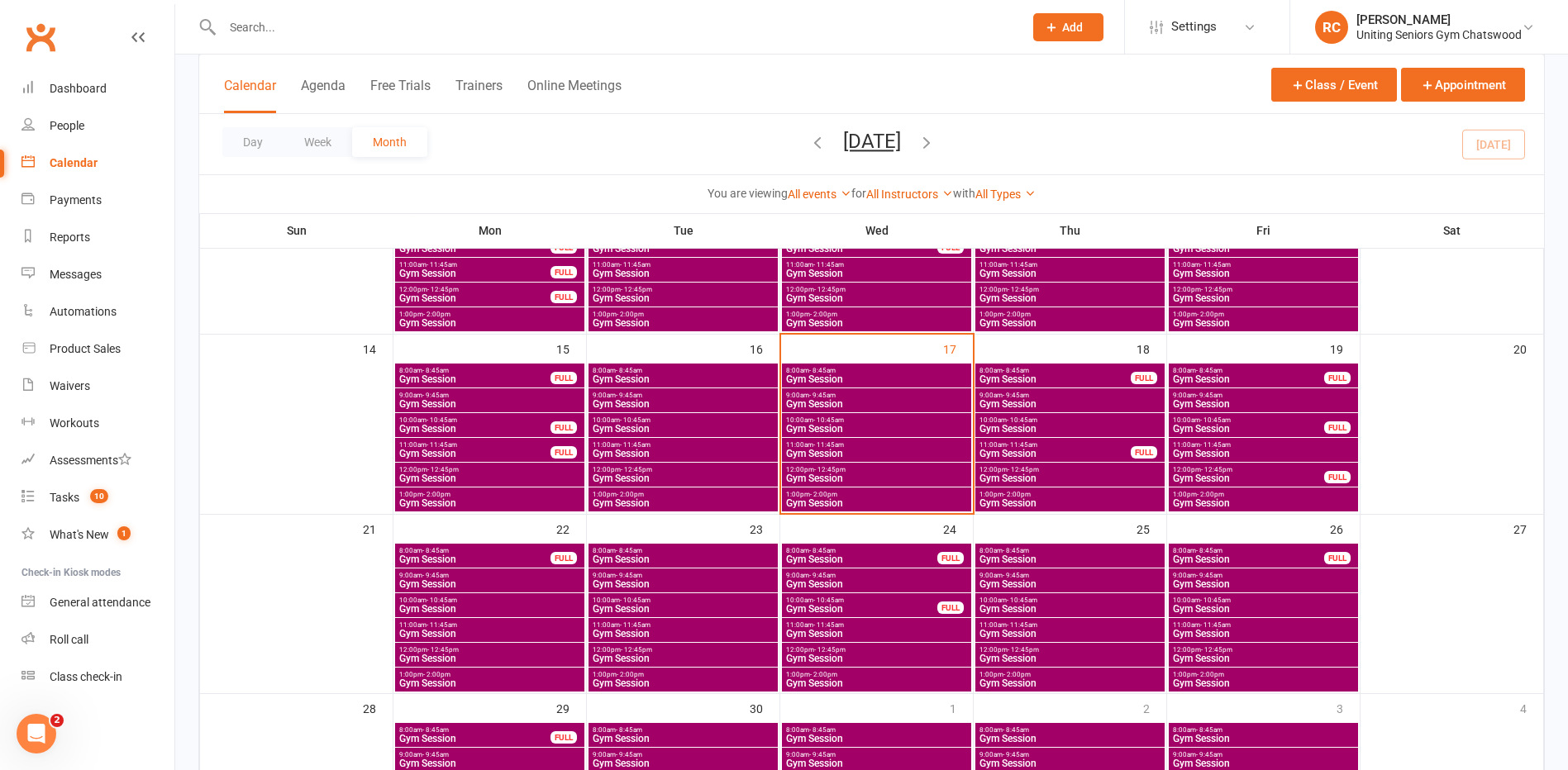
click at [892, 561] on span "Gym Session" at bounding box center [861, 559] width 153 height 10
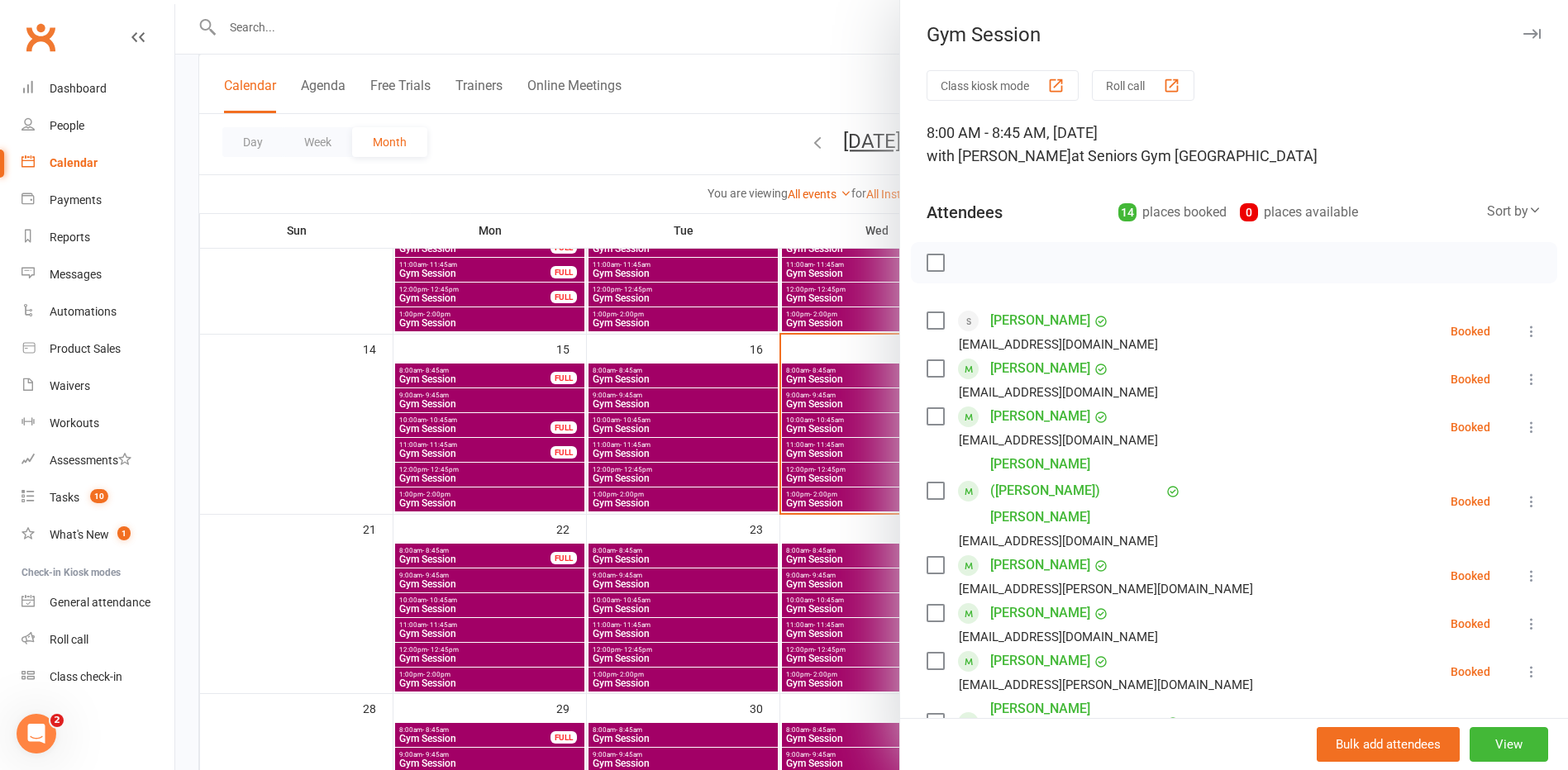
click at [694, 554] on div at bounding box center [872, 385] width 1393 height 770
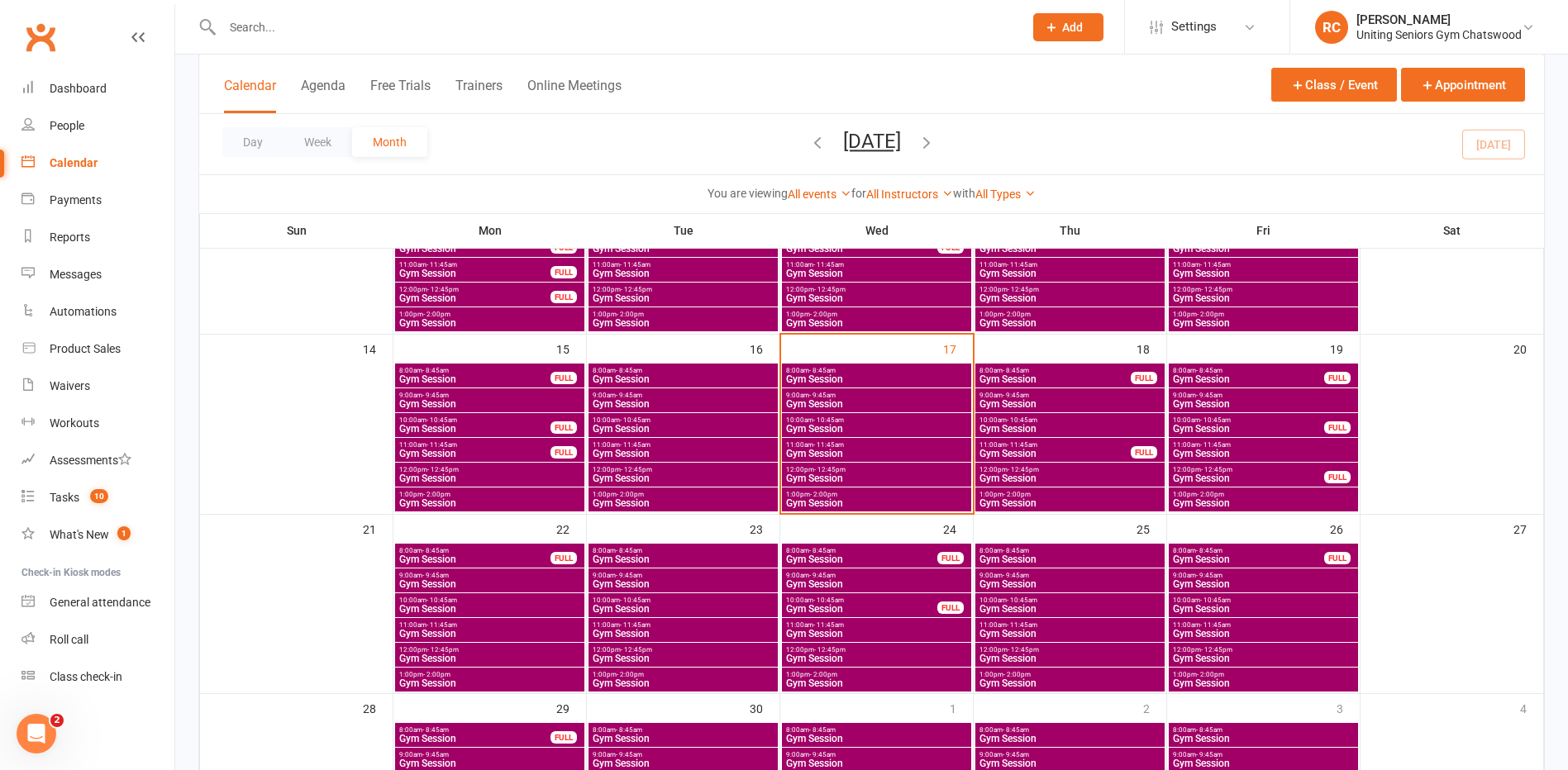
click at [1201, 552] on span "- 8:45am" at bounding box center [1209, 551] width 27 height 8
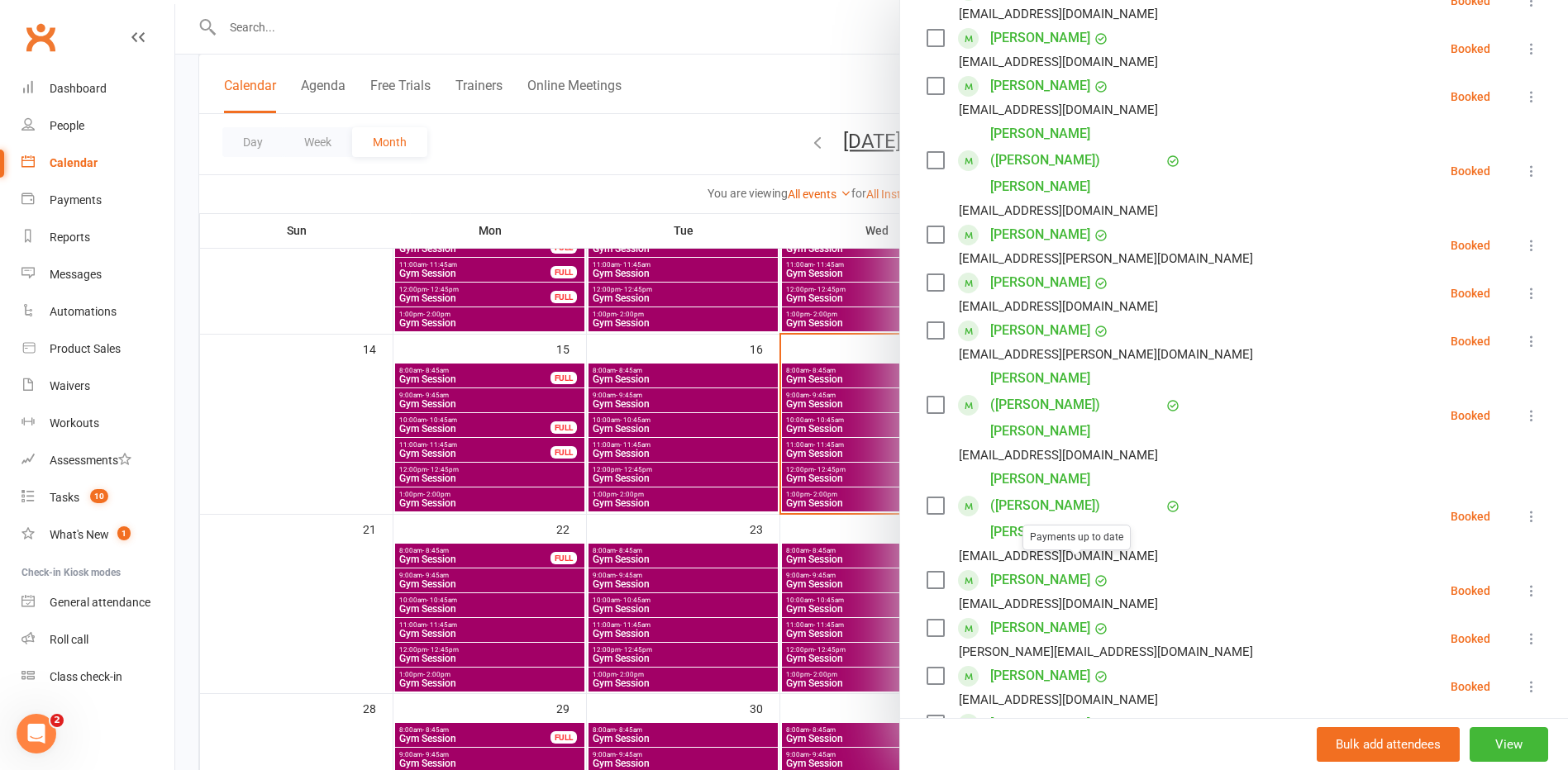
scroll to position [248, 0]
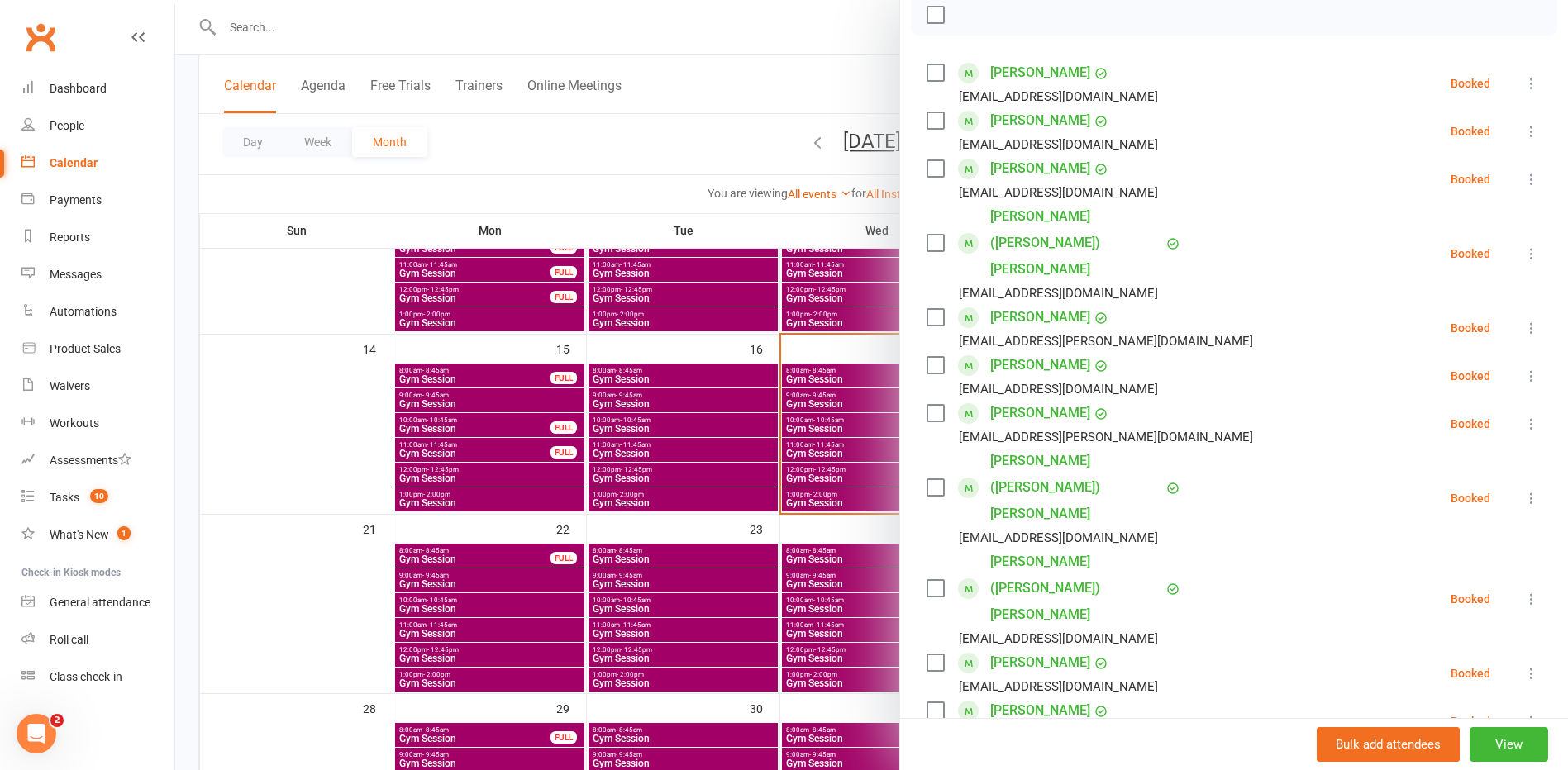
click at [578, 158] on div at bounding box center [872, 385] width 1393 height 770
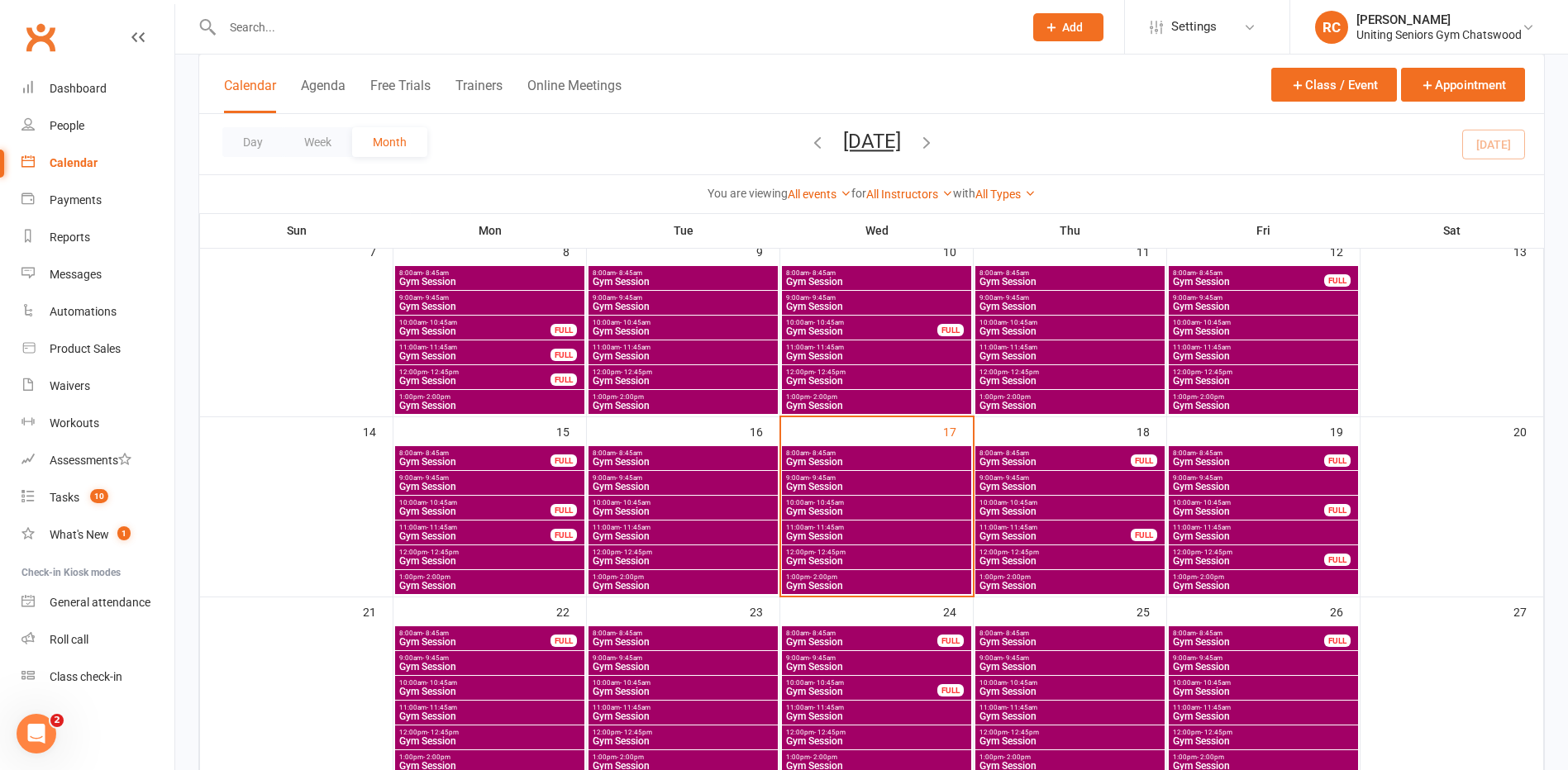
scroll to position [376, 0]
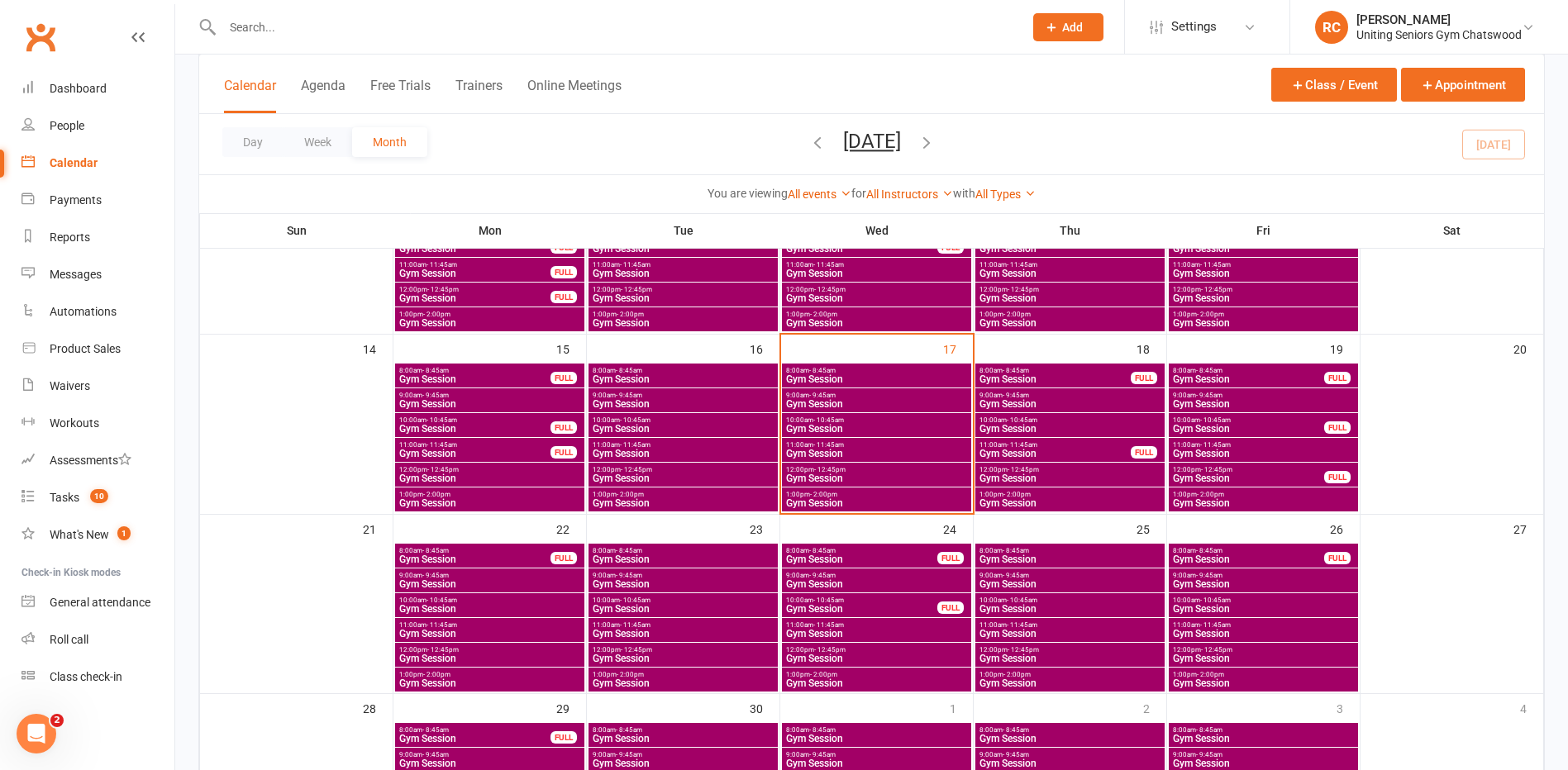
click at [490, 555] on span "Gym Session" at bounding box center [475, 559] width 153 height 10
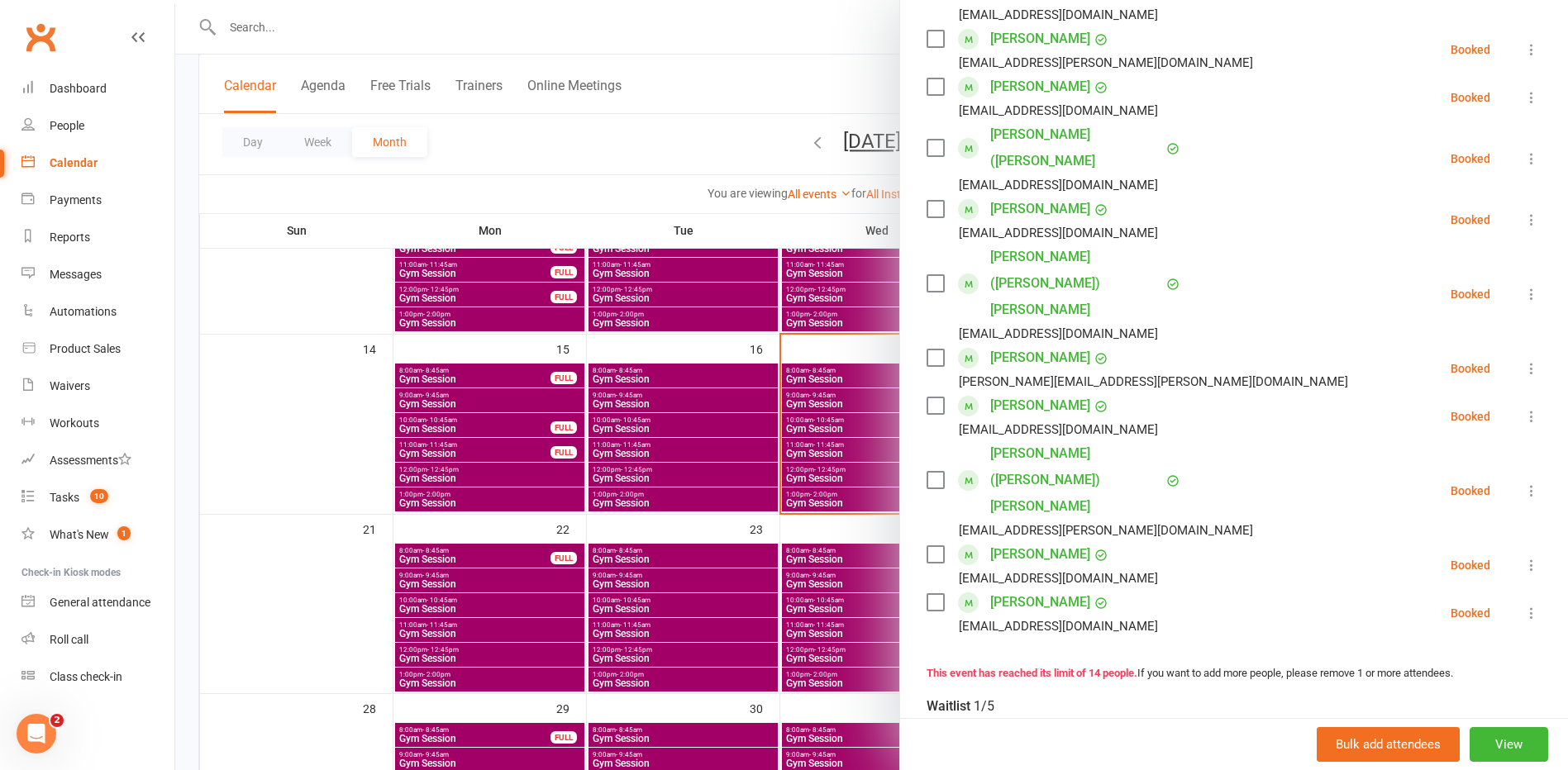
scroll to position [195, 0]
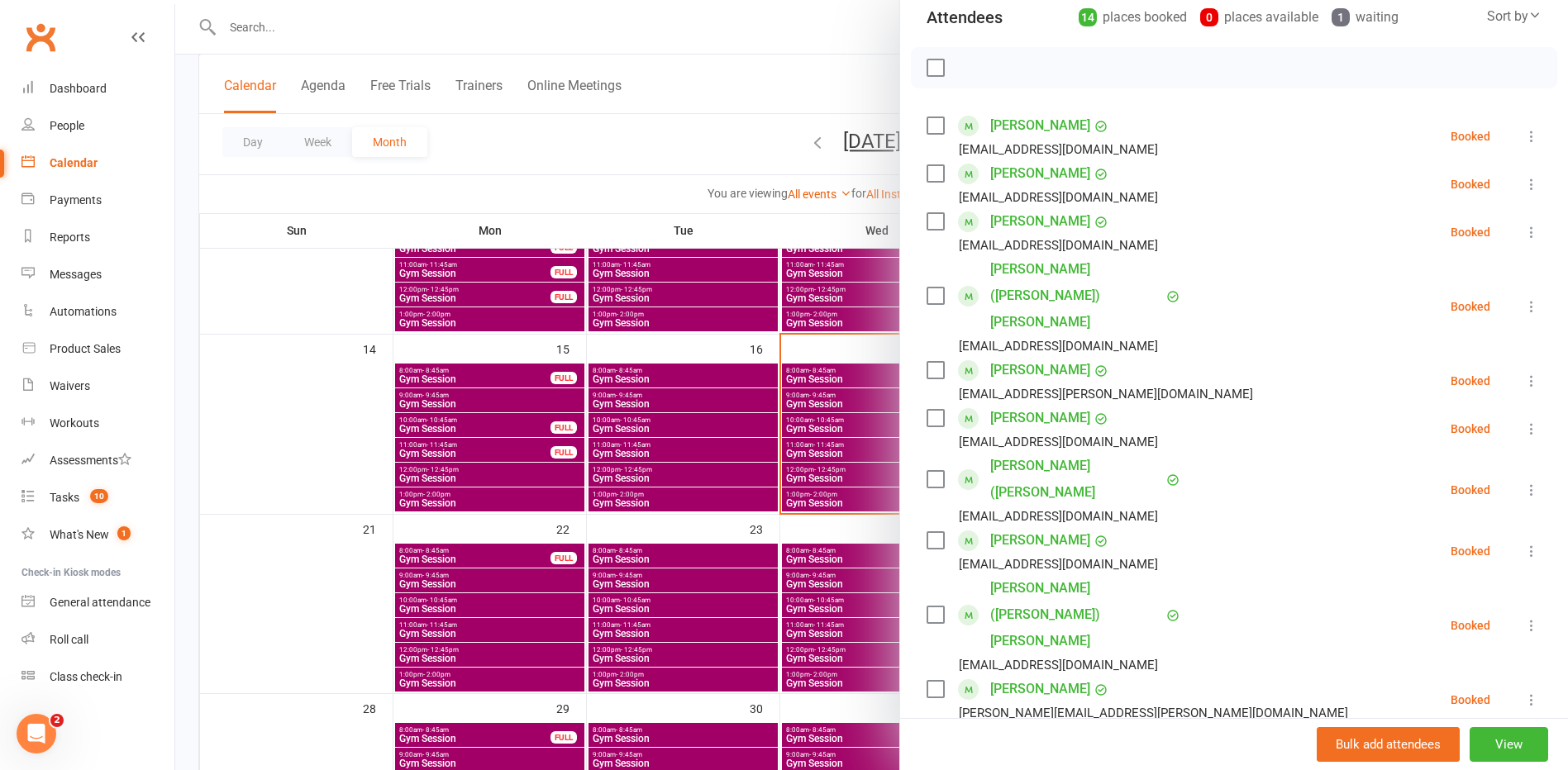
click at [829, 555] on div at bounding box center [872, 385] width 1393 height 770
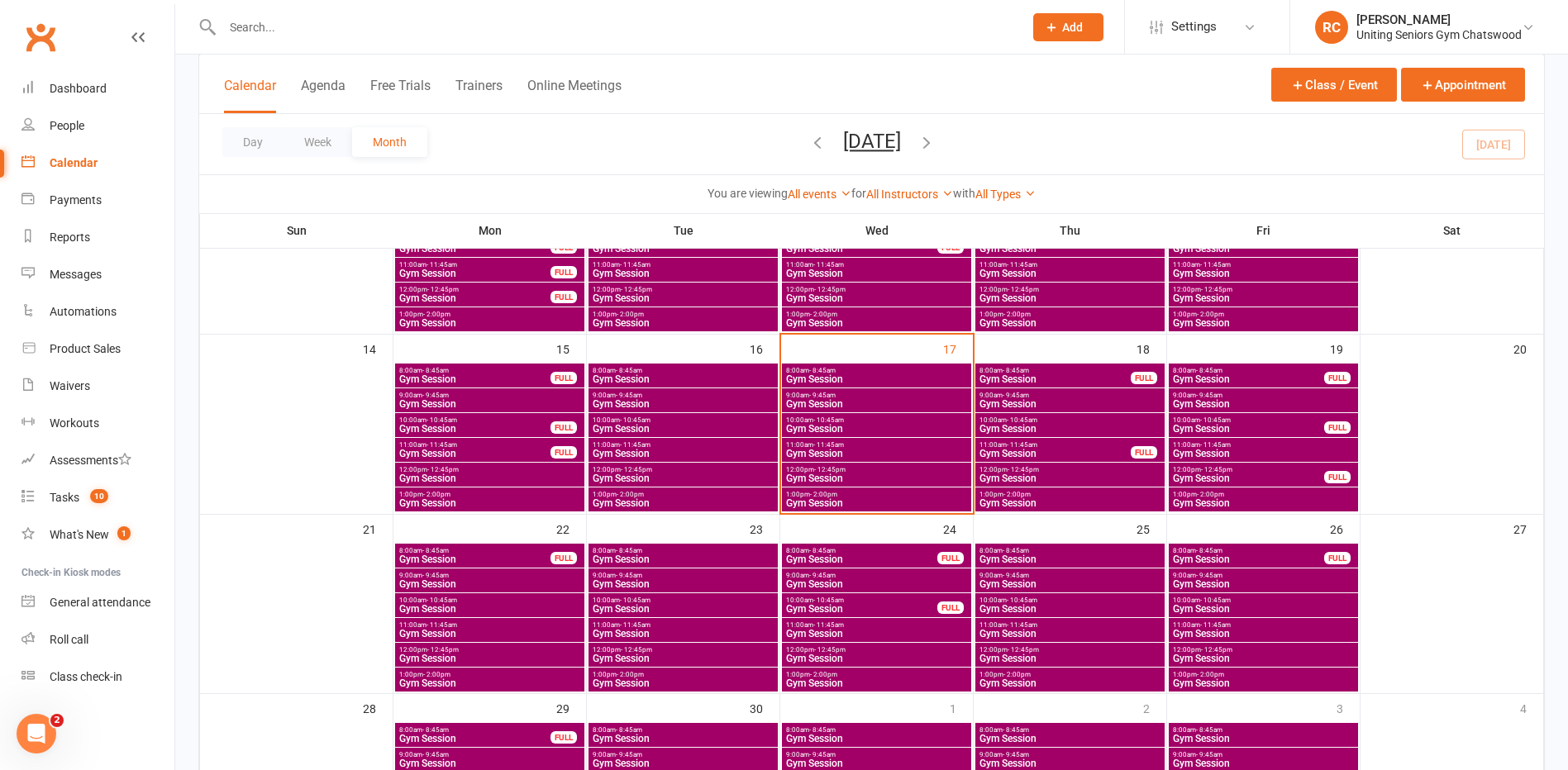
click at [910, 551] on span "8:00am - 8:45am" at bounding box center [861, 551] width 153 height 8
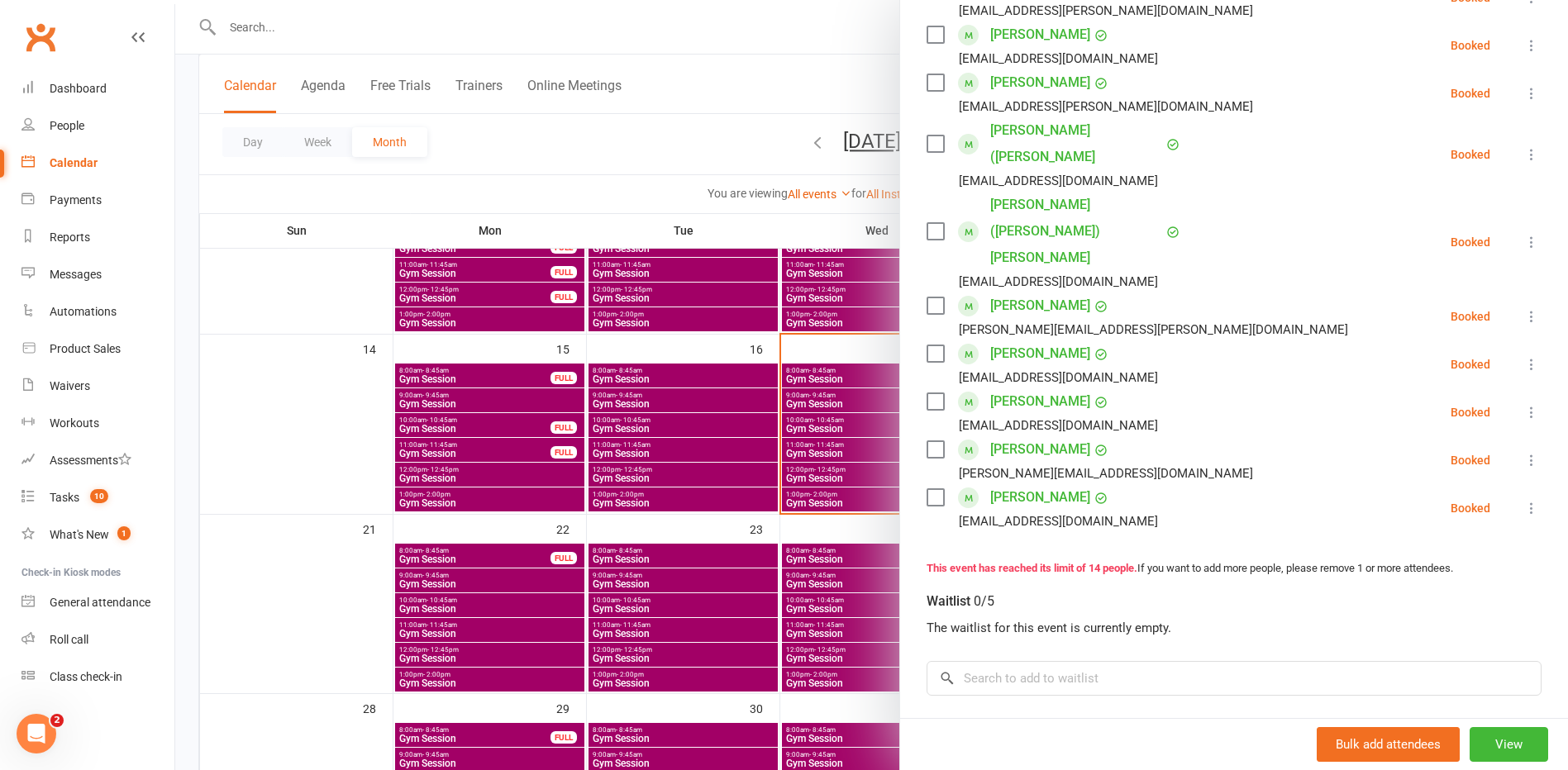
scroll to position [82, 0]
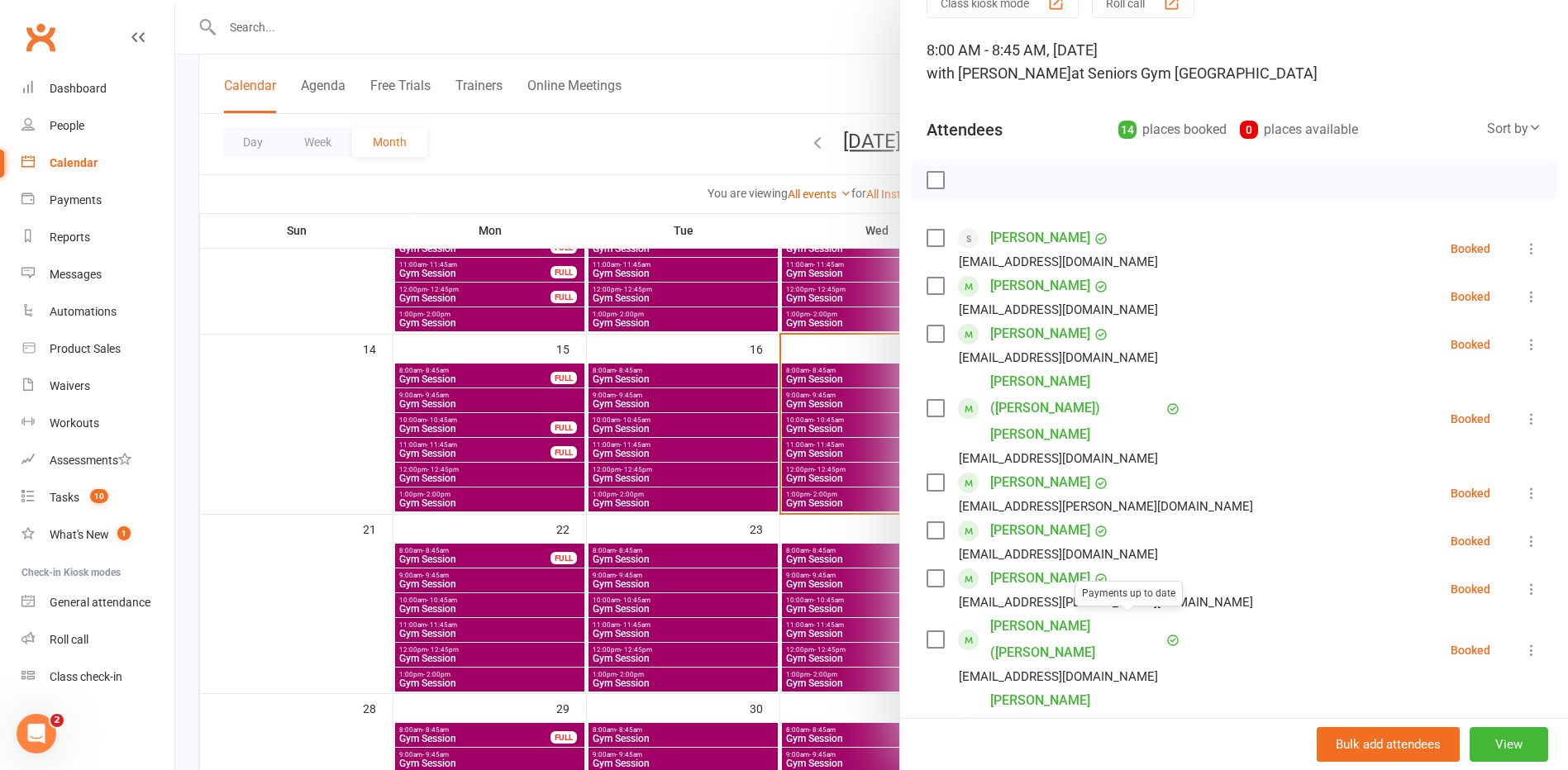
click at [848, 594] on div at bounding box center [872, 385] width 1393 height 770
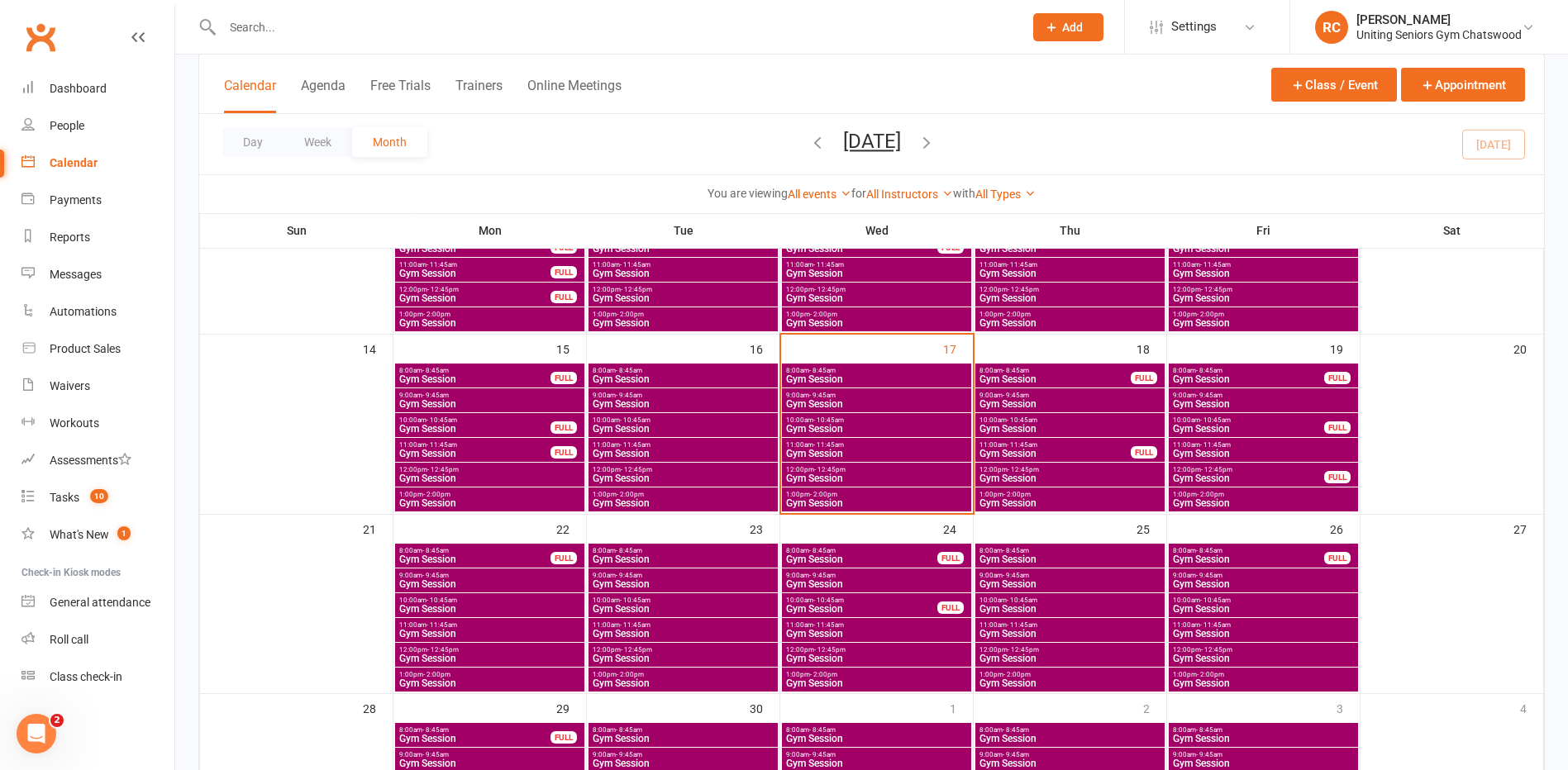
click at [1196, 562] on span "Gym Session" at bounding box center [1248, 559] width 153 height 10
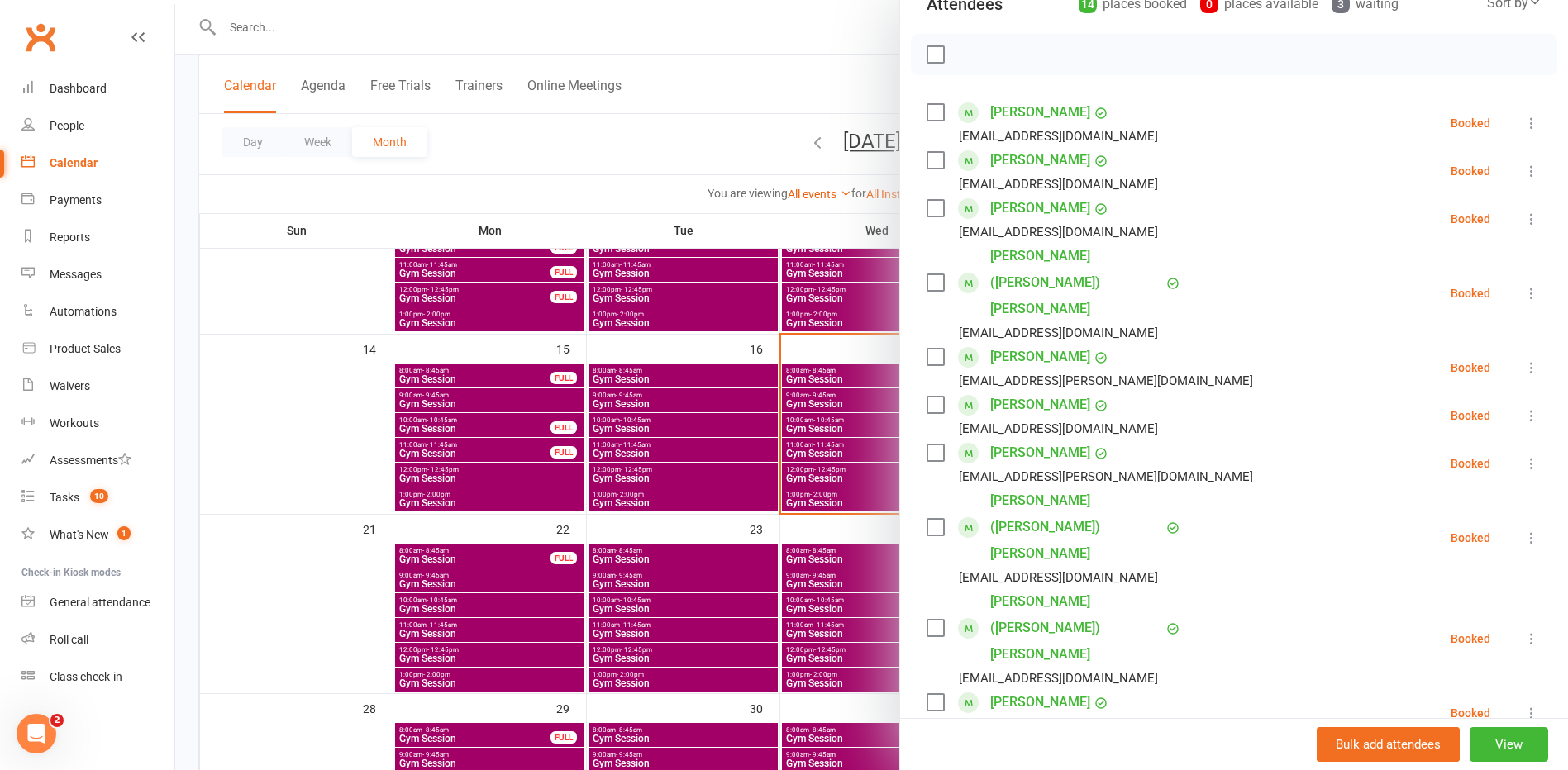
scroll to position [0, 0]
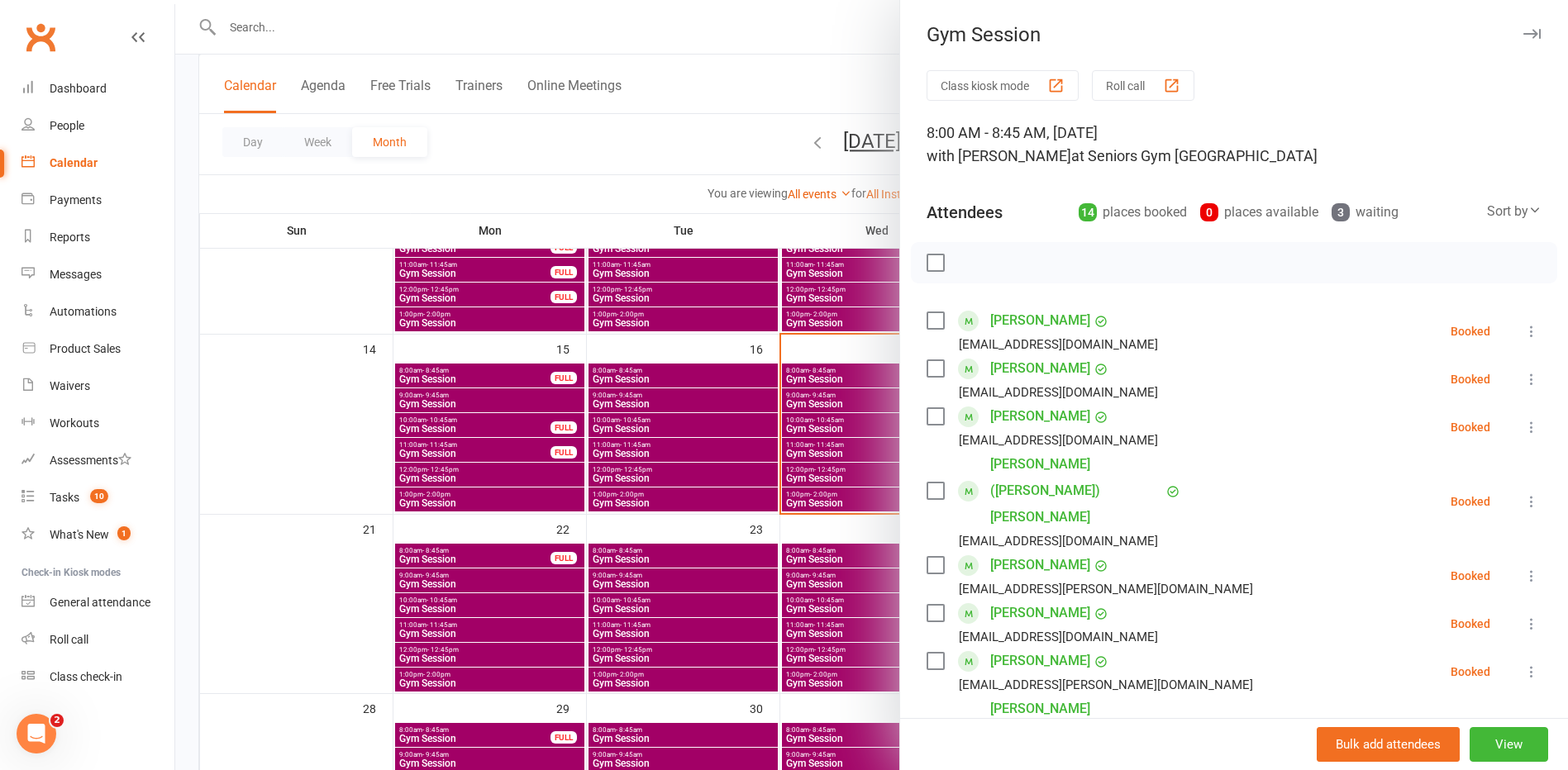
click at [487, 443] on div at bounding box center [872, 385] width 1393 height 770
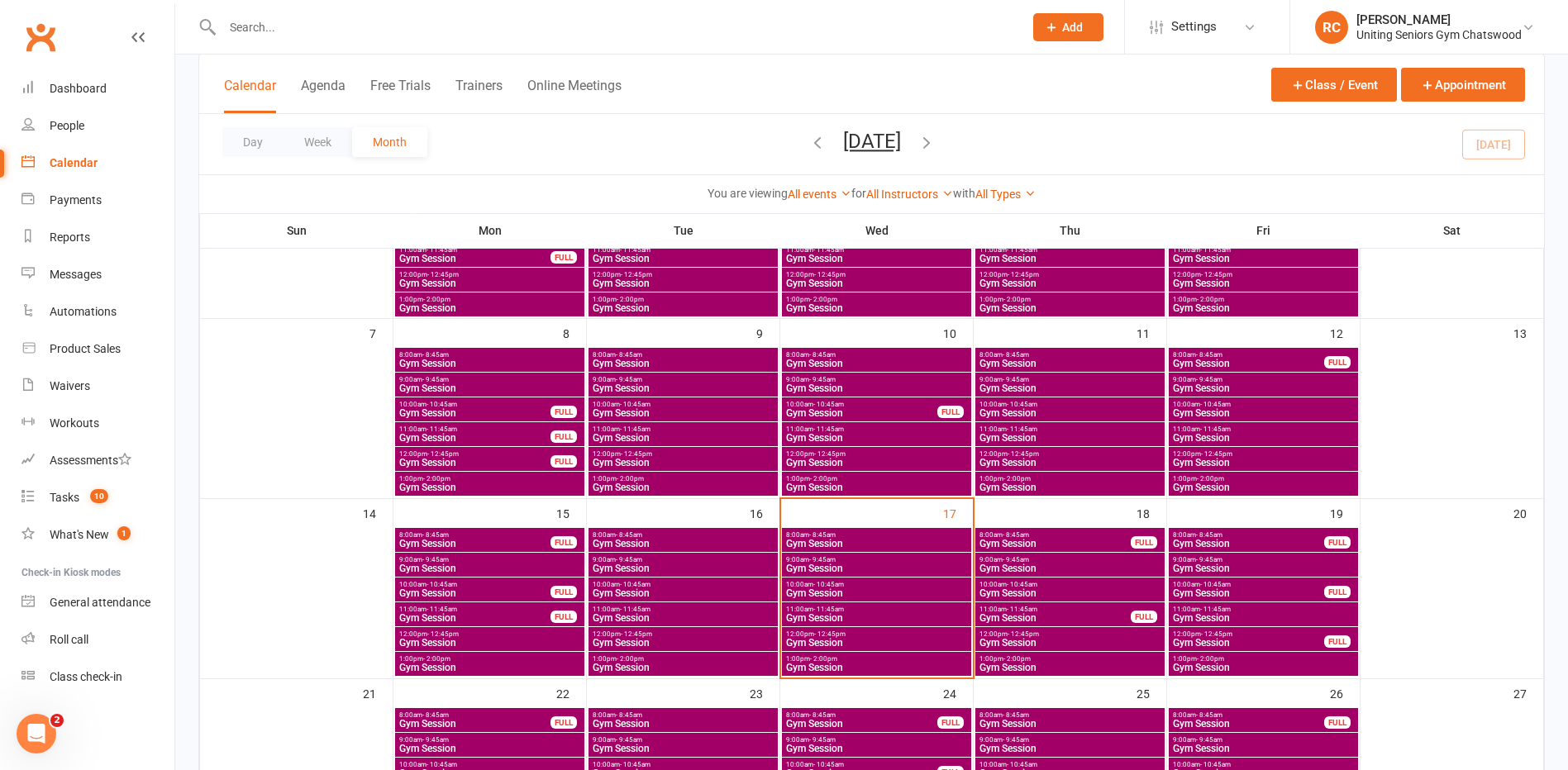
scroll to position [376, 0]
